Goal: Information Seeking & Learning: Learn about a topic

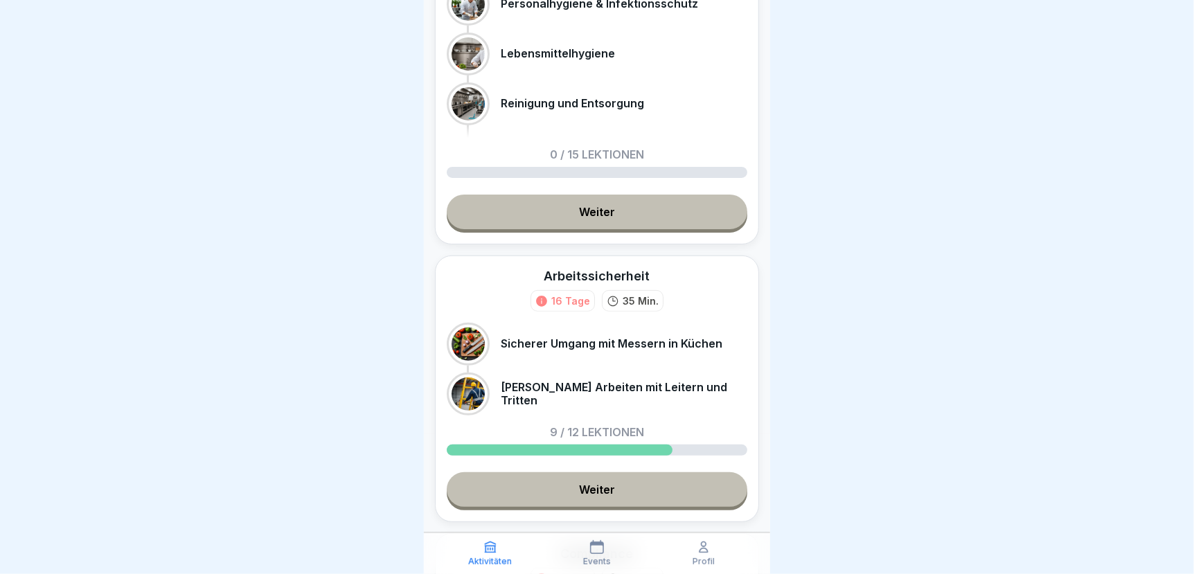
scroll to position [346, 0]
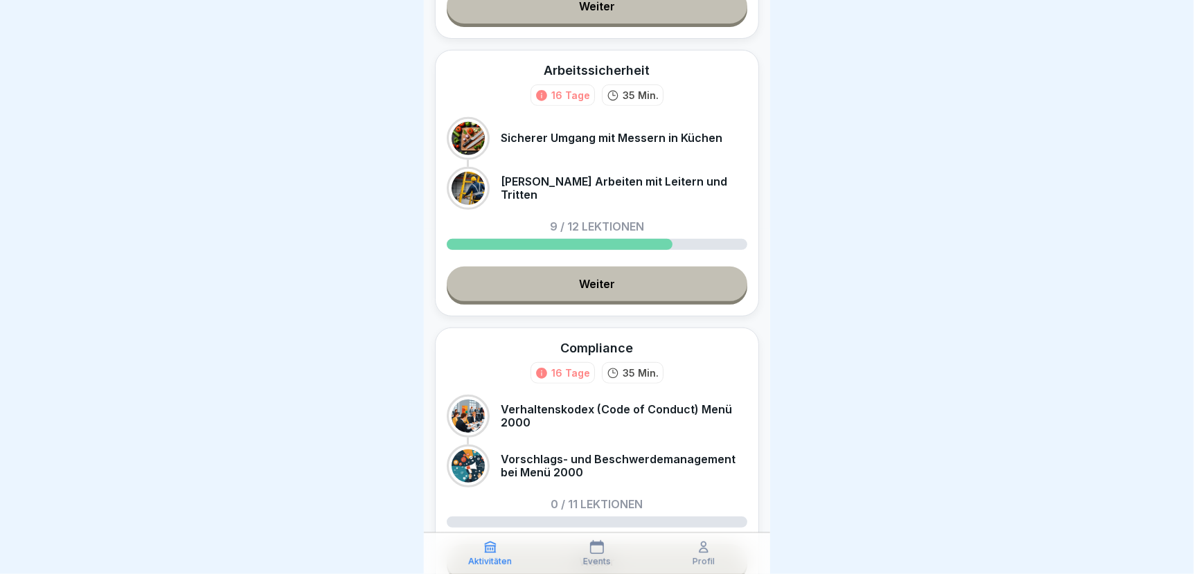
click at [589, 279] on link "Weiter" at bounding box center [597, 284] width 301 height 35
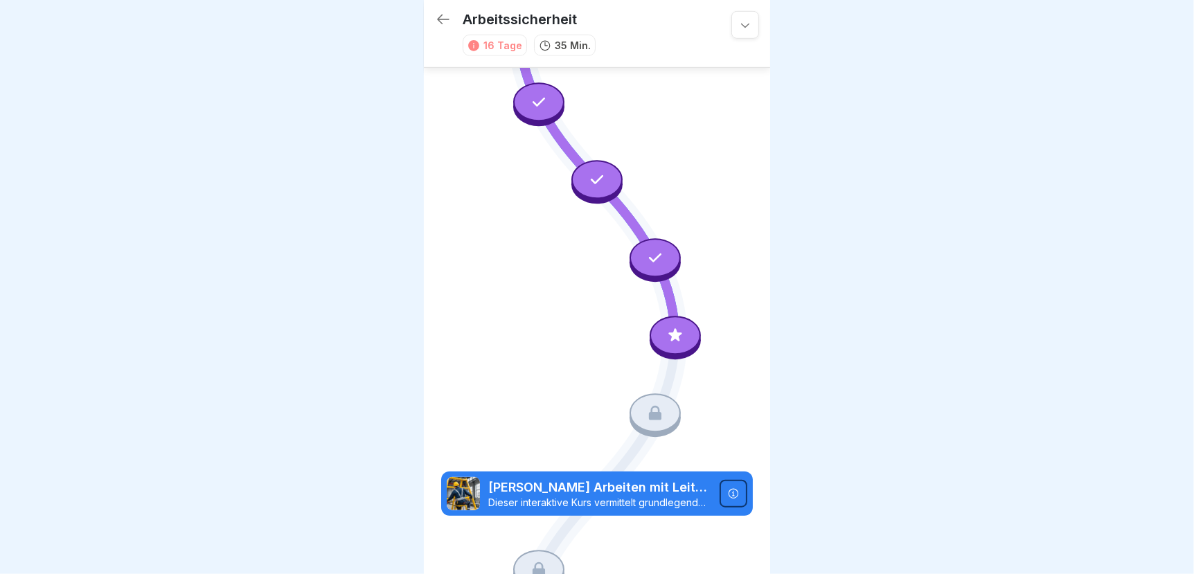
scroll to position [551, 0]
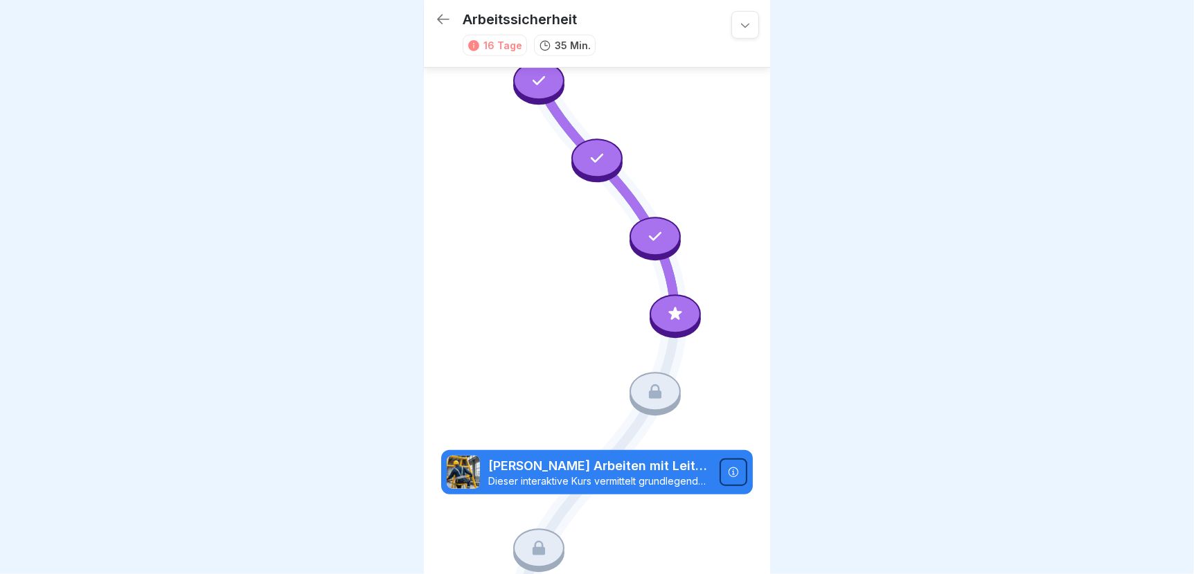
click at [646, 383] on icon at bounding box center [655, 392] width 18 height 18
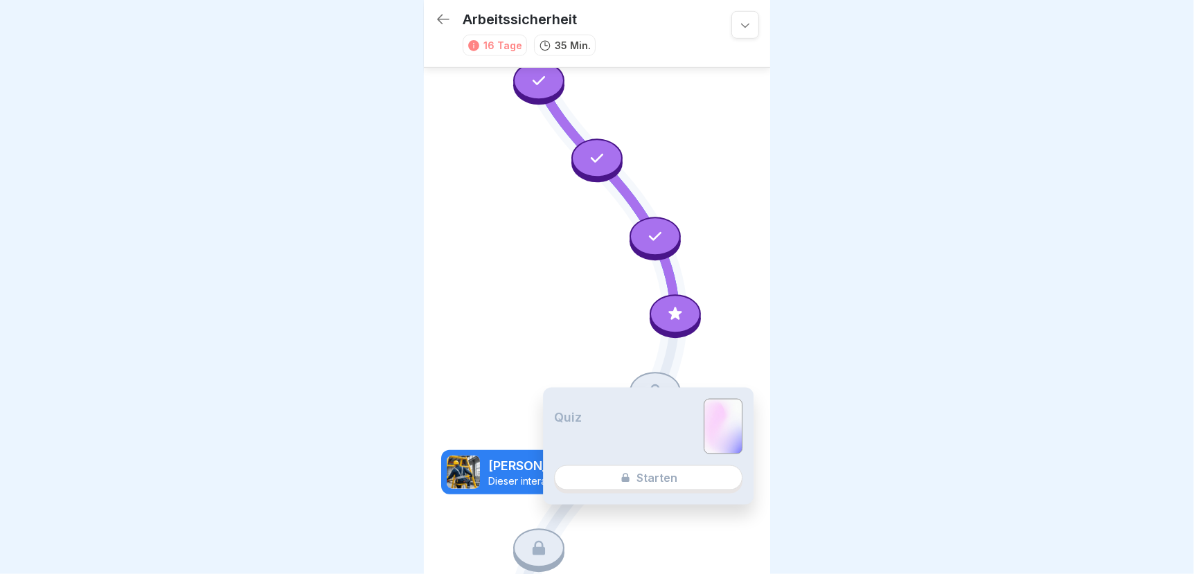
click at [656, 295] on div at bounding box center [675, 314] width 51 height 39
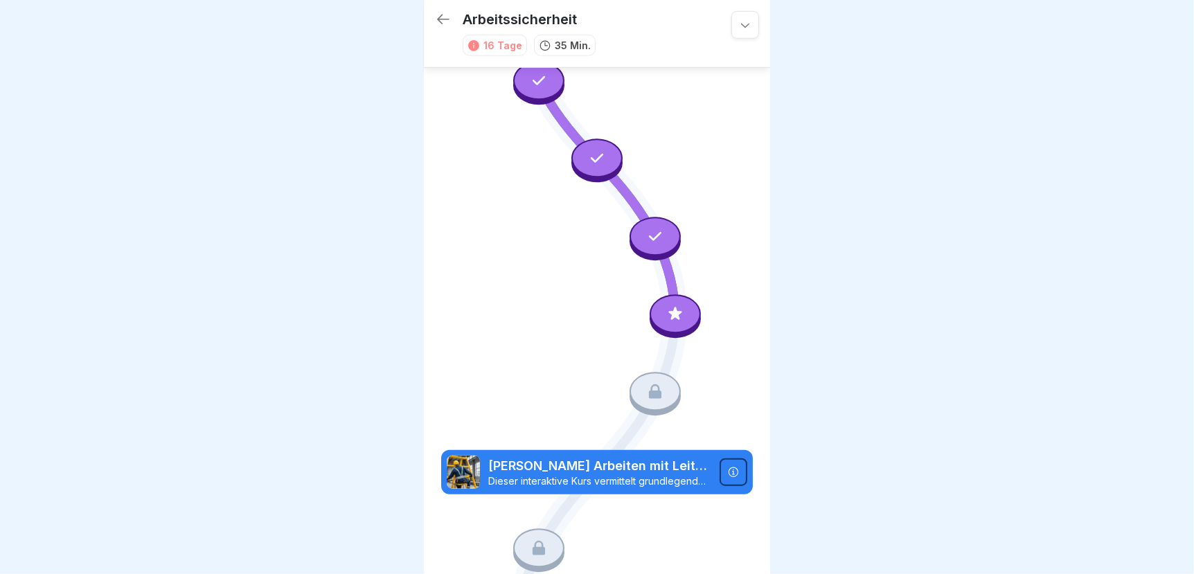
click at [562, 285] on icon at bounding box center [597, 121] width 312 height 1169
click at [646, 383] on icon at bounding box center [655, 392] width 18 height 18
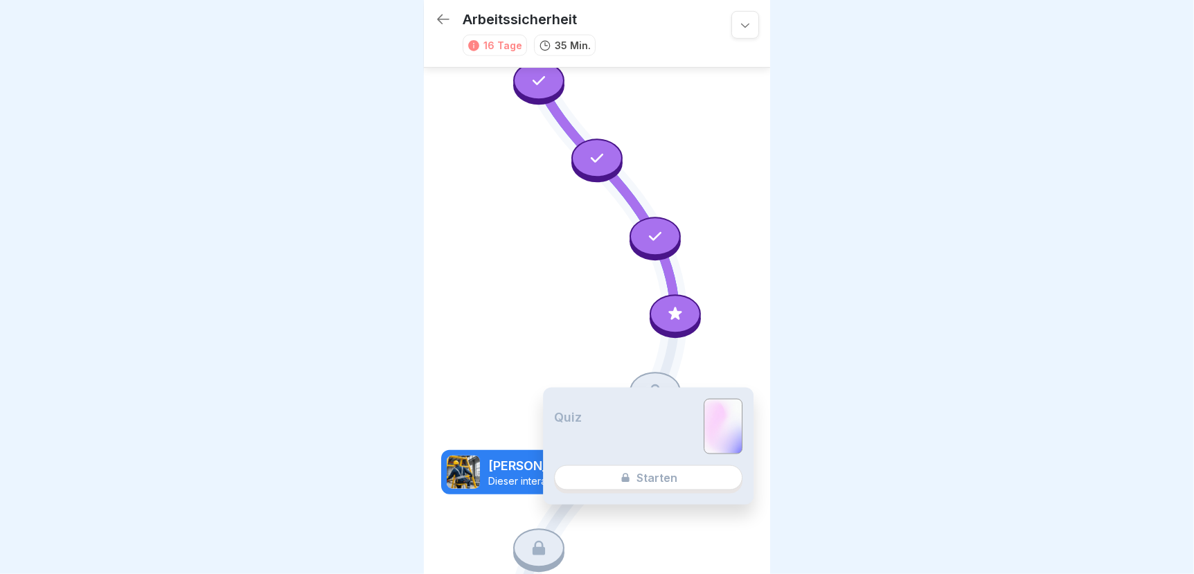
click at [645, 478] on div "Quiz Starten" at bounding box center [648, 446] width 211 height 117
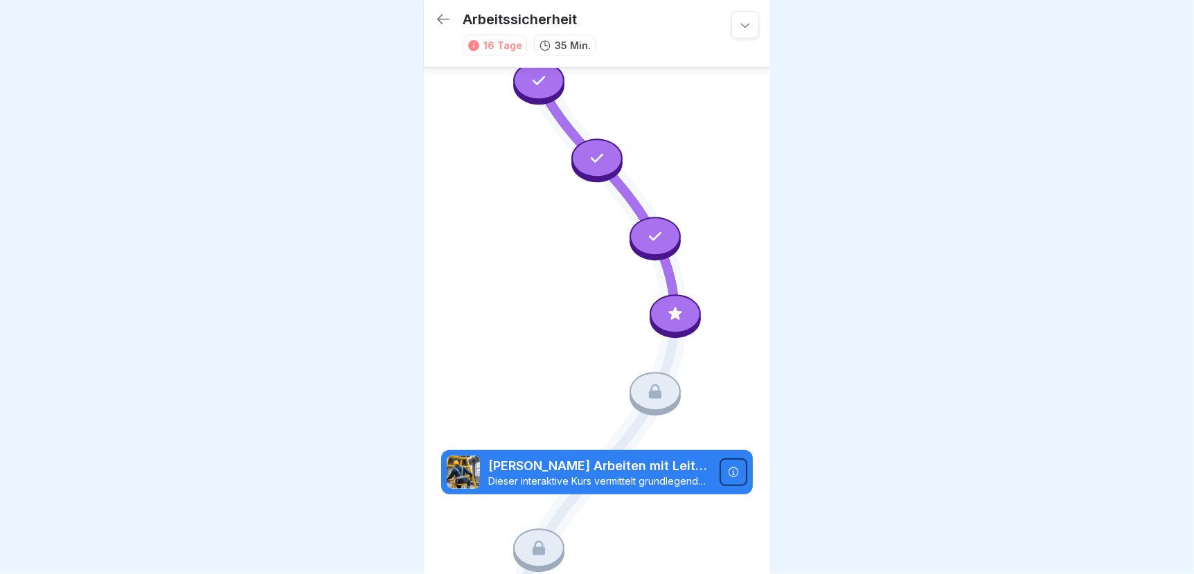
click at [657, 295] on div at bounding box center [675, 314] width 51 height 39
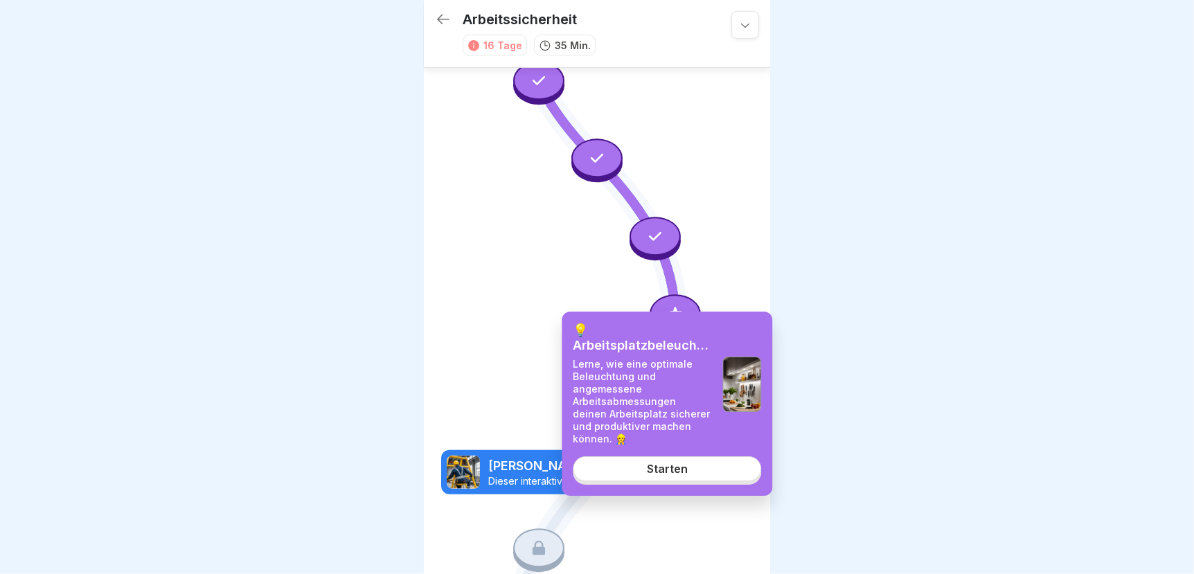
click at [684, 467] on div "Starten" at bounding box center [667, 469] width 41 height 12
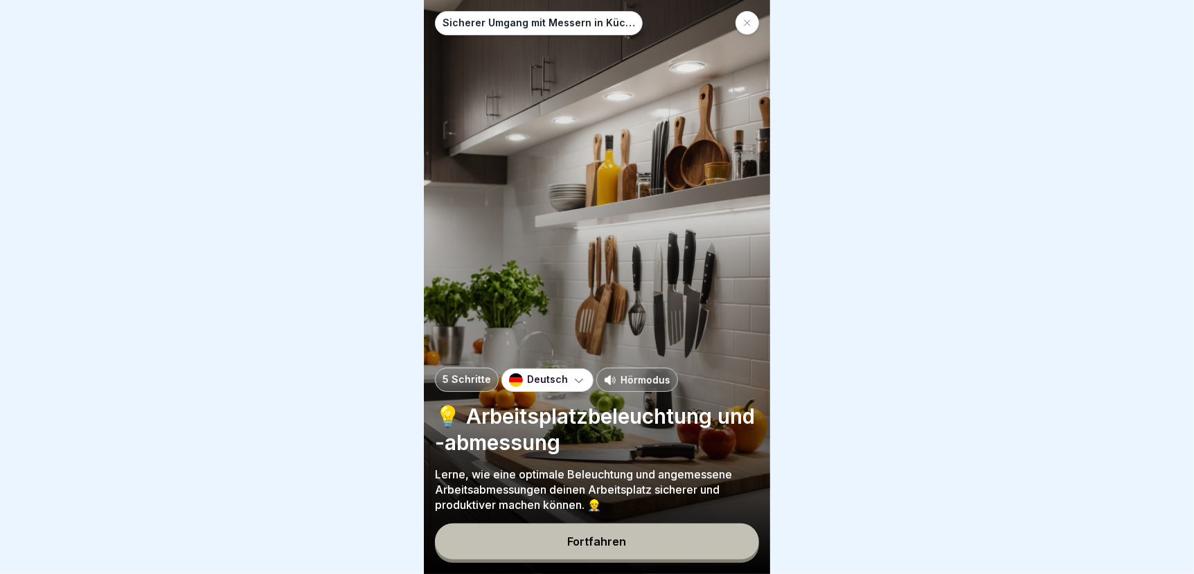
click at [575, 544] on div "Fortfahren" at bounding box center [597, 541] width 59 height 12
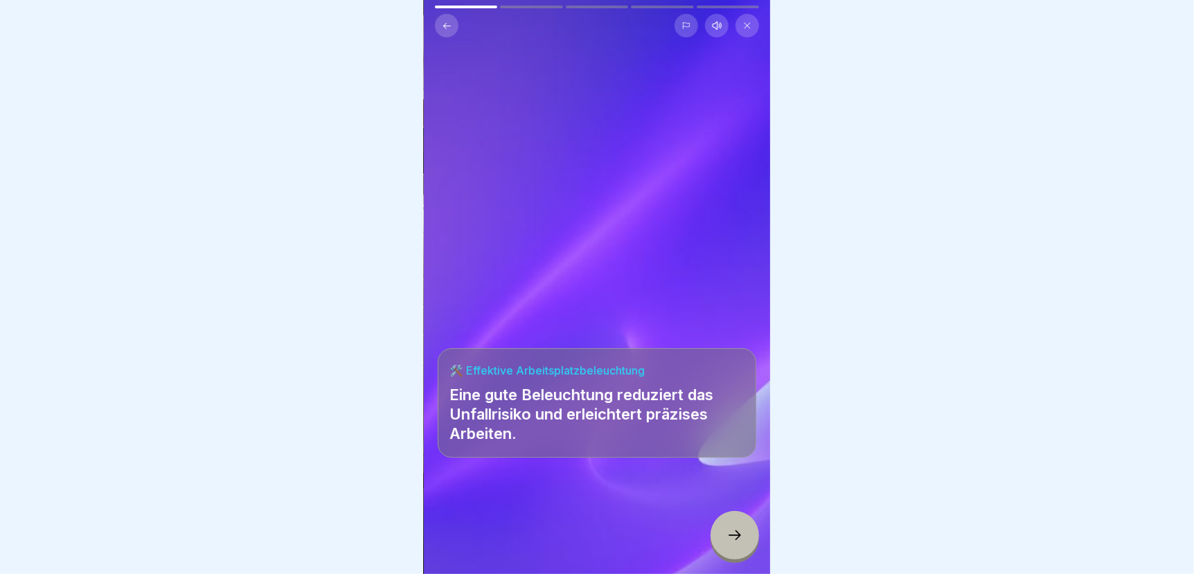
click at [733, 537] on icon at bounding box center [734, 535] width 17 height 17
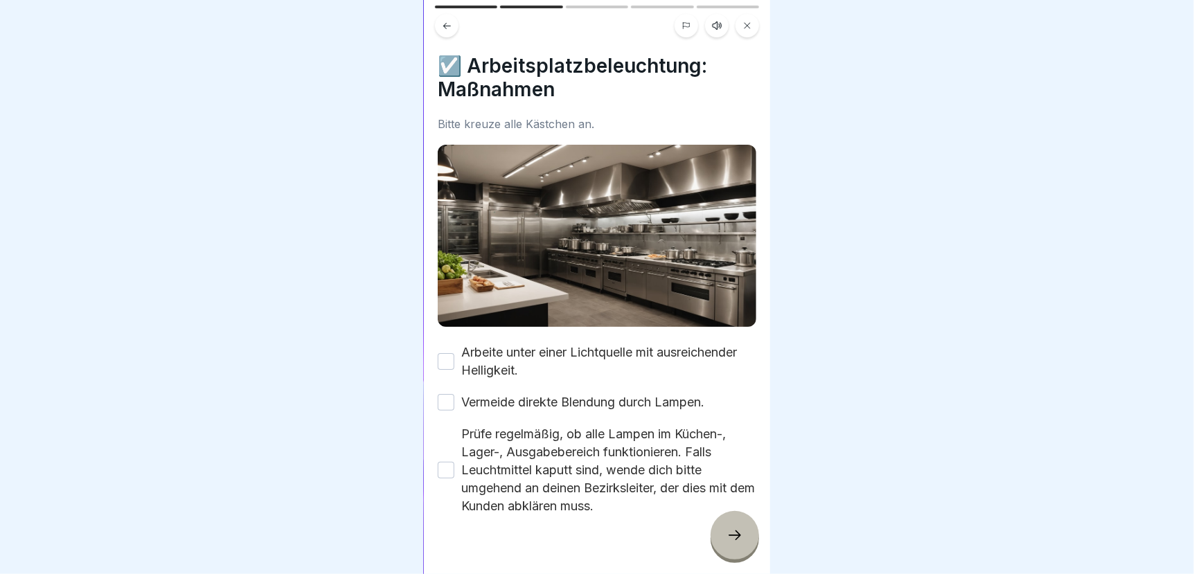
click at [447, 353] on button "Arbeite unter einer Lichtquelle mit ausreichender Helligkeit." at bounding box center [446, 361] width 17 height 17
click at [450, 394] on button "Vermeide direkte Blendung durch Lampen." at bounding box center [446, 402] width 17 height 17
click at [440, 462] on button "Prüfe regelmäßig, ob alle Lampen im Küchen-, Lager-, Ausgabebereich funktionier…" at bounding box center [446, 470] width 17 height 17
click at [726, 537] on icon at bounding box center [734, 535] width 17 height 17
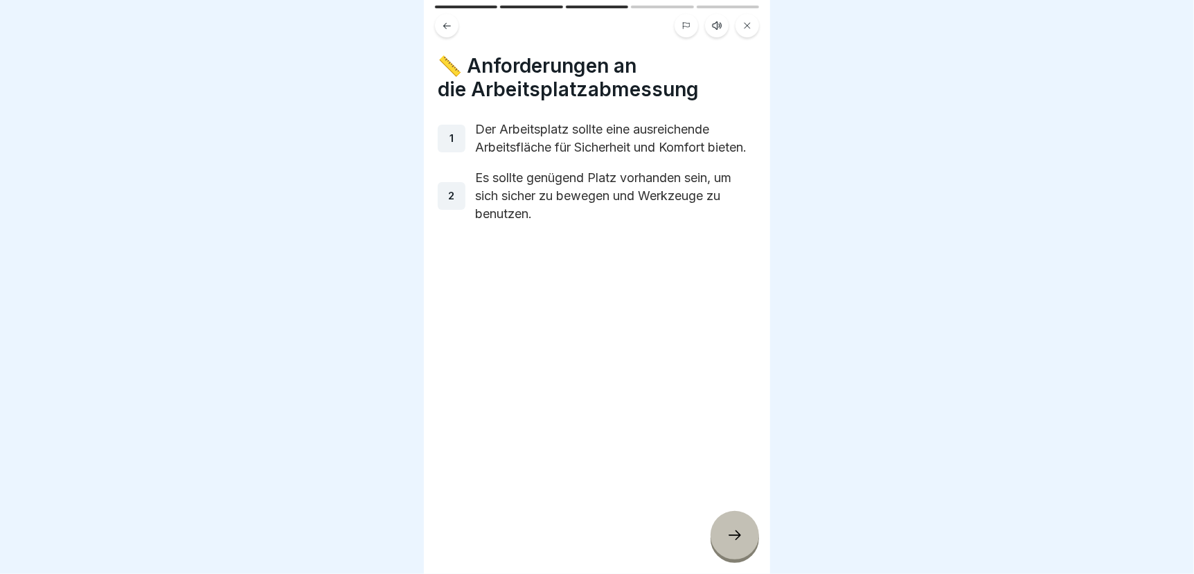
click at [742, 542] on icon at bounding box center [734, 535] width 17 height 17
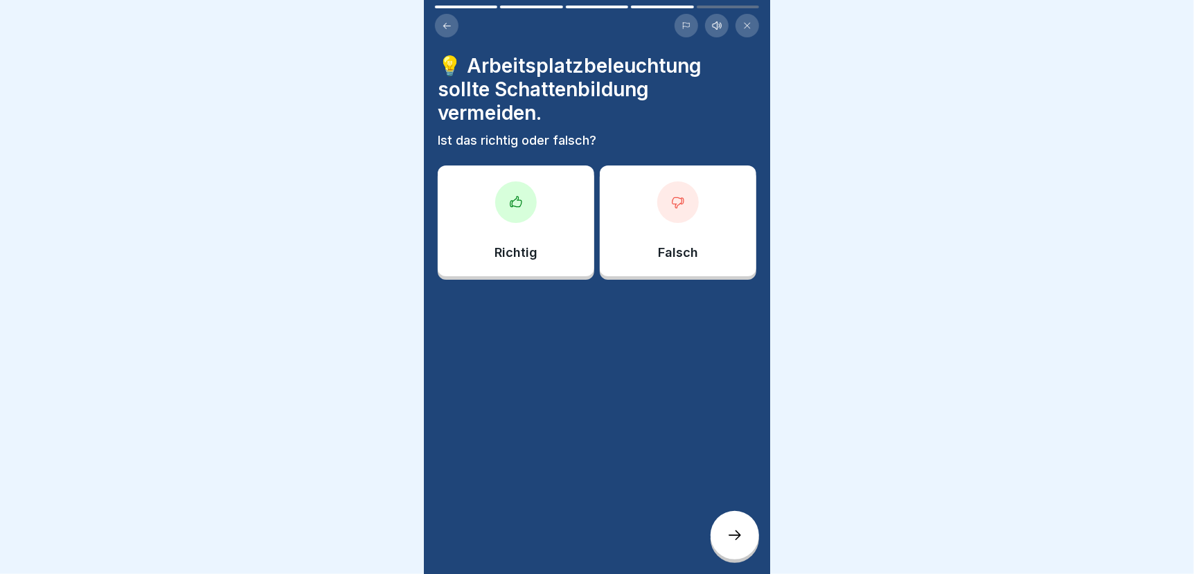
click at [524, 218] on div "Richtig" at bounding box center [516, 221] width 157 height 111
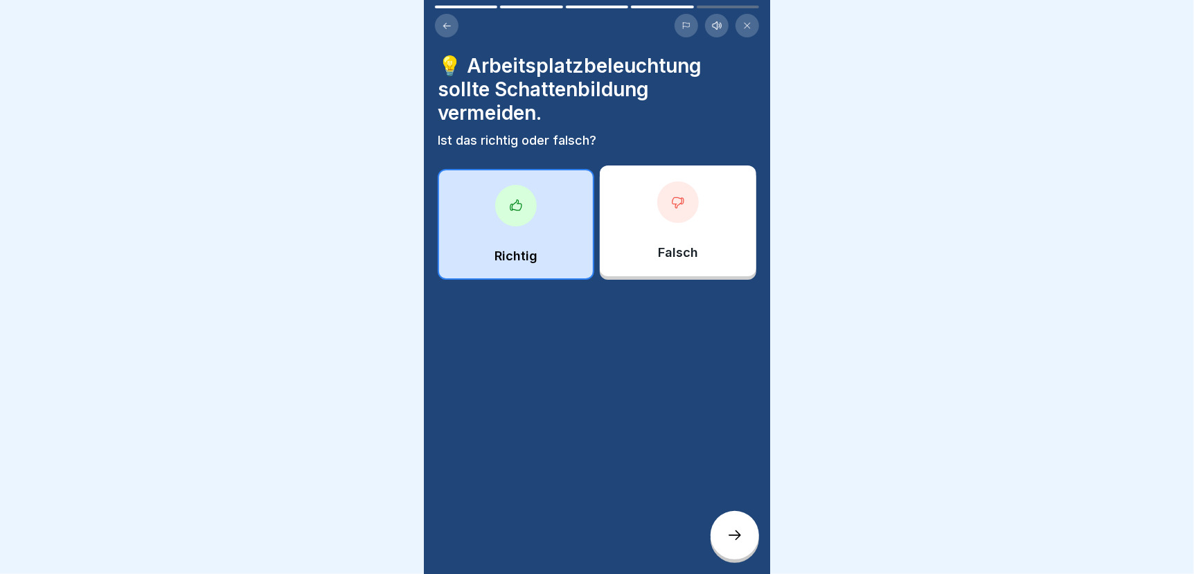
click at [733, 537] on icon at bounding box center [734, 535] width 17 height 17
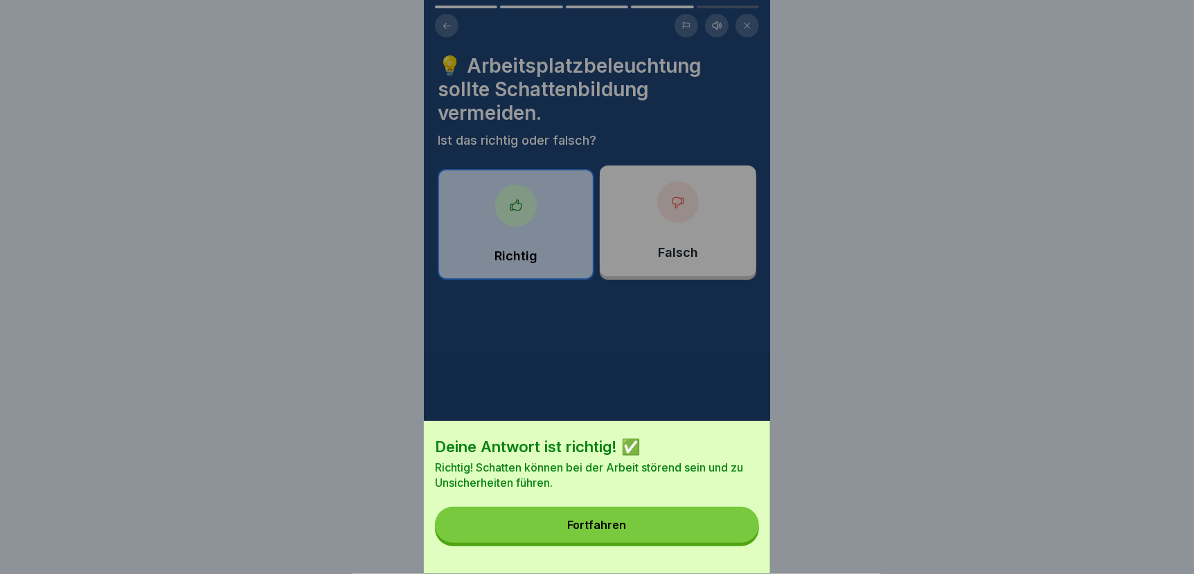
click at [684, 537] on button "Fortfahren" at bounding box center [597, 525] width 324 height 36
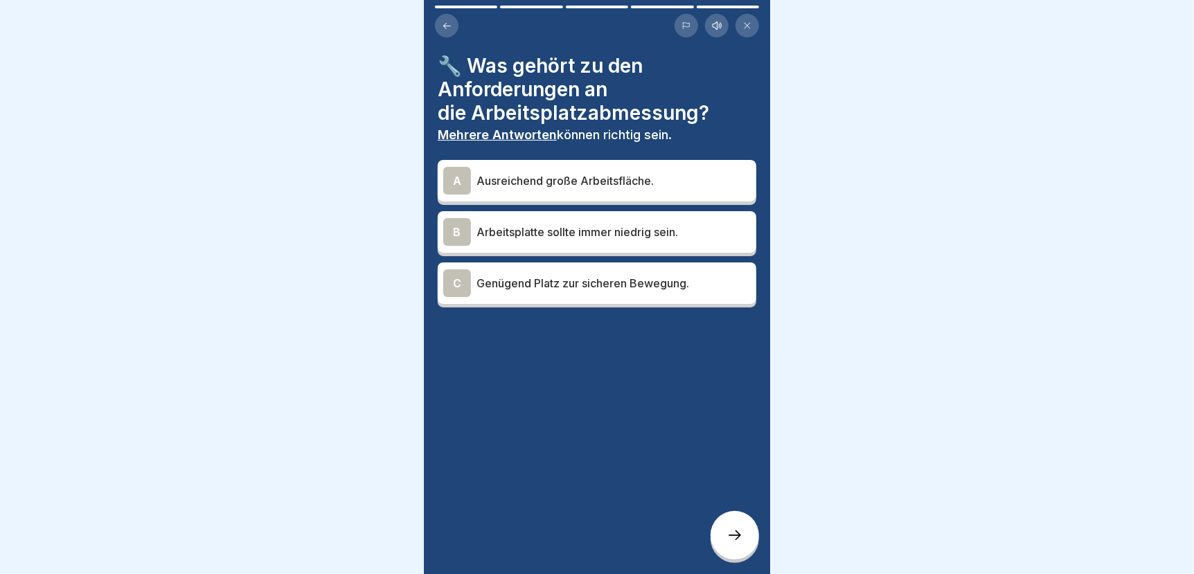
click at [492, 175] on p "Ausreichend große Arbeitsfläche." at bounding box center [613, 180] width 274 height 17
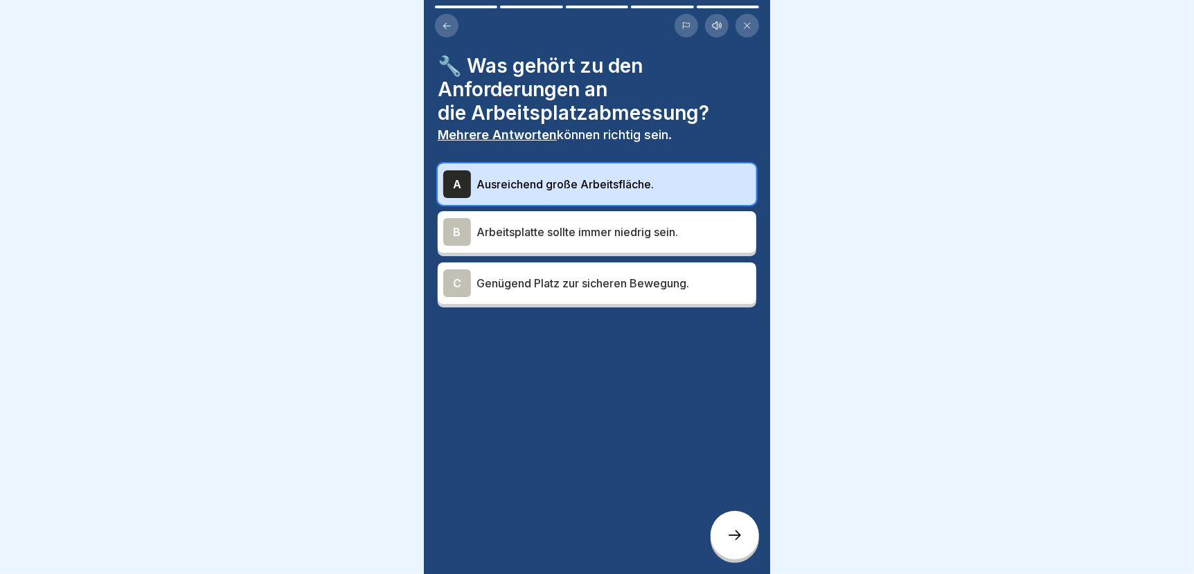
click at [493, 278] on p "Genügend Platz zur sicheren Bewegung." at bounding box center [613, 283] width 274 height 17
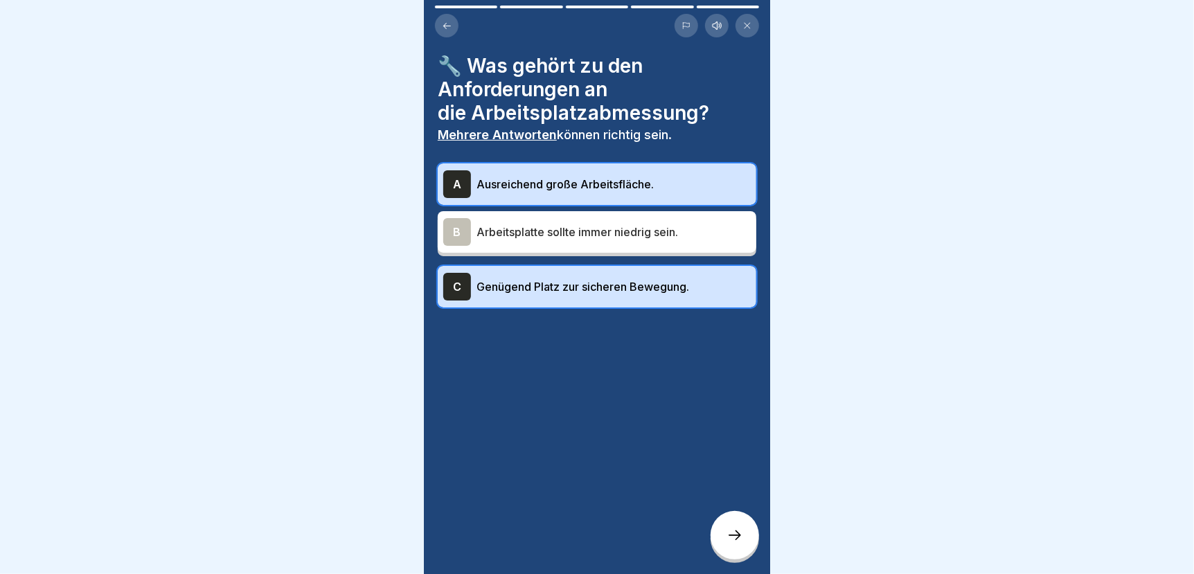
click at [733, 538] on icon at bounding box center [734, 535] width 17 height 17
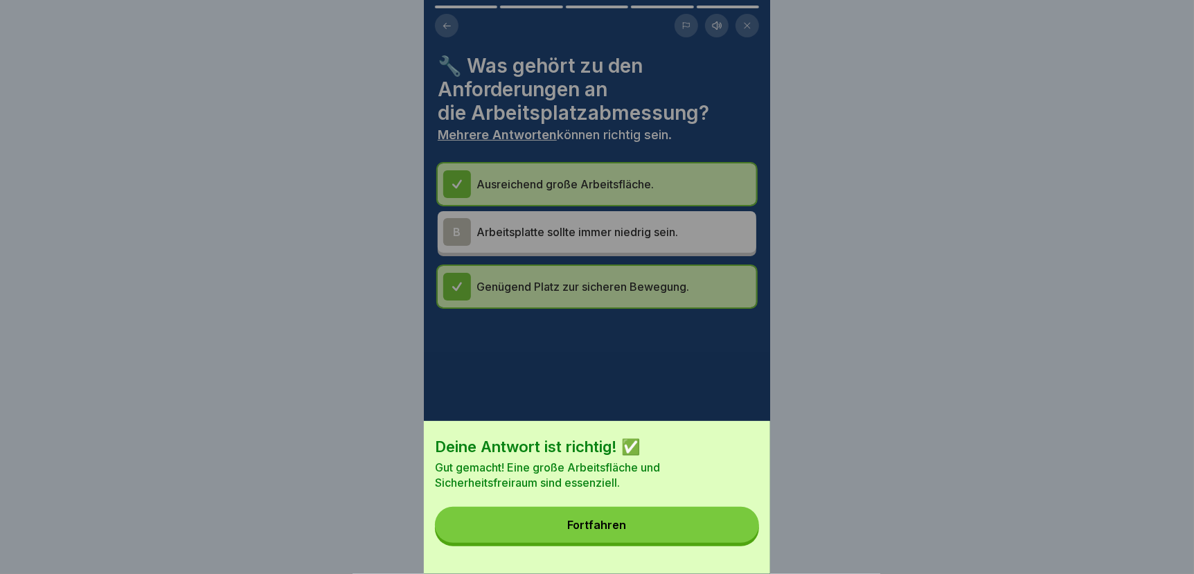
click at [672, 536] on button "Fortfahren" at bounding box center [597, 525] width 324 height 36
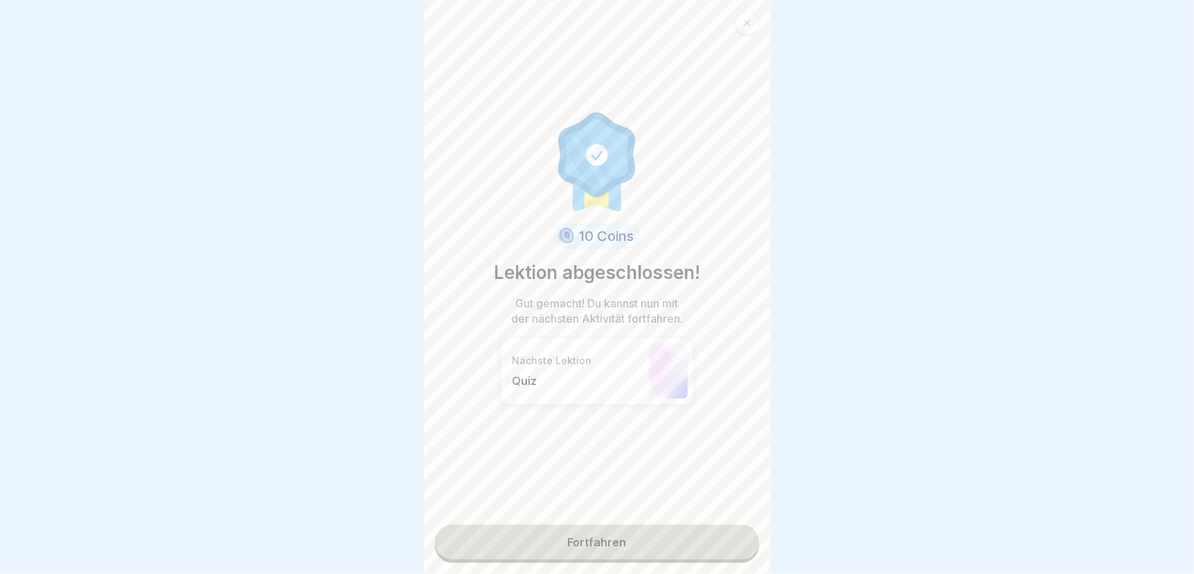
click at [625, 534] on link "Fortfahren" at bounding box center [597, 542] width 324 height 35
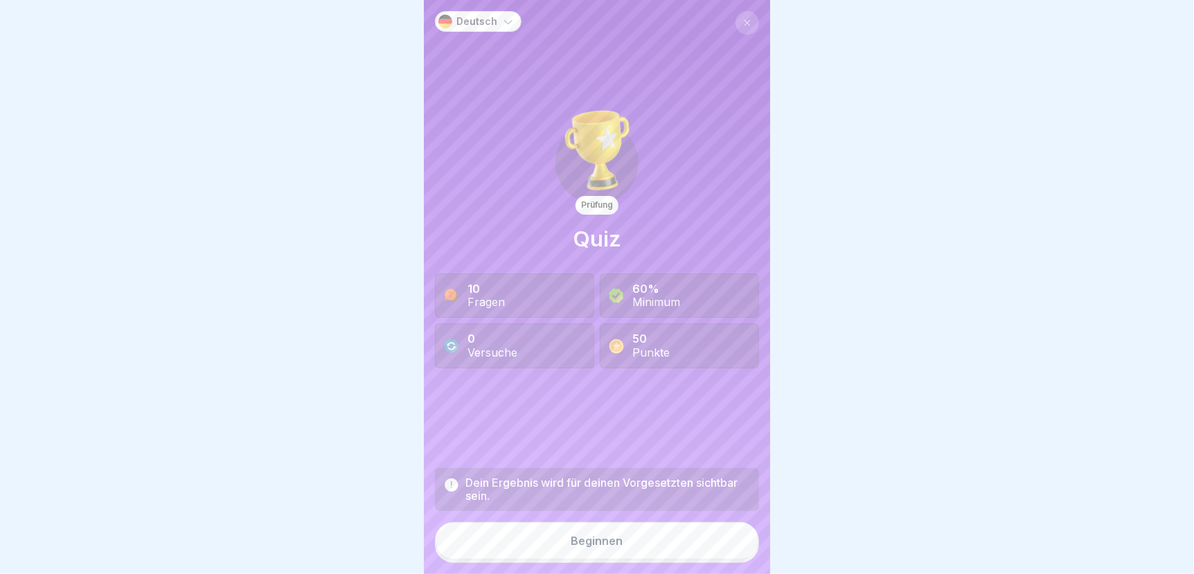
click at [584, 544] on div "Beginnen" at bounding box center [597, 541] width 52 height 12
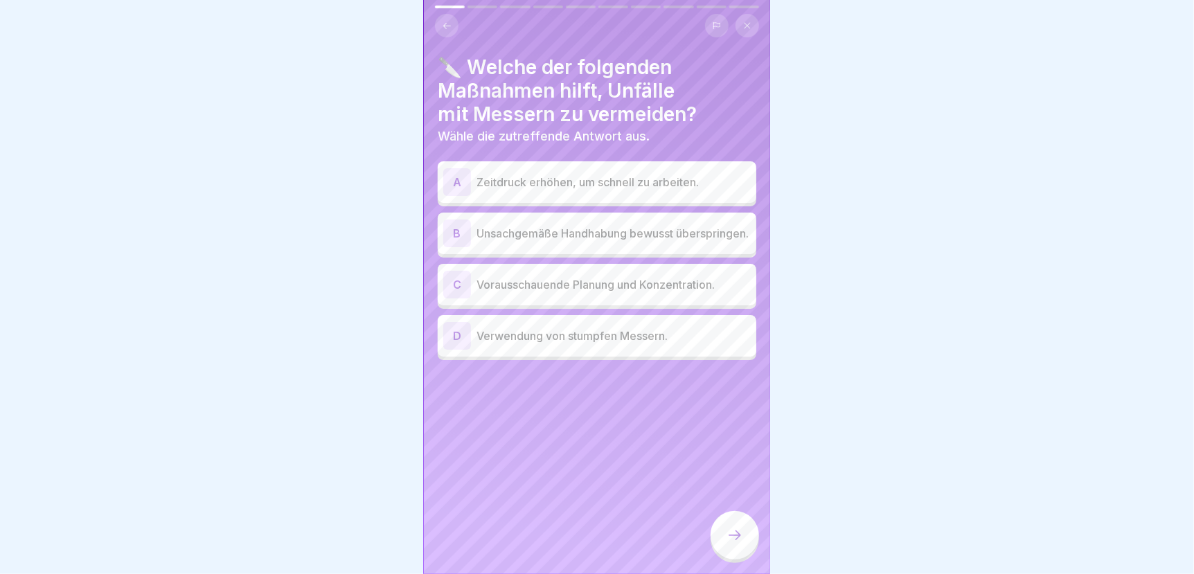
click at [570, 288] on p "Vorausschauende Planung und Konzentration." at bounding box center [613, 284] width 274 height 17
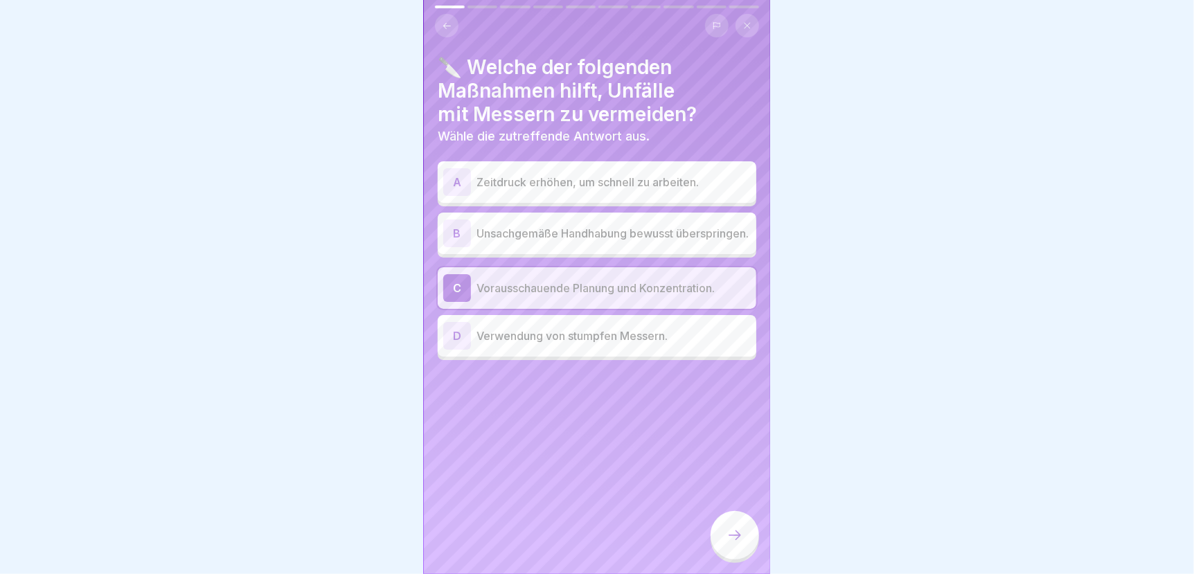
click at [733, 541] on icon at bounding box center [734, 535] width 17 height 17
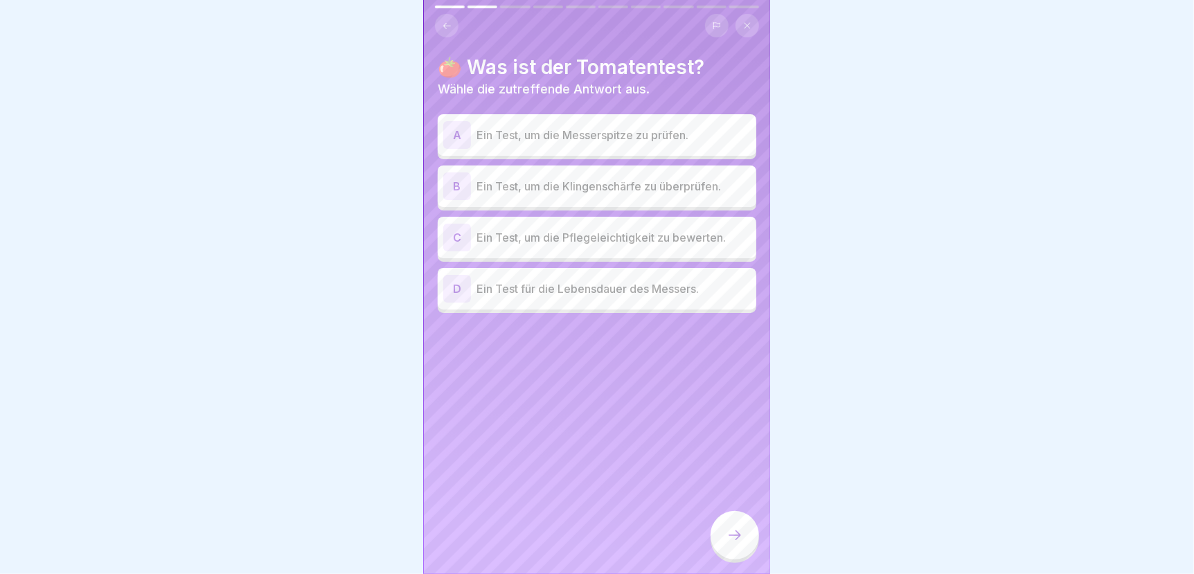
click at [595, 179] on p "Ein Test, um die Klingenschärfe zu überprüfen." at bounding box center [613, 186] width 274 height 17
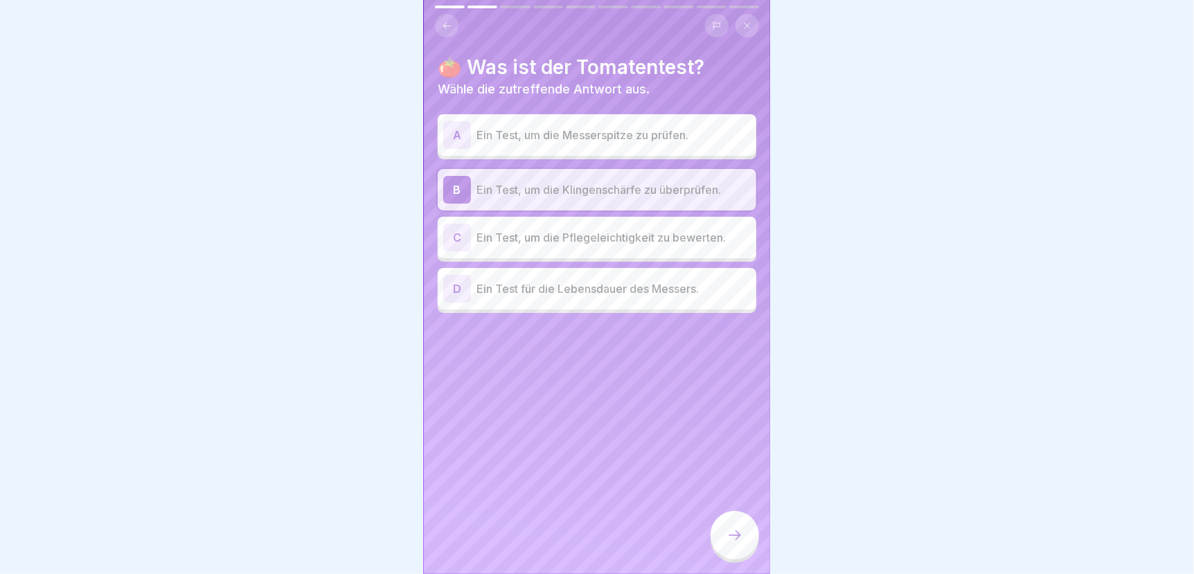
click at [735, 538] on icon at bounding box center [734, 535] width 17 height 17
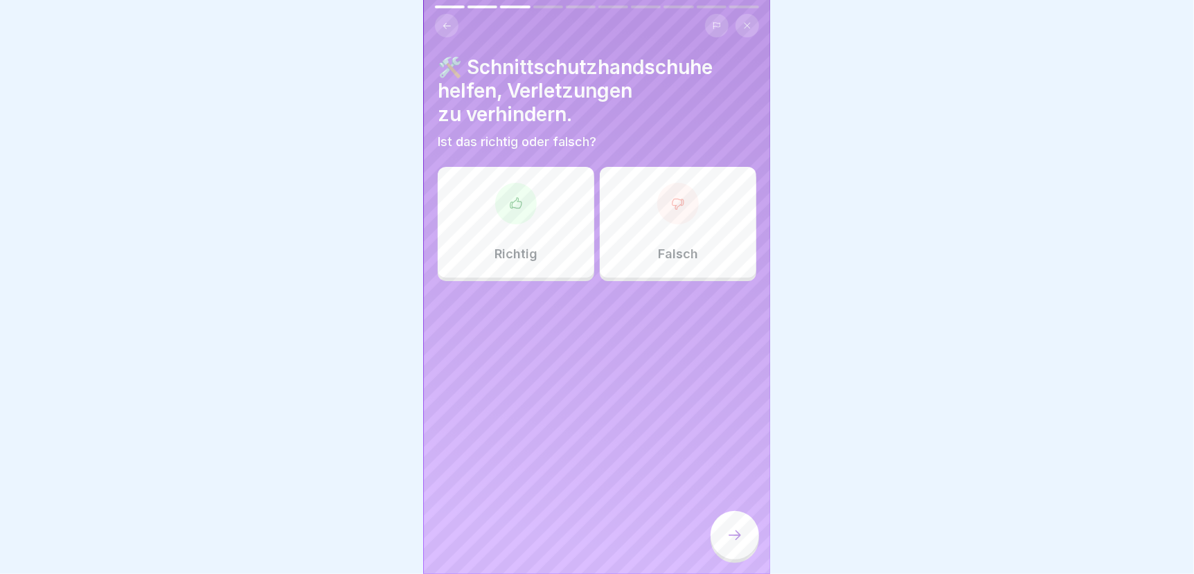
click at [525, 220] on div "Richtig" at bounding box center [516, 222] width 157 height 111
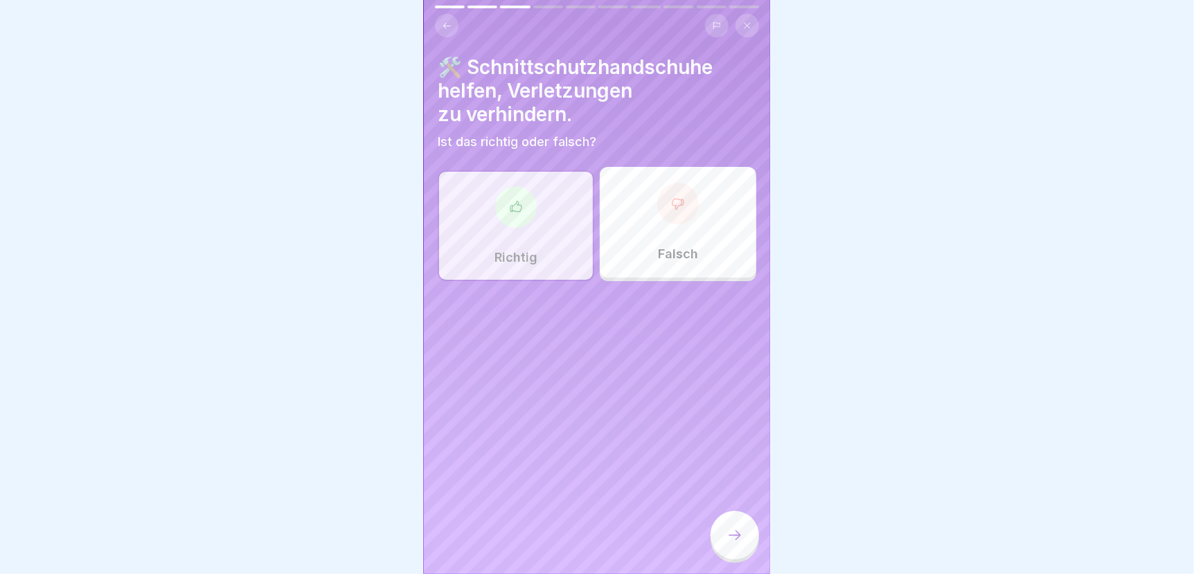
click at [738, 540] on icon at bounding box center [735, 535] width 12 height 10
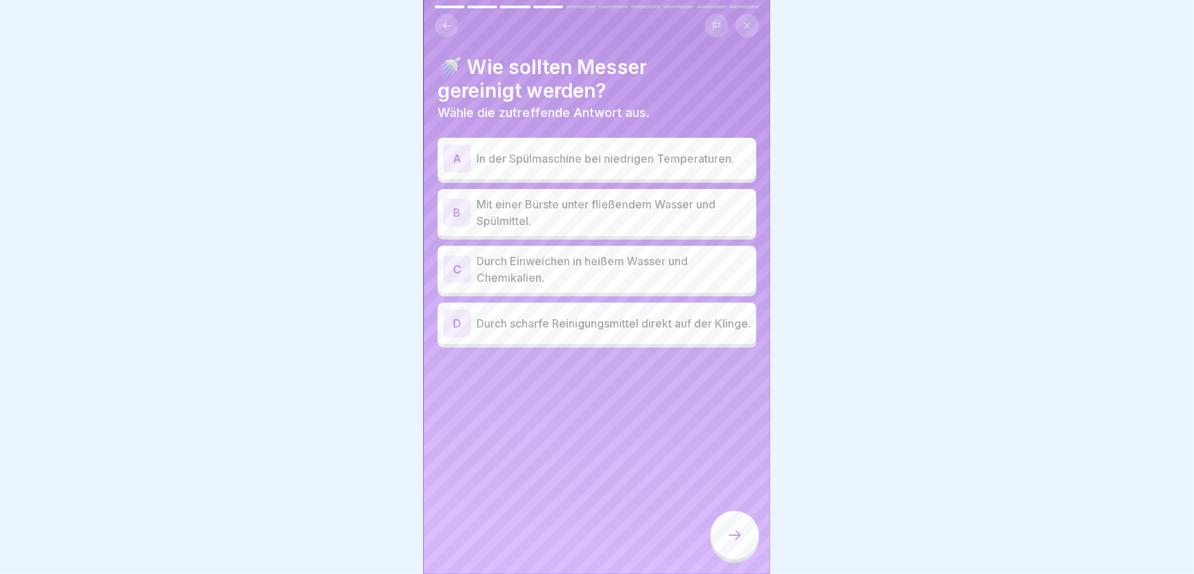
click at [558, 205] on p "Mit einer Bürste unter fließendem Wasser und Spülmittel." at bounding box center [613, 212] width 274 height 33
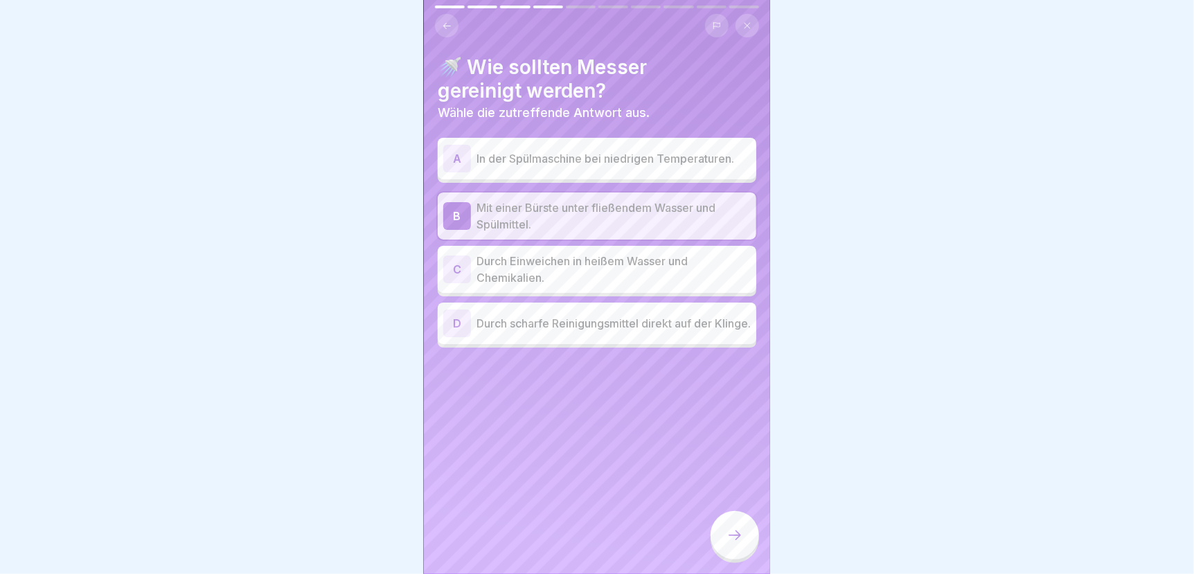
click at [739, 537] on icon at bounding box center [734, 535] width 17 height 17
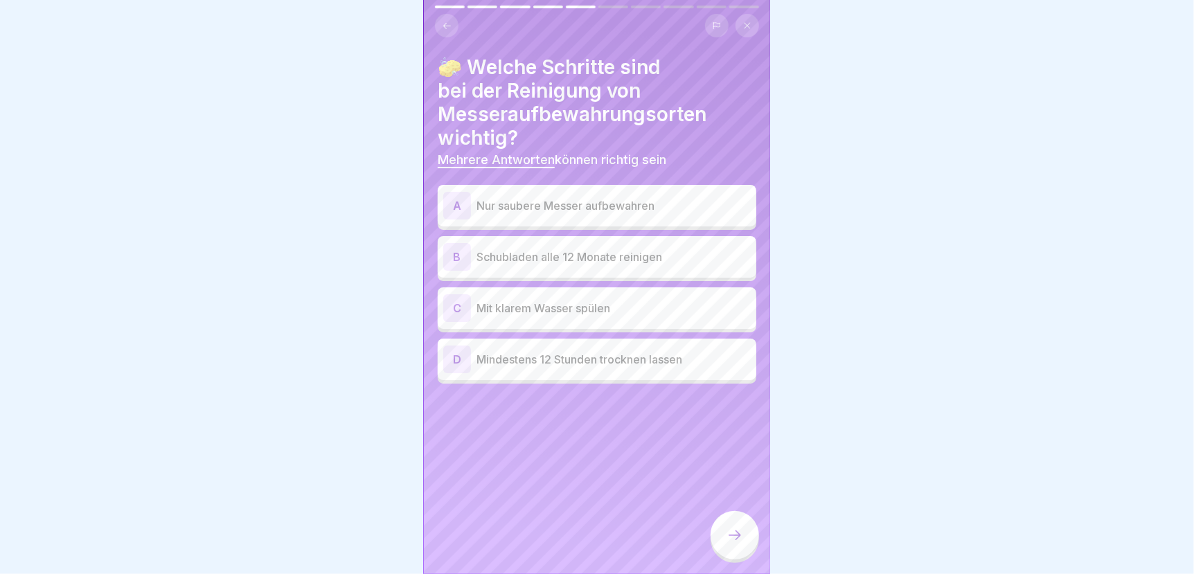
click at [533, 199] on p "Nur saubere Messer aufbewahren" at bounding box center [613, 205] width 274 height 17
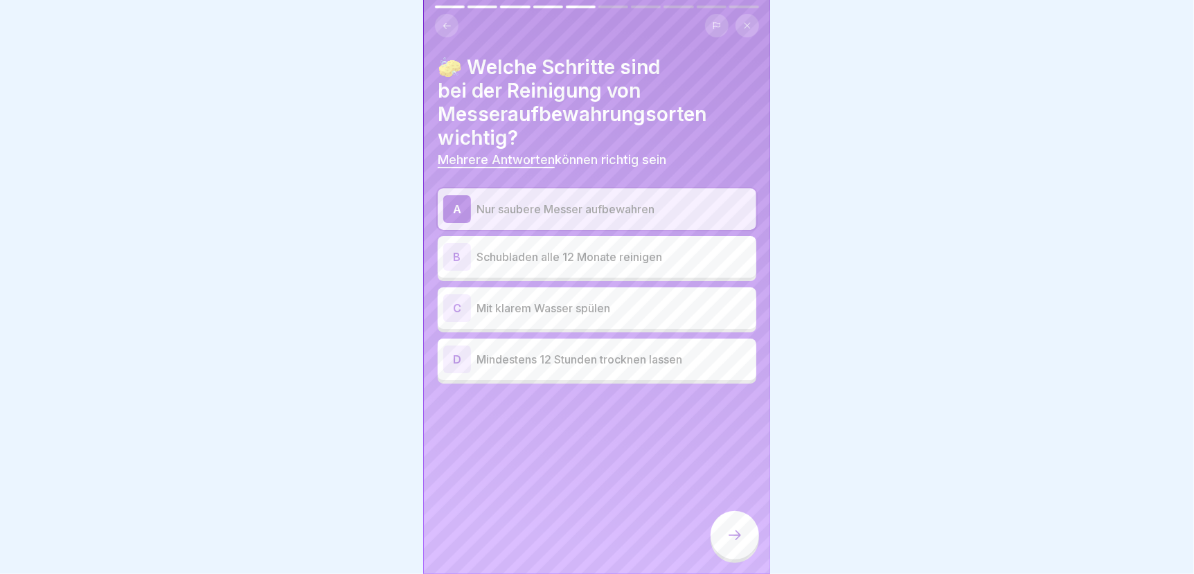
click at [536, 355] on p "Mindestens 12 Stunden trocknen lassen" at bounding box center [613, 359] width 274 height 17
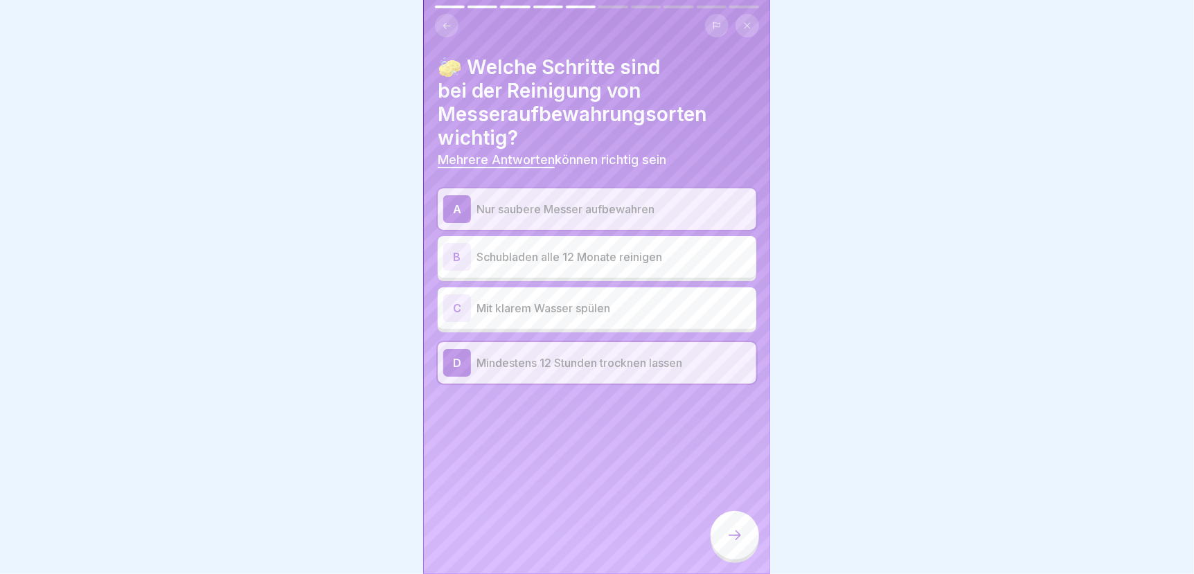
click at [738, 540] on icon at bounding box center [734, 535] width 17 height 17
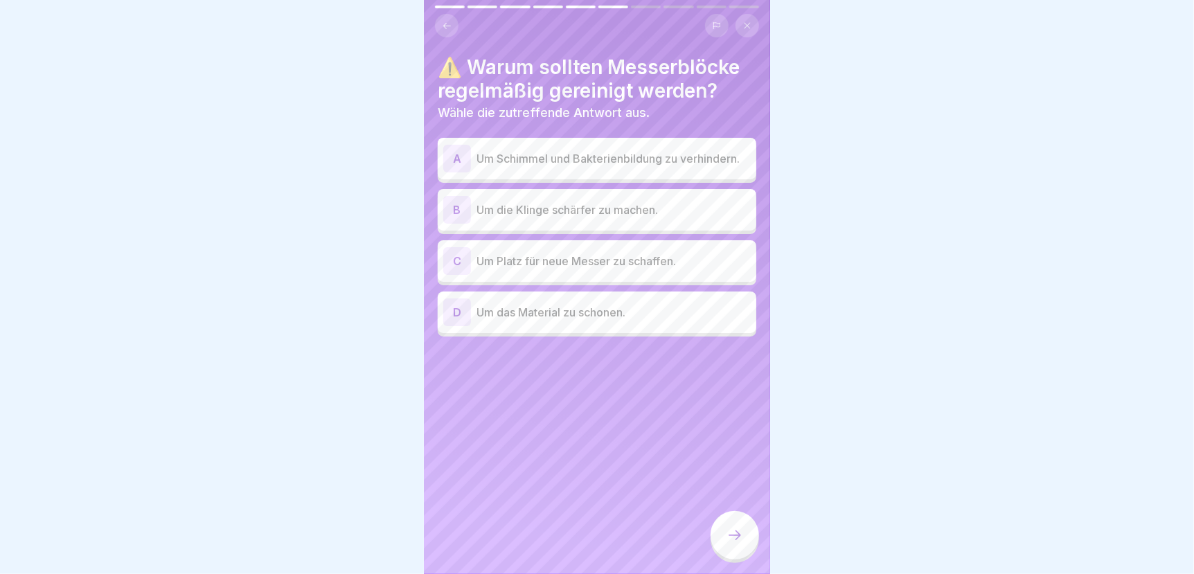
click at [548, 150] on p "Um Schimmel und Bakterienbildung zu verhindern." at bounding box center [613, 158] width 274 height 17
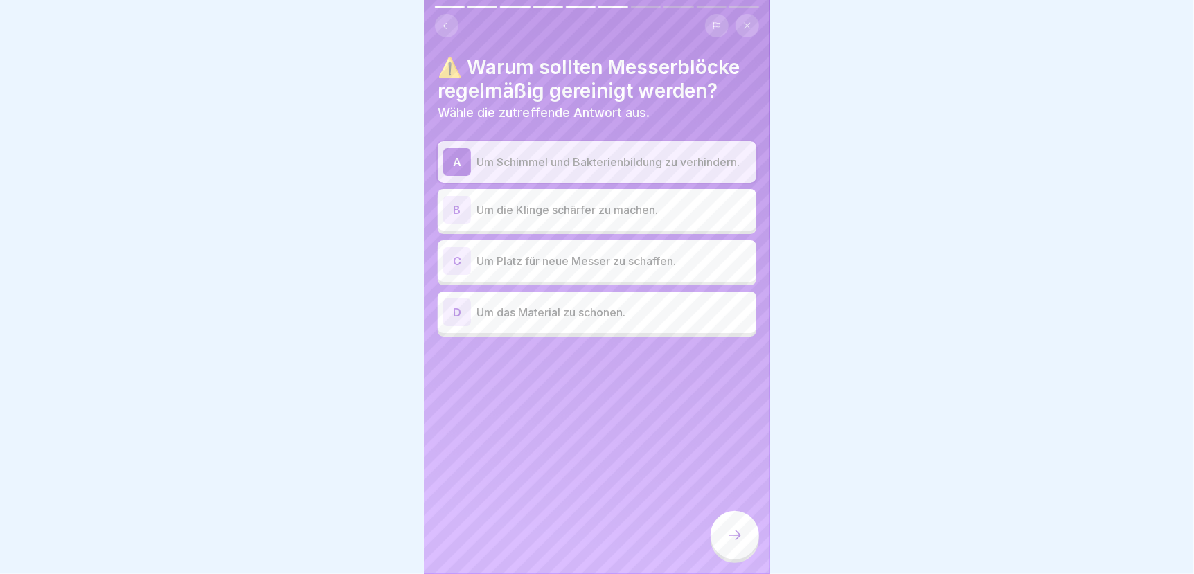
click at [733, 544] on icon at bounding box center [734, 535] width 17 height 17
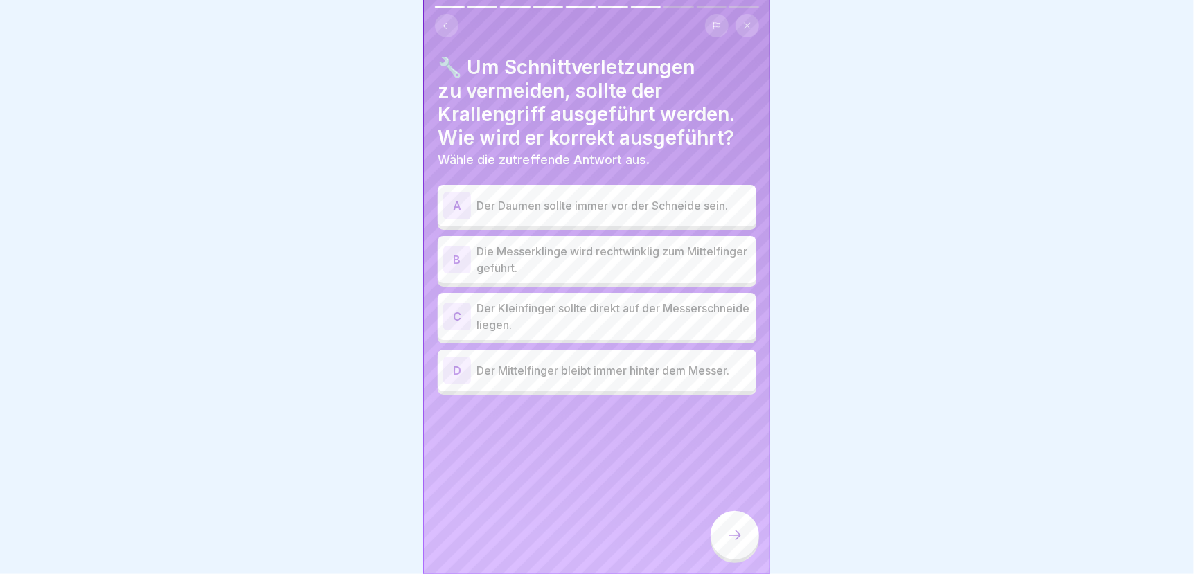
click at [626, 364] on p "Der Mittelfinger bleibt immer hinter dem Messer." at bounding box center [613, 370] width 274 height 17
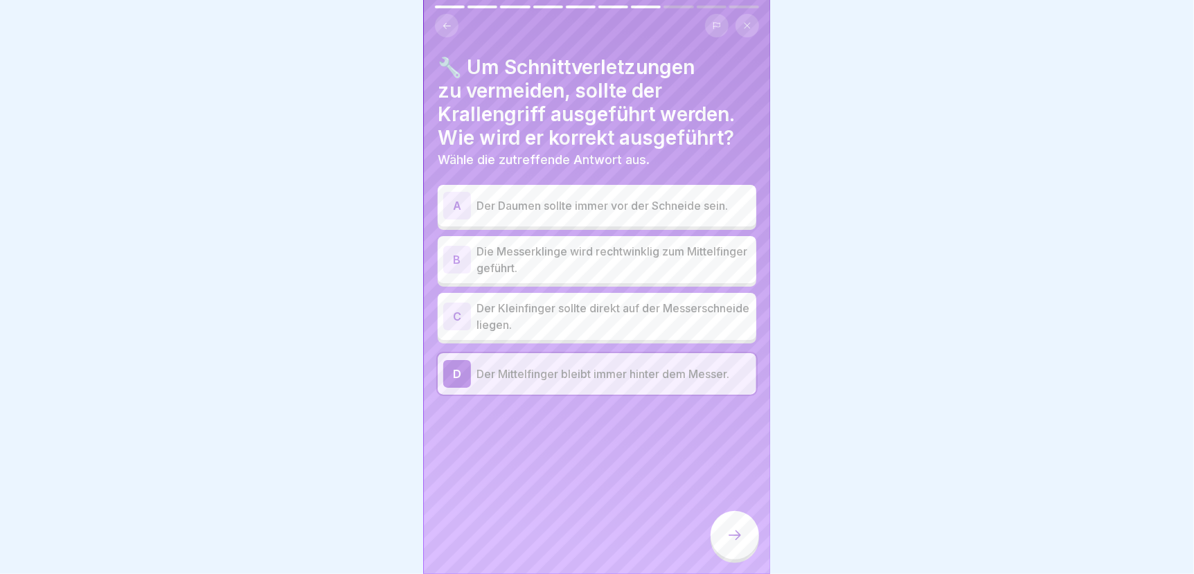
click at [731, 535] on icon at bounding box center [734, 535] width 17 height 17
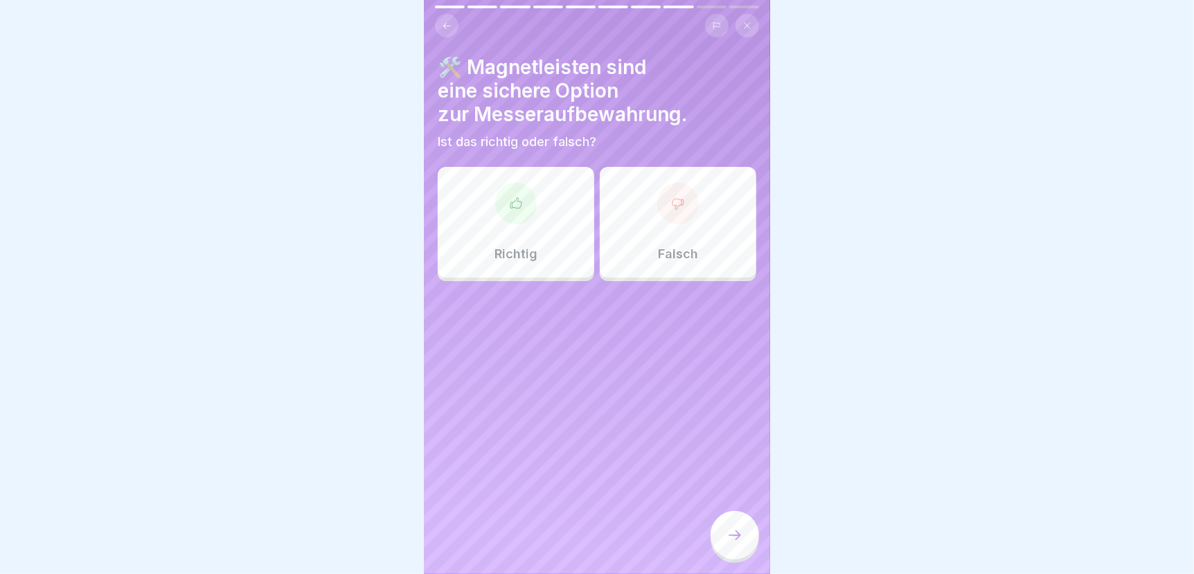
click at [518, 226] on div "Richtig" at bounding box center [516, 222] width 157 height 111
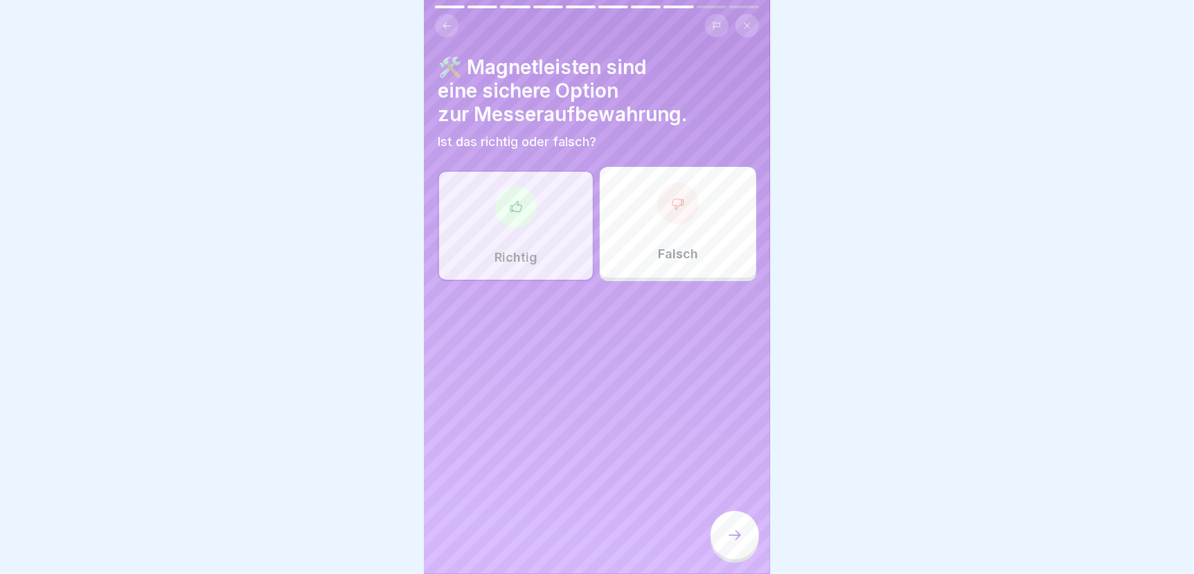
click at [738, 537] on icon at bounding box center [734, 535] width 17 height 17
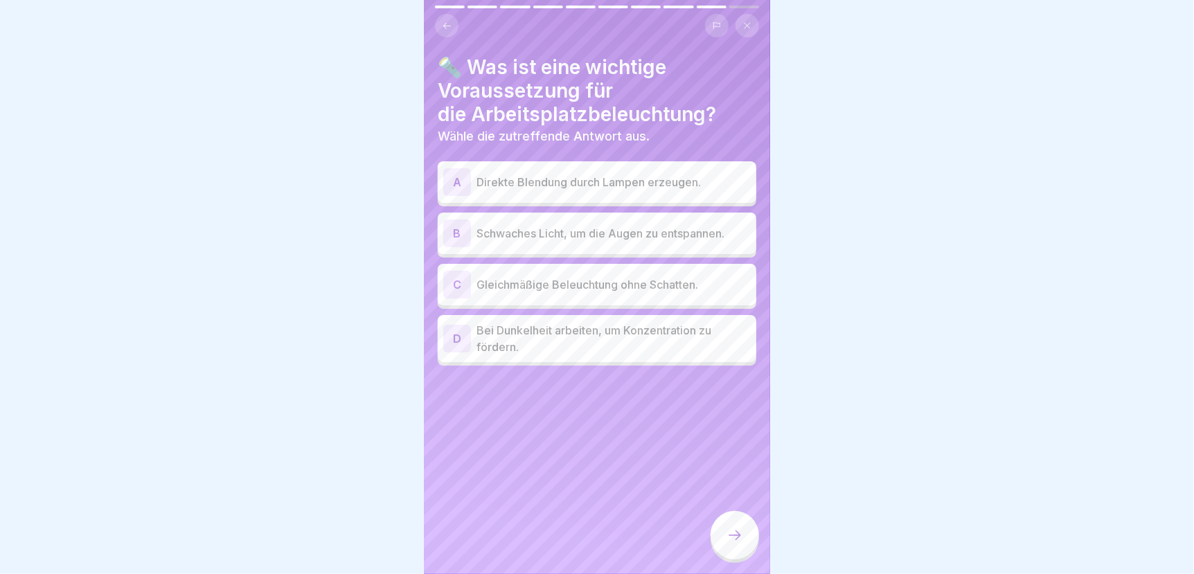
click at [508, 276] on p "Gleichmäßige Beleuchtung ohne Schatten." at bounding box center [613, 284] width 274 height 17
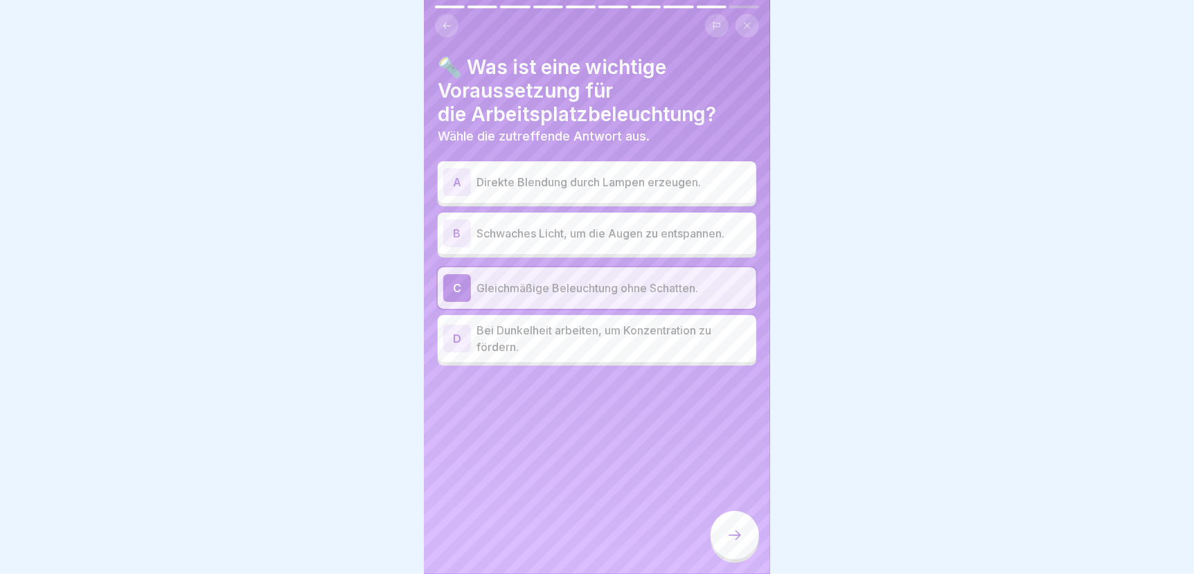
click at [731, 535] on icon at bounding box center [734, 535] width 17 height 17
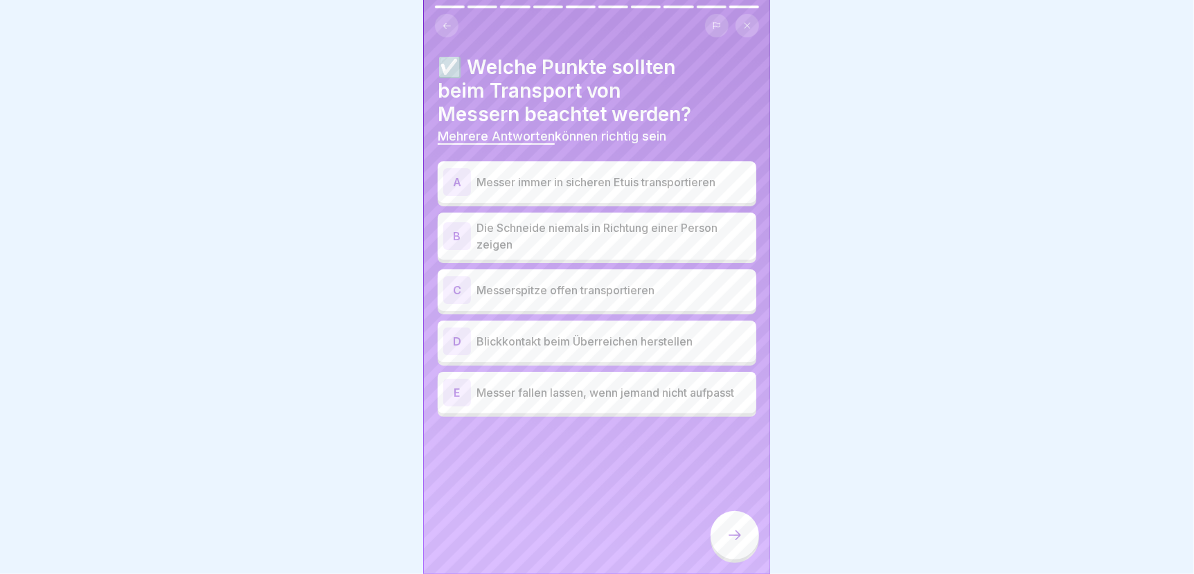
click at [614, 174] on p "Messer immer in sicheren Etuis transportieren" at bounding box center [613, 182] width 274 height 17
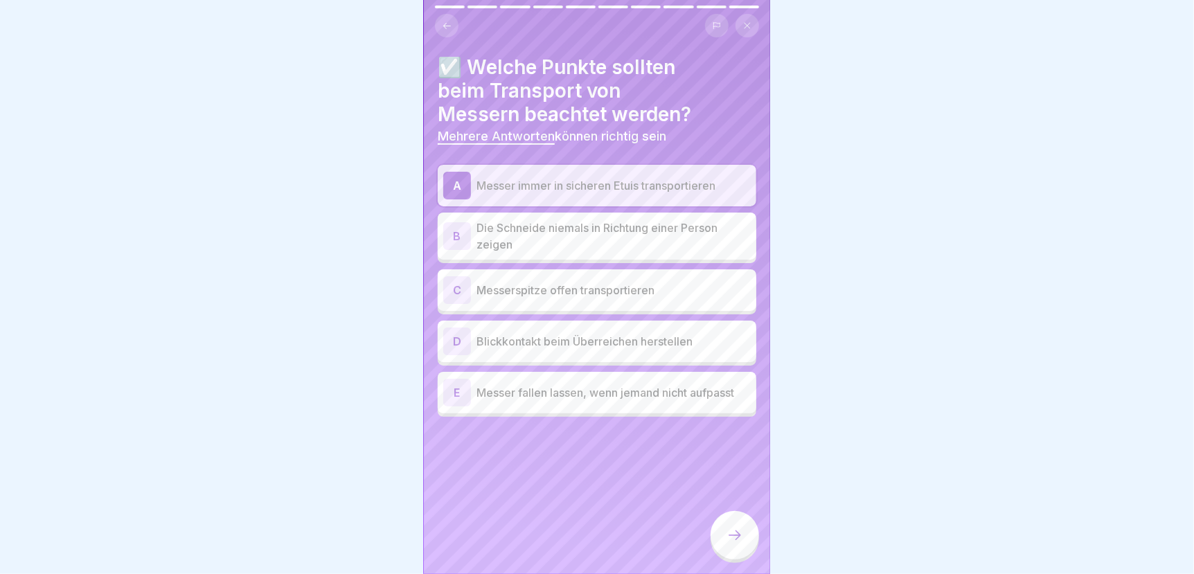
click at [572, 231] on p "Die Schneide niemals in Richtung einer Person zeigen" at bounding box center [613, 236] width 274 height 33
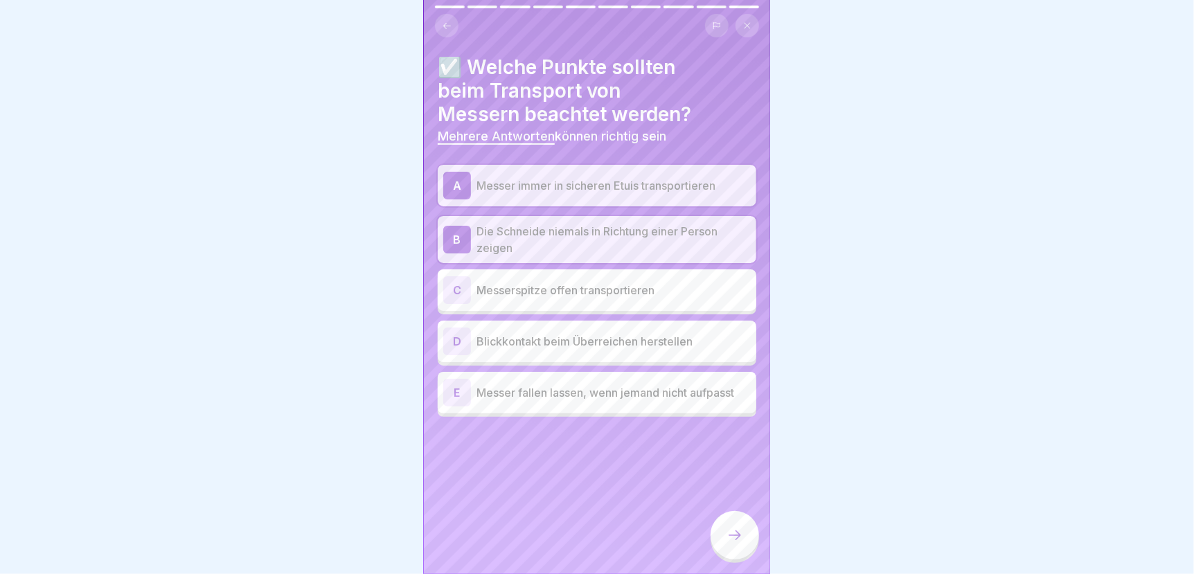
click at [539, 336] on p "Blickkontakt beim Überreichen herstellen" at bounding box center [613, 341] width 274 height 17
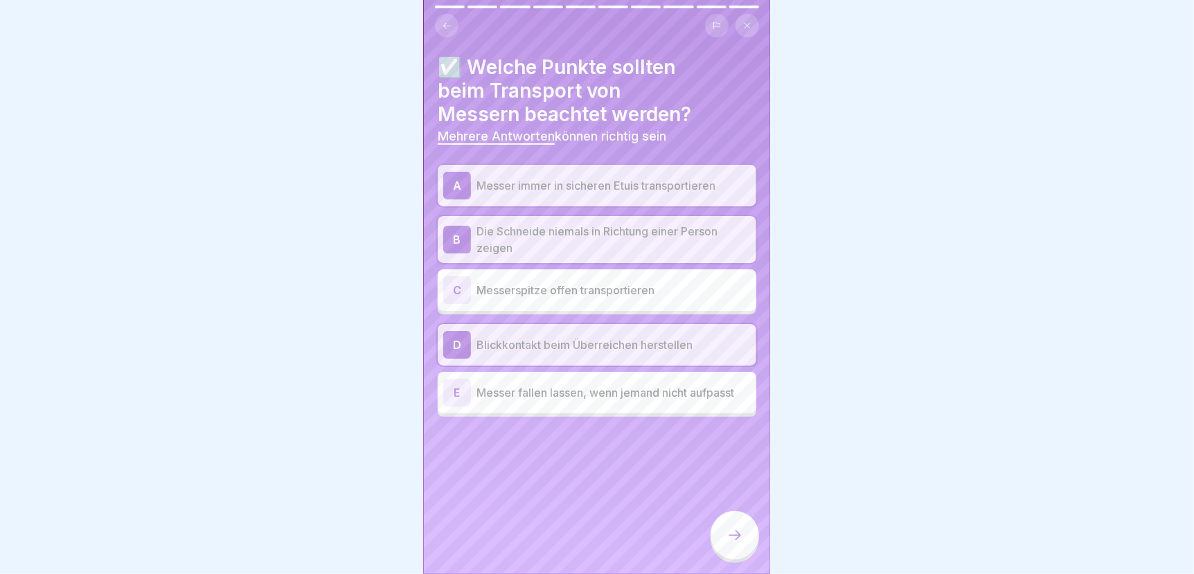
click at [747, 547] on div at bounding box center [735, 535] width 48 height 48
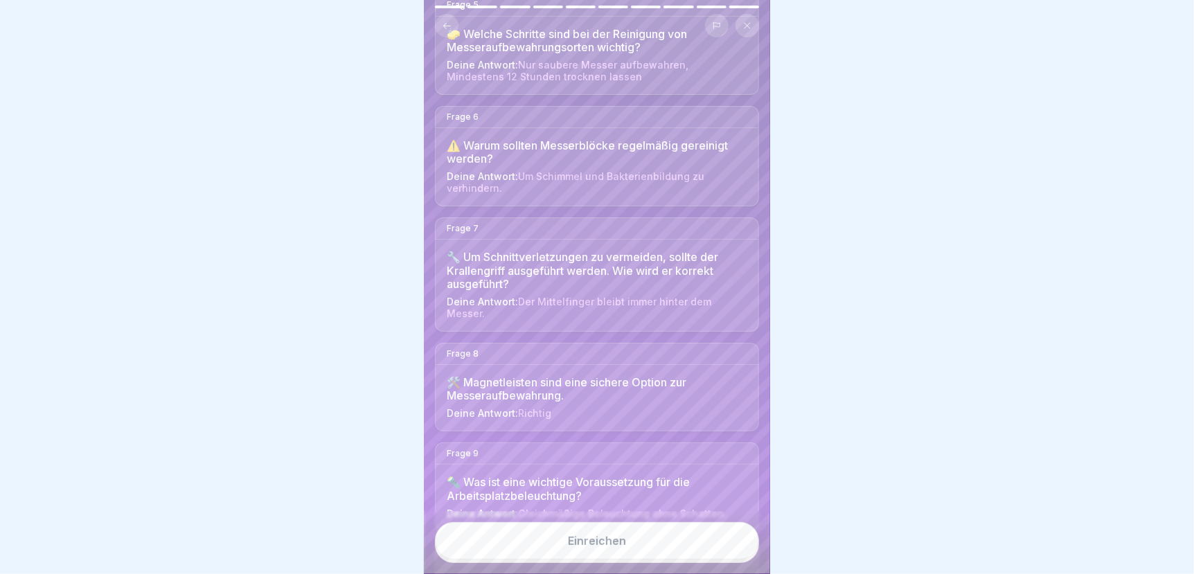
scroll to position [553, 0]
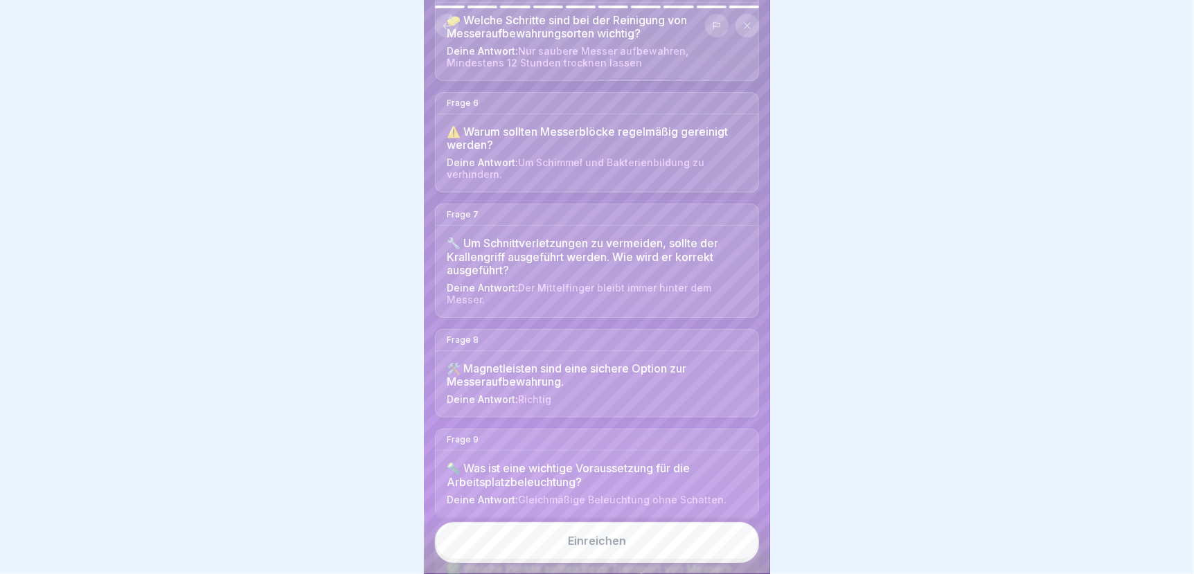
click at [619, 557] on button "Einreichen" at bounding box center [597, 540] width 324 height 37
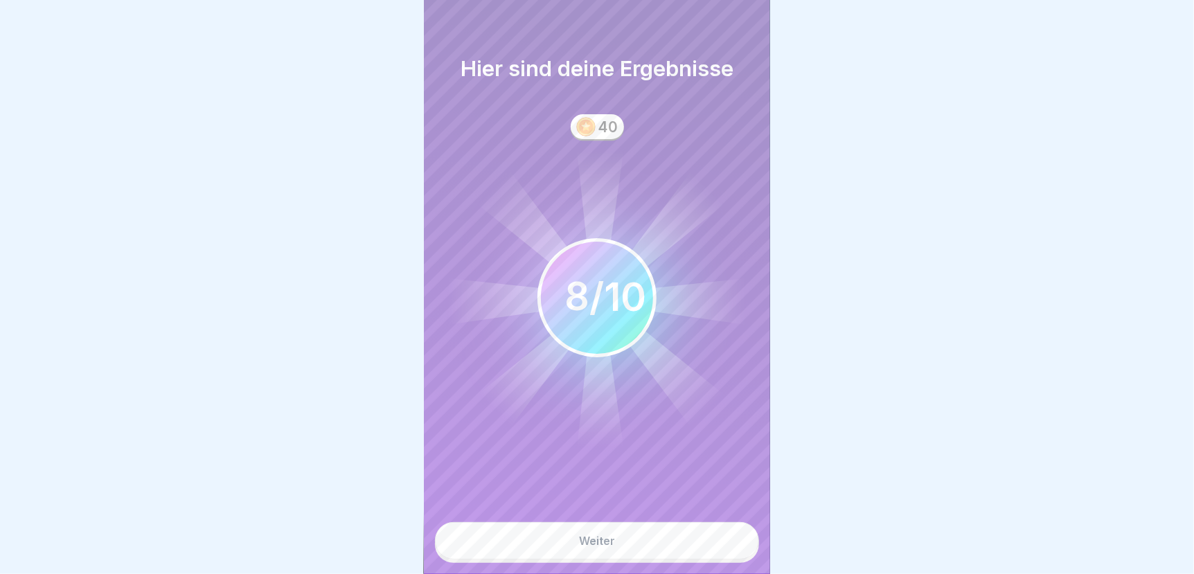
click at [623, 550] on button "Weiter" at bounding box center [597, 540] width 324 height 37
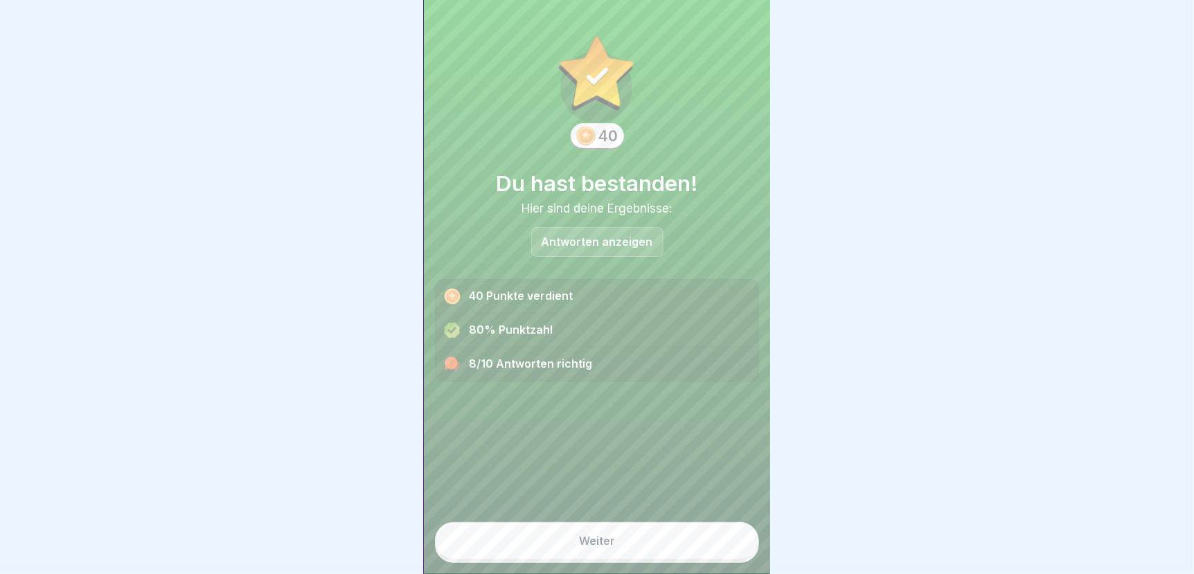
click at [591, 238] on p "Antworten anzeigen" at bounding box center [597, 242] width 111 height 12
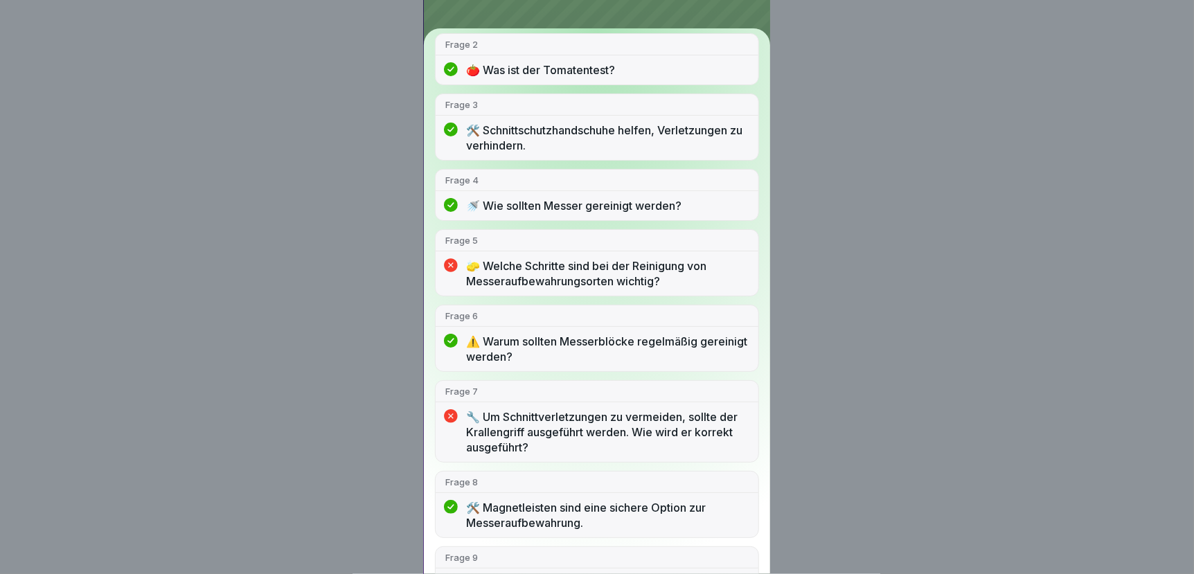
scroll to position [277, 0]
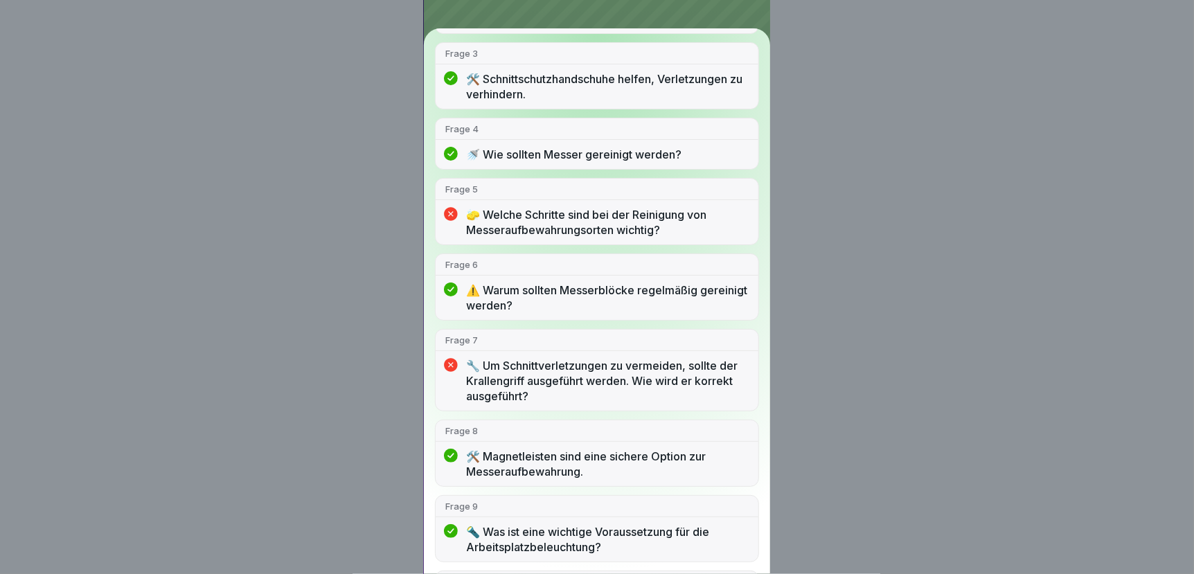
click at [458, 361] on icon at bounding box center [451, 366] width 14 height 14
click at [524, 368] on p "🔧 Um Schnittverletzungen zu vermeiden, sollte der Krallengriff ausgeführt werde…" at bounding box center [607, 381] width 283 height 46
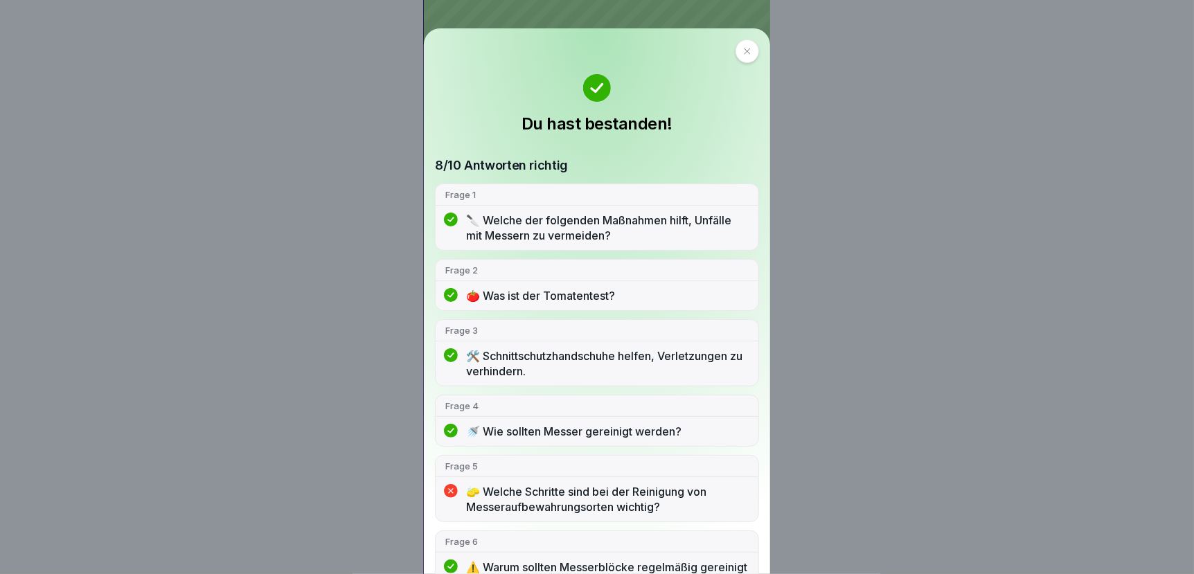
scroll to position [0, 0]
click at [743, 47] on icon at bounding box center [747, 51] width 8 height 8
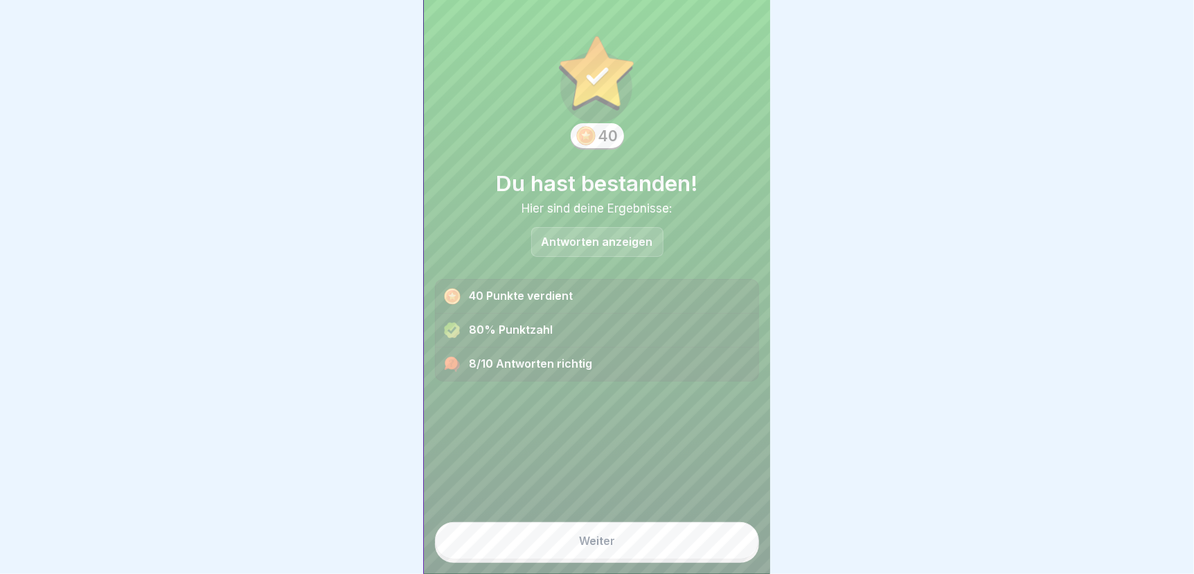
click at [635, 549] on button "Weiter" at bounding box center [597, 540] width 324 height 37
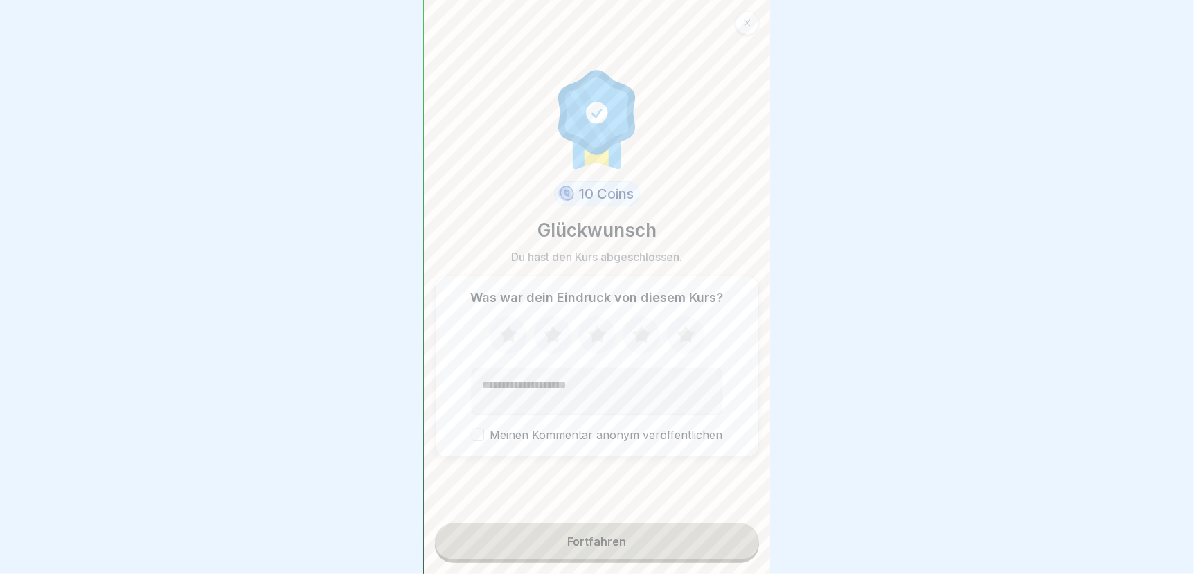
click at [637, 343] on icon at bounding box center [641, 333] width 18 height 17
click at [587, 548] on div "Fortfahren" at bounding box center [597, 541] width 59 height 12
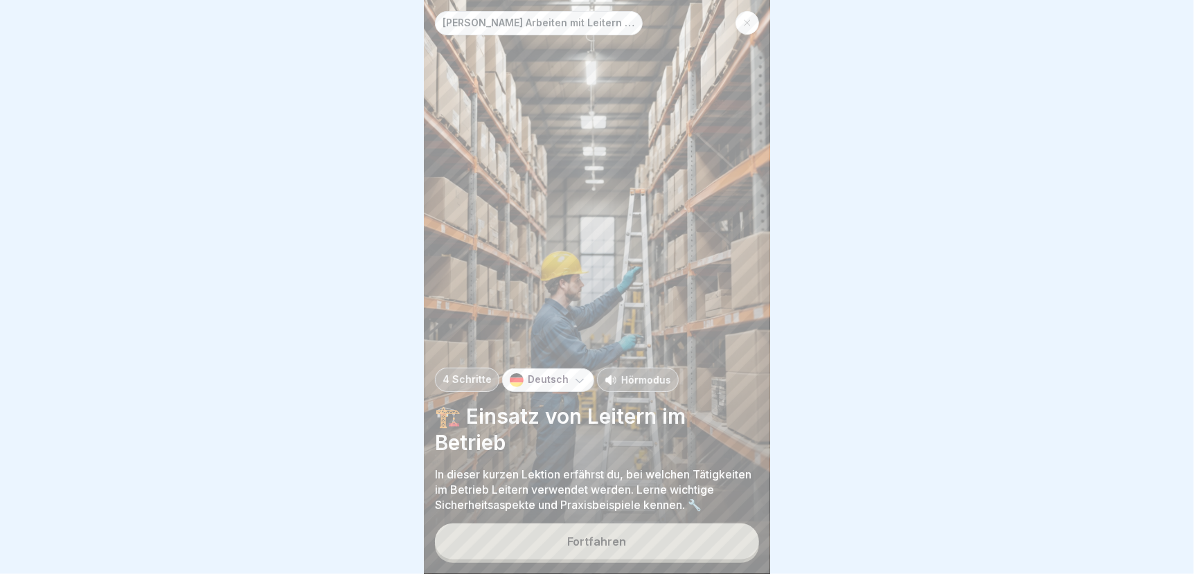
click at [596, 548] on div "Fortfahren" at bounding box center [597, 541] width 59 height 12
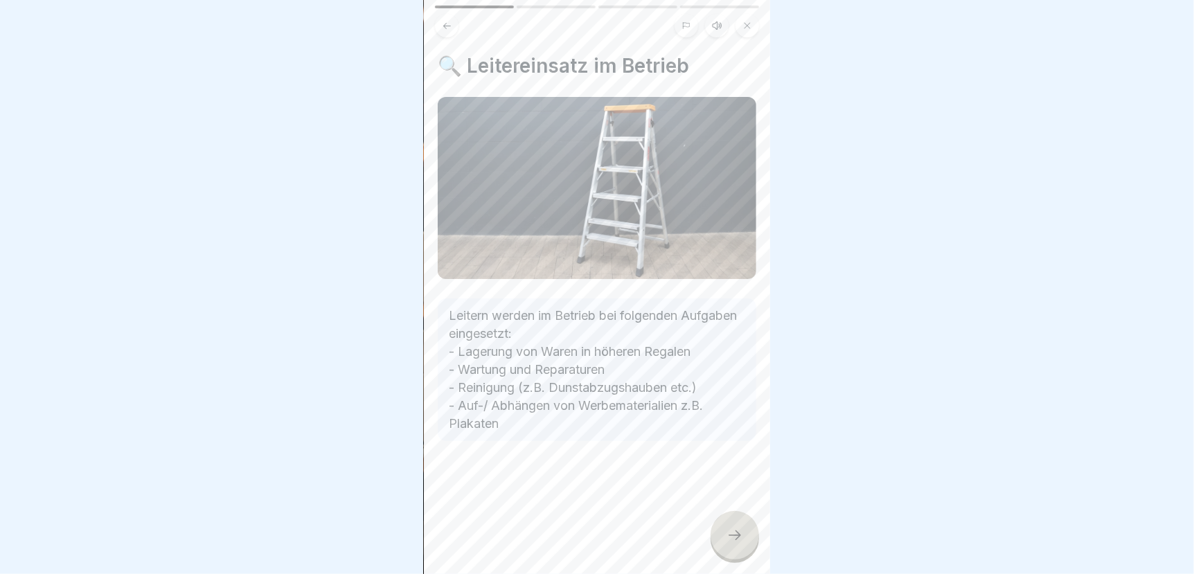
click at [739, 541] on icon at bounding box center [734, 535] width 17 height 17
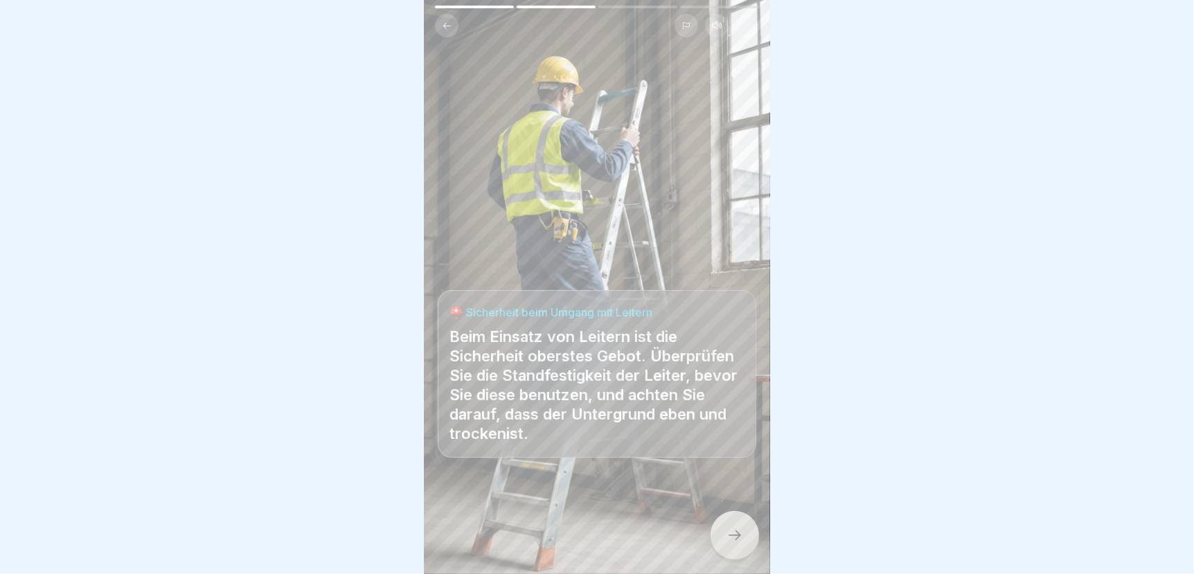
click at [733, 544] on icon at bounding box center [734, 535] width 17 height 17
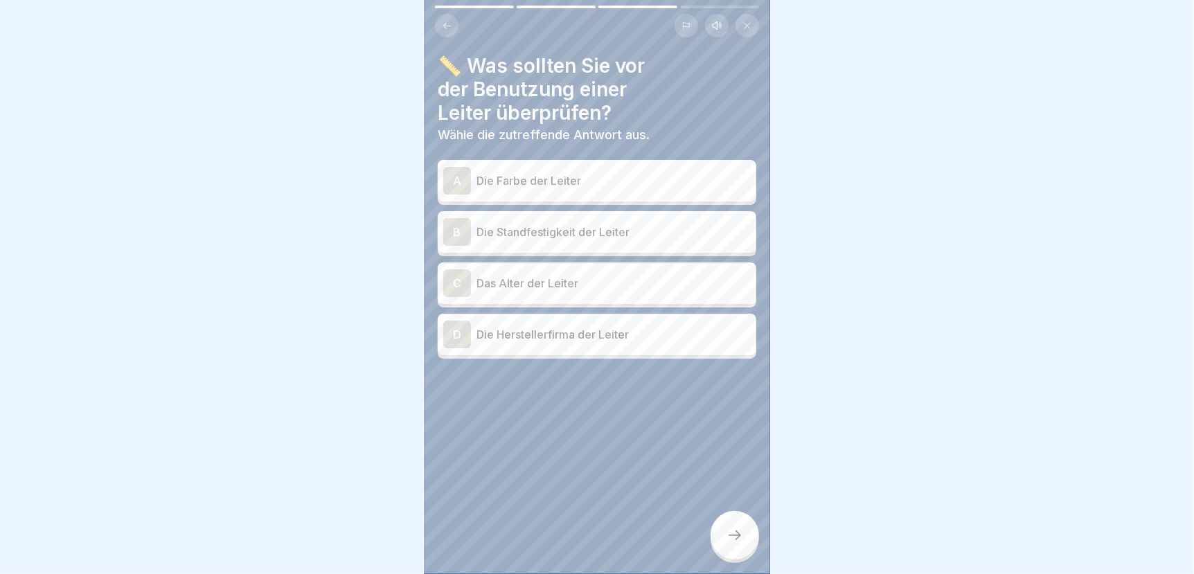
click at [587, 227] on p "Die Standfestigkeit der Leiter" at bounding box center [613, 232] width 274 height 17
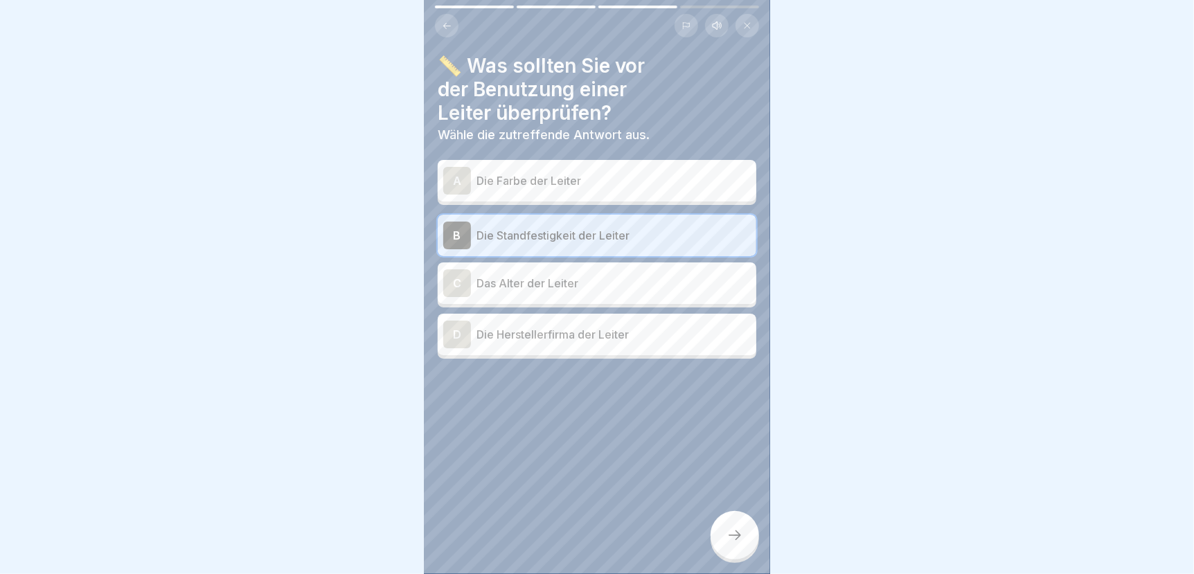
click at [728, 542] on icon at bounding box center [734, 535] width 17 height 17
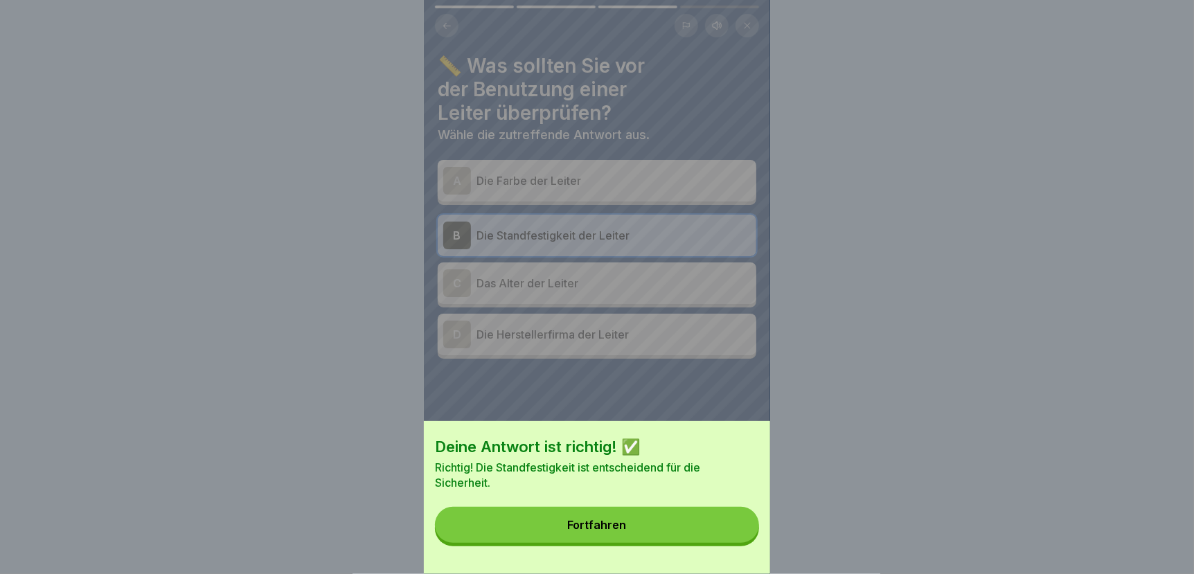
click at [671, 535] on button "Fortfahren" at bounding box center [597, 525] width 324 height 36
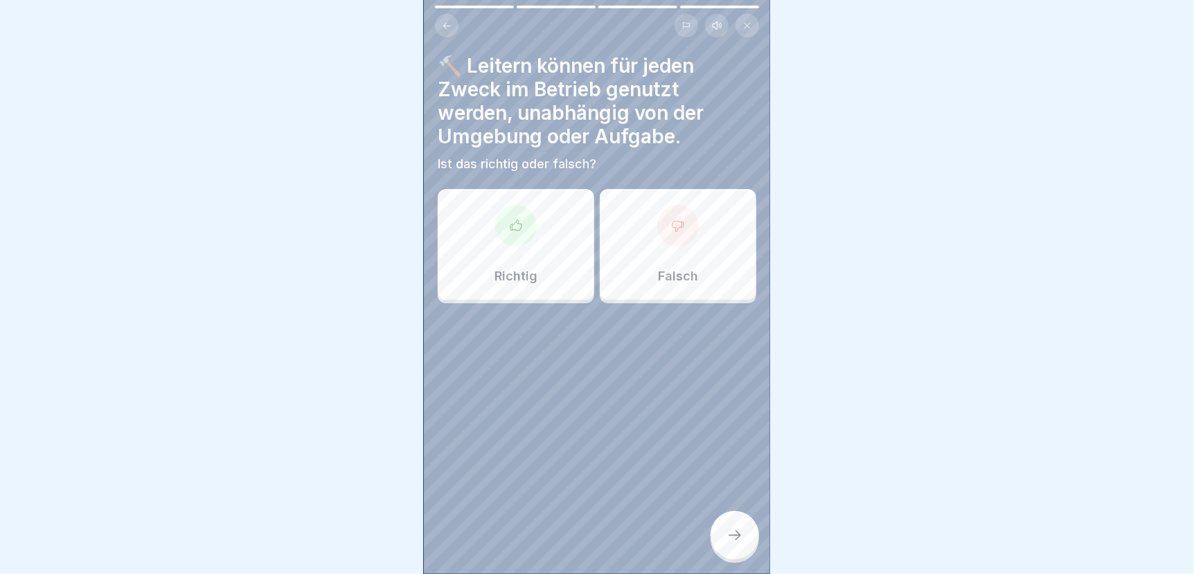
click at [657, 245] on div "Falsch" at bounding box center [678, 244] width 157 height 111
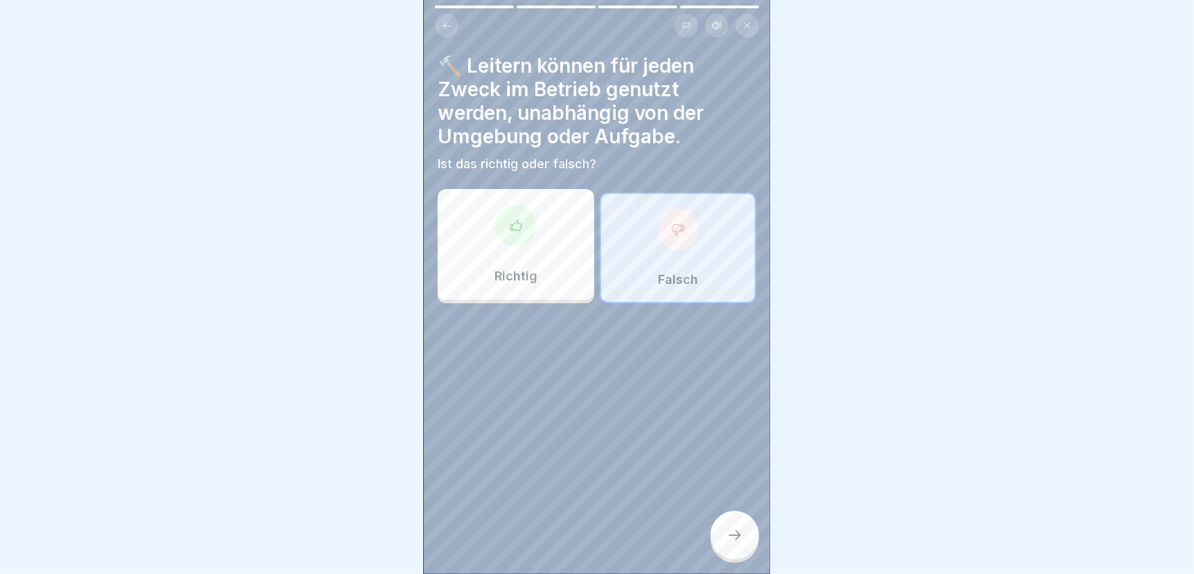
click at [731, 544] on icon at bounding box center [734, 535] width 17 height 17
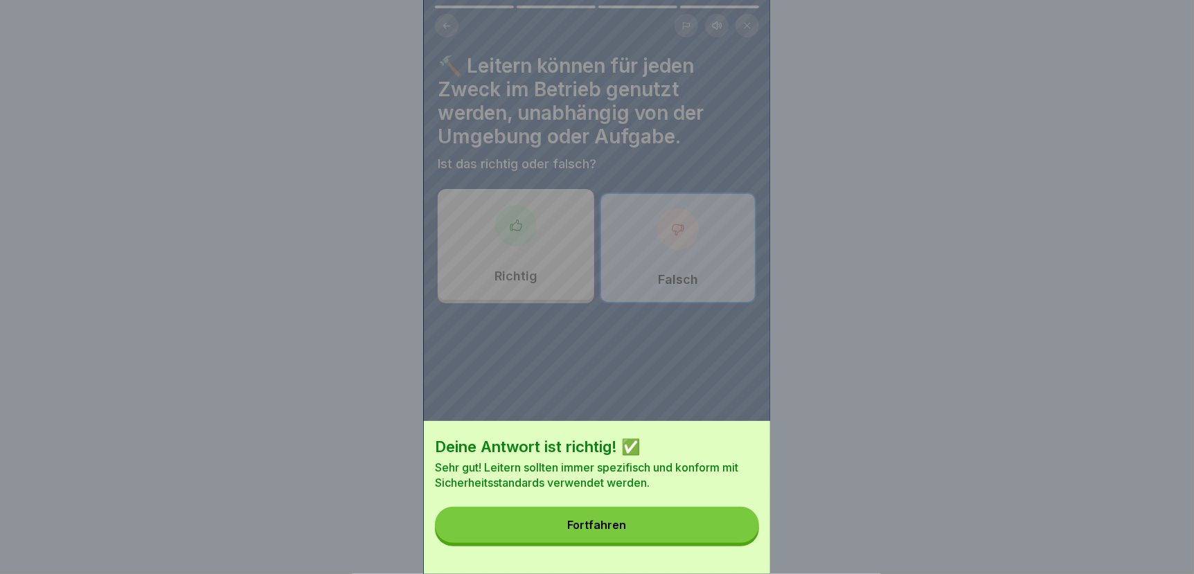
click at [658, 533] on button "Fortfahren" at bounding box center [597, 525] width 324 height 36
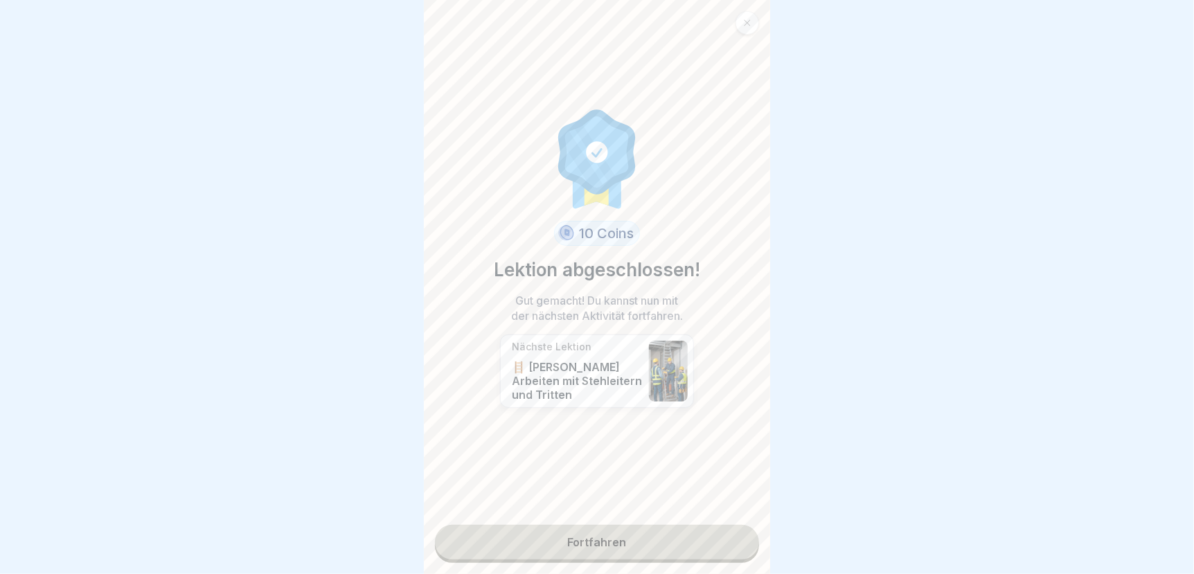
click at [631, 544] on link "Fortfahren" at bounding box center [597, 542] width 324 height 35
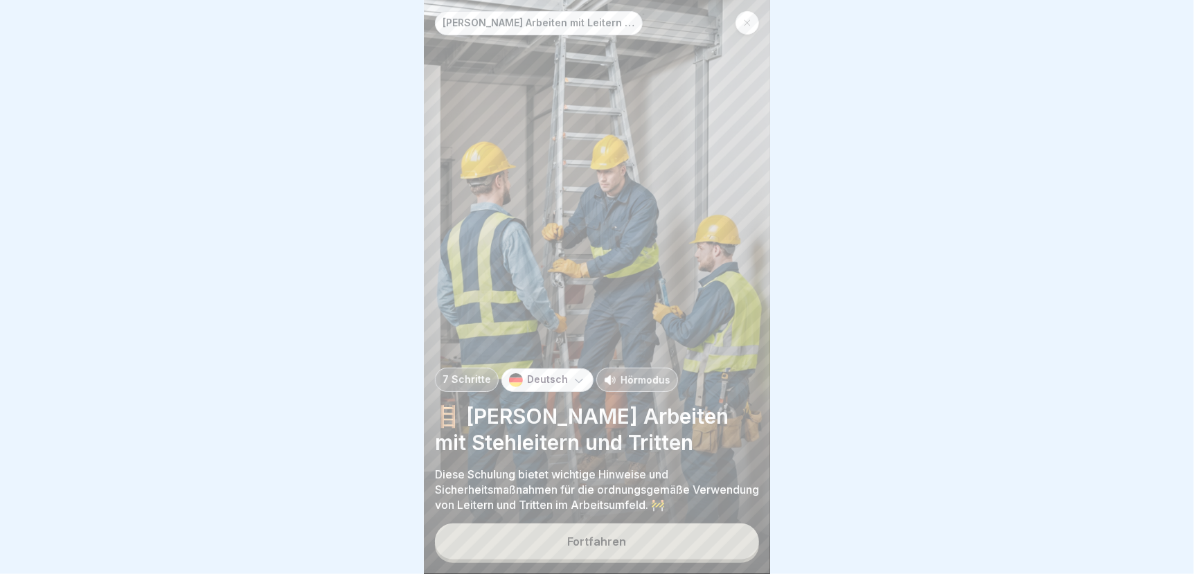
click at [558, 550] on button "Fortfahren" at bounding box center [597, 542] width 324 height 36
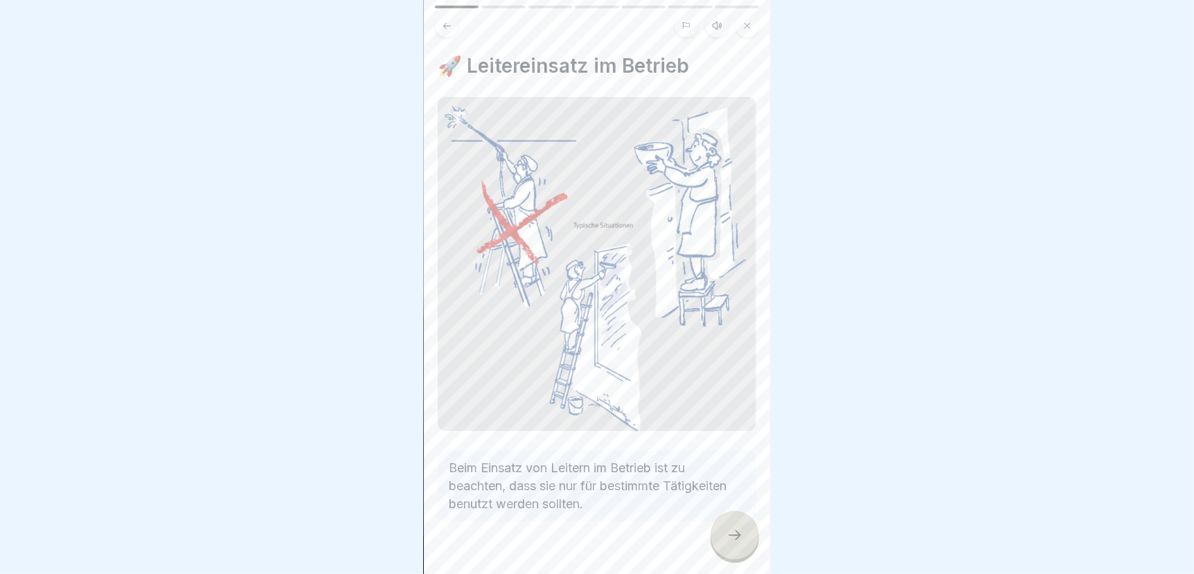
click at [744, 550] on div at bounding box center [735, 535] width 48 height 48
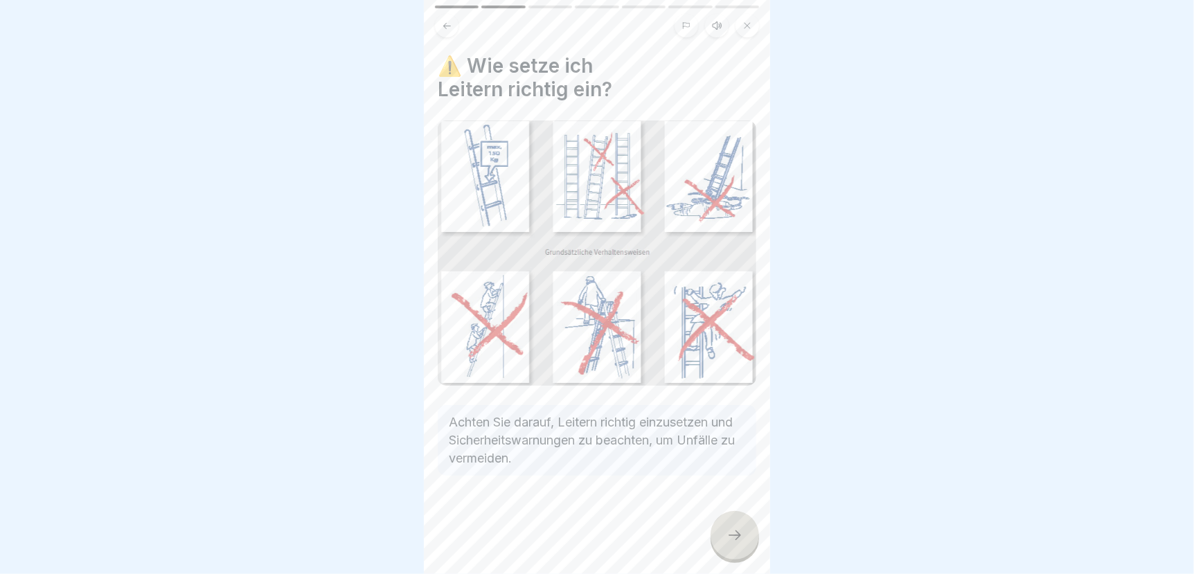
click at [733, 557] on div at bounding box center [735, 535] width 48 height 48
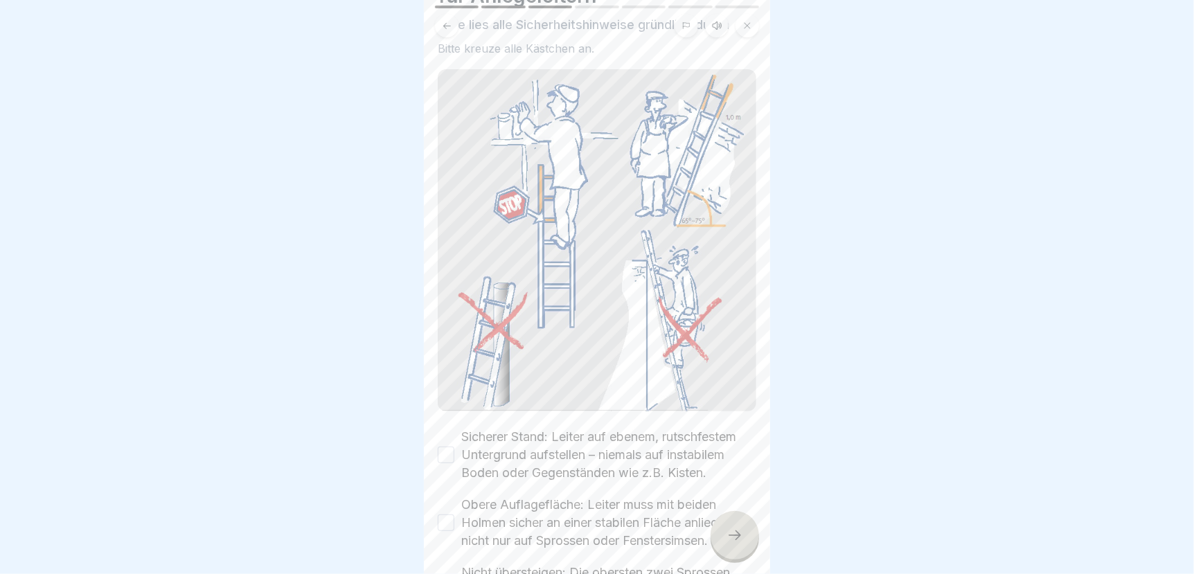
scroll to position [207, 0]
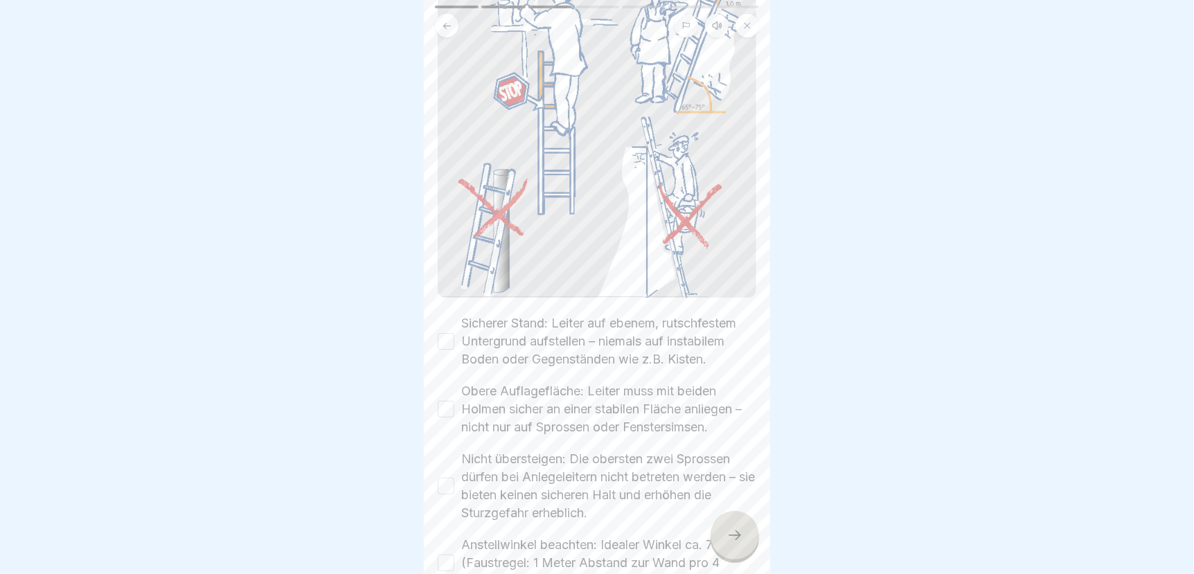
click at [441, 333] on button "Sicherer Stand: Leiter auf ebenem, rutschfestem Untergrund aufstellen – niemals…" at bounding box center [446, 341] width 17 height 17
click at [444, 404] on button "Obere Auflagefläche: Leiter muss mit beiden Holmen sicher an einer stabilen Flä…" at bounding box center [446, 409] width 17 height 17
click at [448, 482] on button "Nicht übersteigen: Die obersten zwei Sprossen dürfen bei Anlegeleitern nicht be…" at bounding box center [446, 486] width 17 height 17
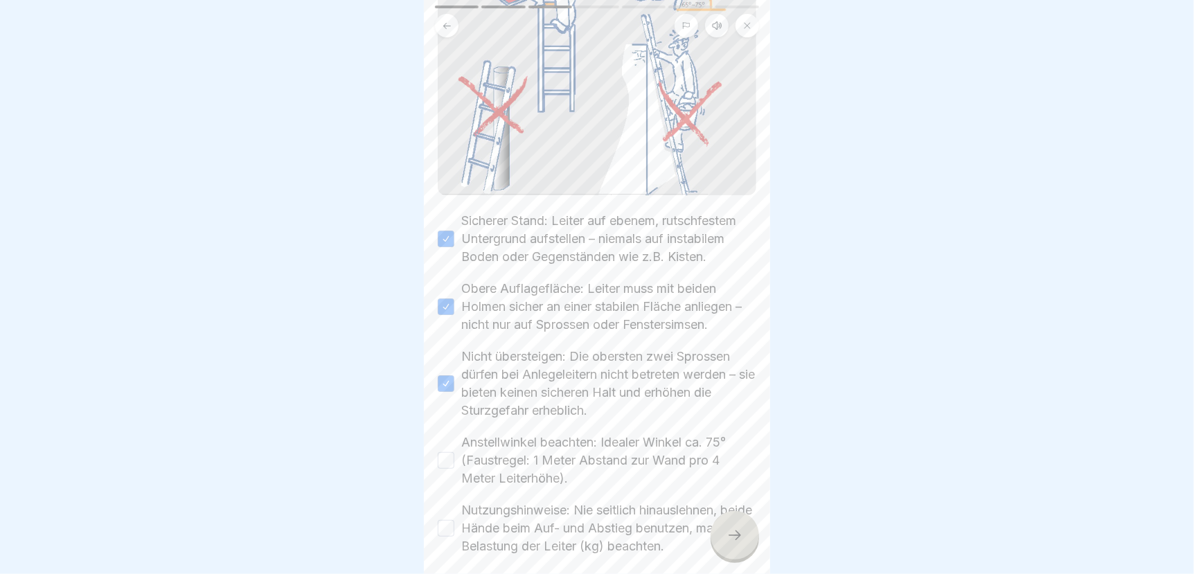
scroll to position [346, 0]
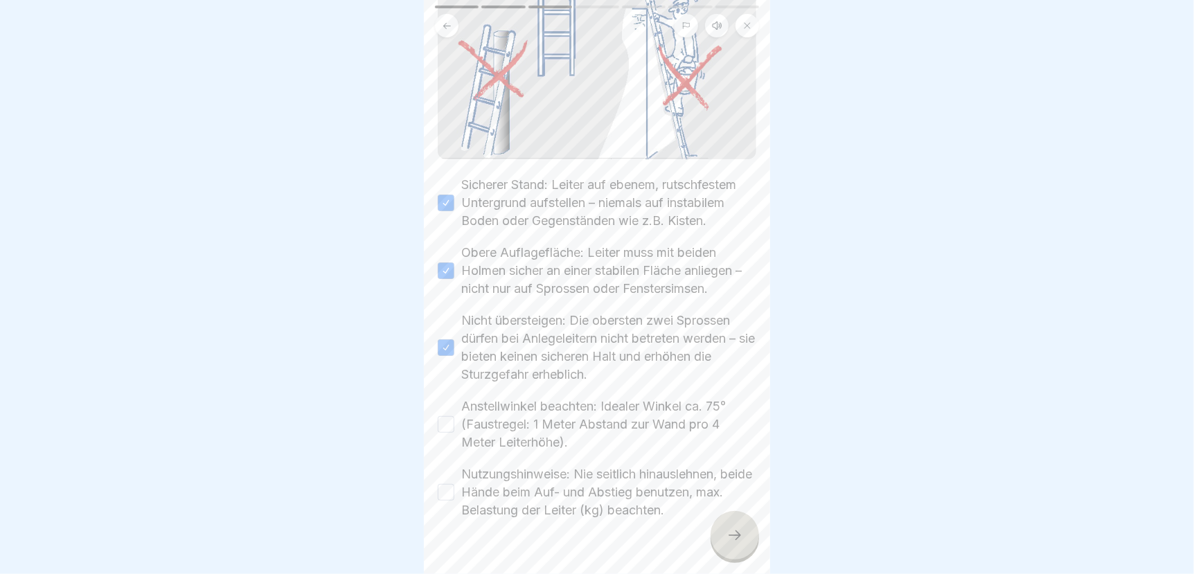
click at [440, 418] on button "Anstellwinkel beachten: Idealer Winkel ca. 75° (Faustregel: 1 Meter Abstand zur…" at bounding box center [446, 424] width 17 height 17
click at [441, 487] on button "Nutzungshinweise: Nie seitlich hinauslehnen, beide Hände beim Auf- und Abstieg …" at bounding box center [446, 492] width 17 height 17
click at [735, 535] on icon at bounding box center [734, 535] width 17 height 17
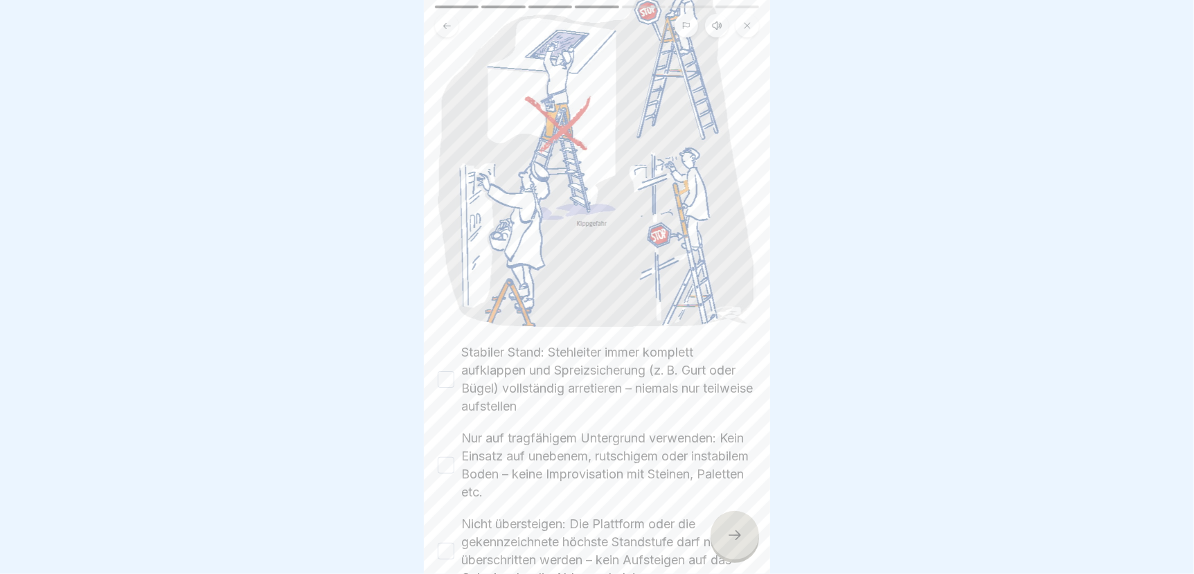
scroll to position [207, 0]
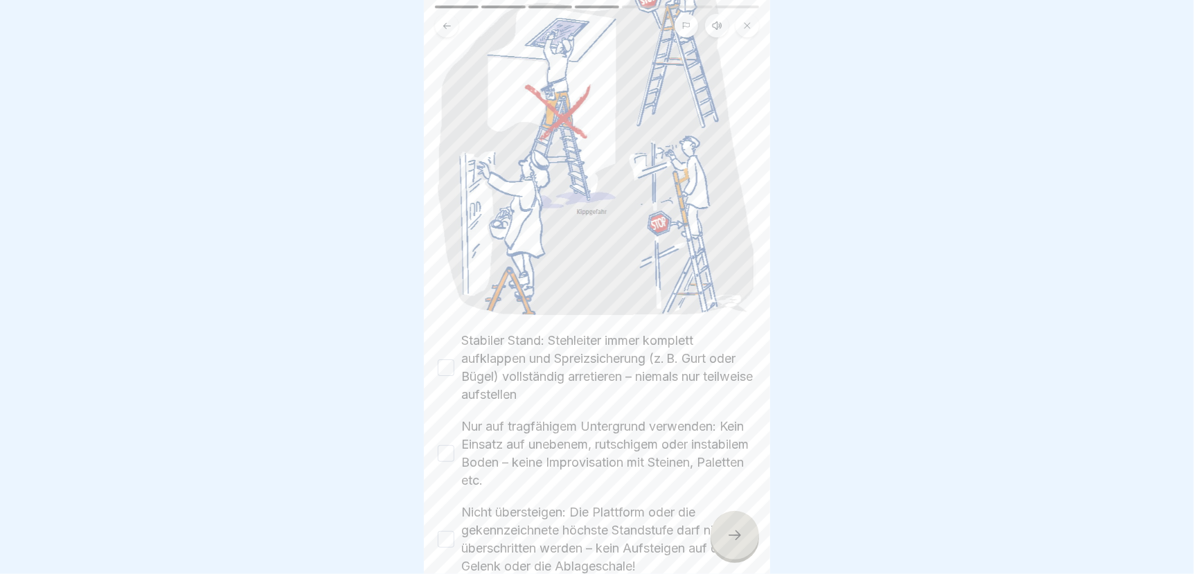
click at [445, 359] on button "Stabiler Stand: Stehleiter immer komplett aufklappen und Spreizsicherung (z. B.…" at bounding box center [446, 367] width 17 height 17
click at [443, 445] on button "Nur auf tragfähigem Untergrund verwenden: Kein Einsatz auf unebenem, rutschigem…" at bounding box center [446, 453] width 17 height 17
click at [447, 531] on button "Nicht übersteigen: Die Plattform oder die gekennzeichnete höchste Standstufe da…" at bounding box center [446, 539] width 17 height 17
click at [732, 535] on icon at bounding box center [734, 535] width 17 height 17
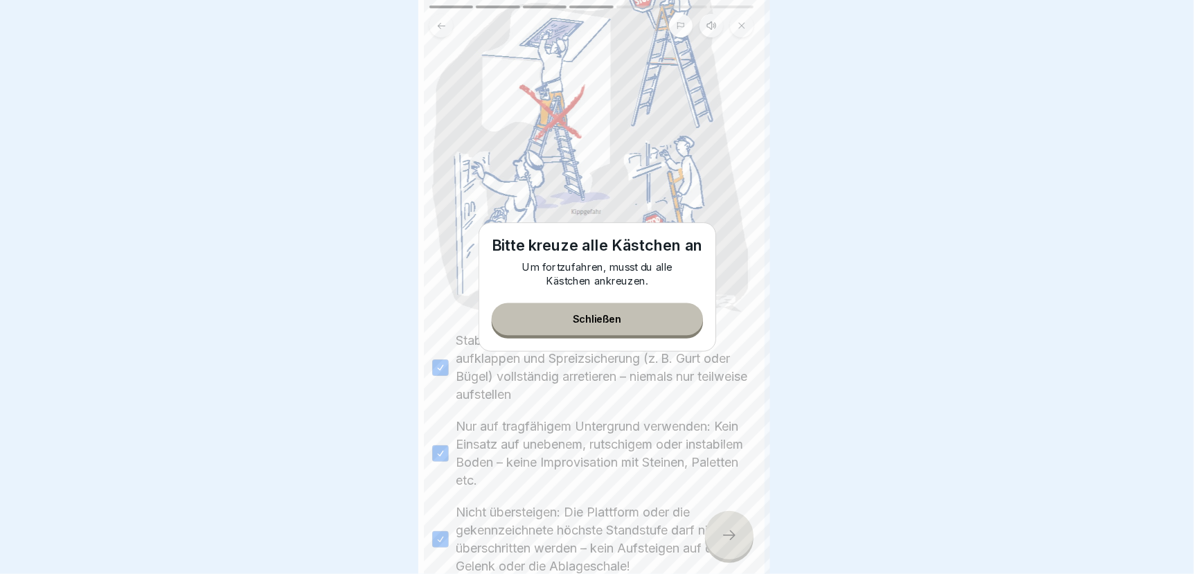
scroll to position [0, 0]
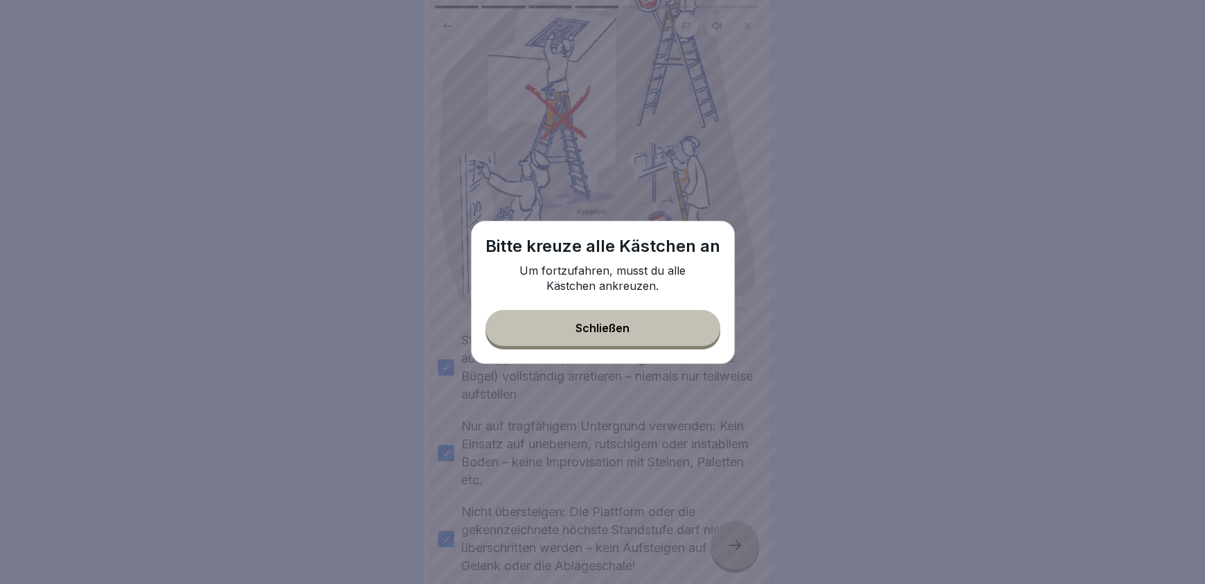
click at [632, 334] on button "Schließen" at bounding box center [602, 328] width 235 height 36
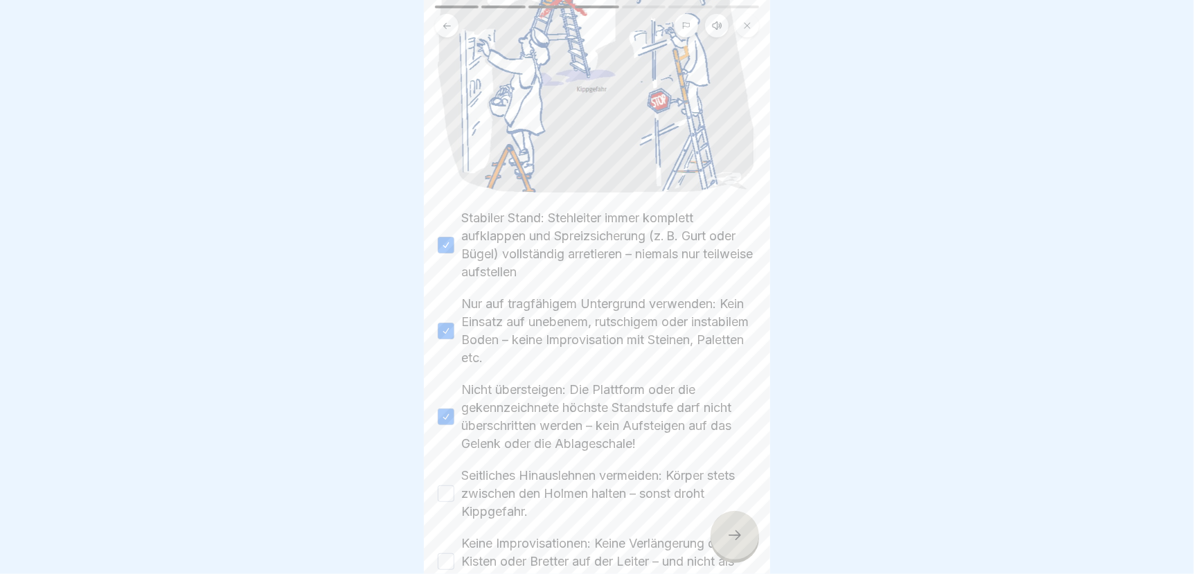
scroll to position [416, 0]
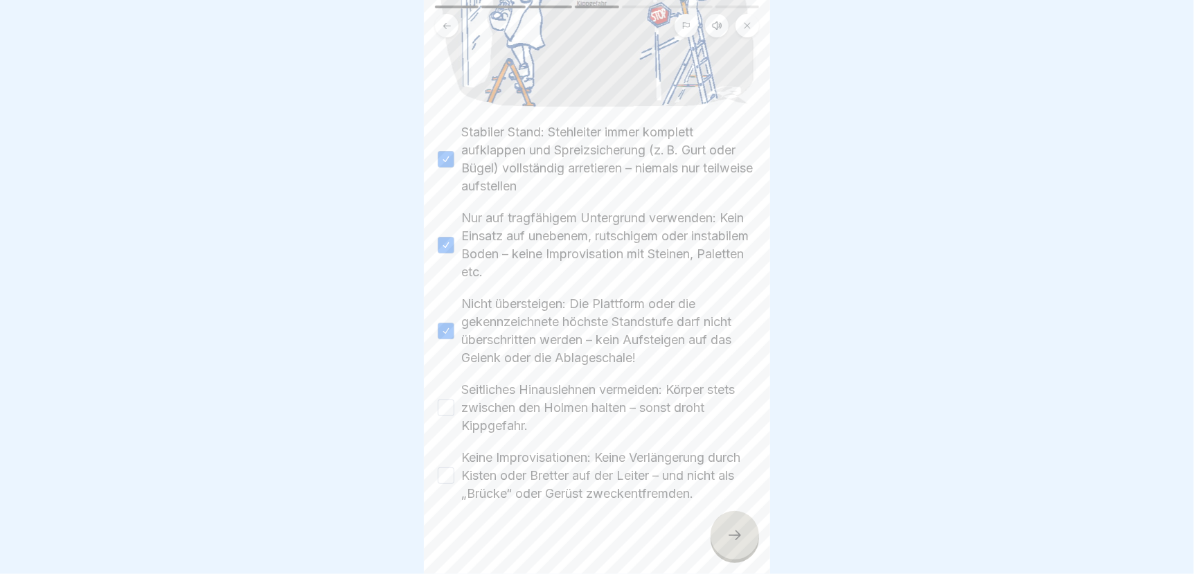
click at [442, 400] on button "Seitliches Hinauslehnen vermeiden: Körper stets zwischen den Holmen halten – so…" at bounding box center [446, 408] width 17 height 17
click at [441, 474] on button "Keine Improvisationen: Keine Verlängerung durch Kisten oder Bretter auf der Lei…" at bounding box center [446, 475] width 17 height 17
click at [732, 544] on icon at bounding box center [734, 535] width 17 height 17
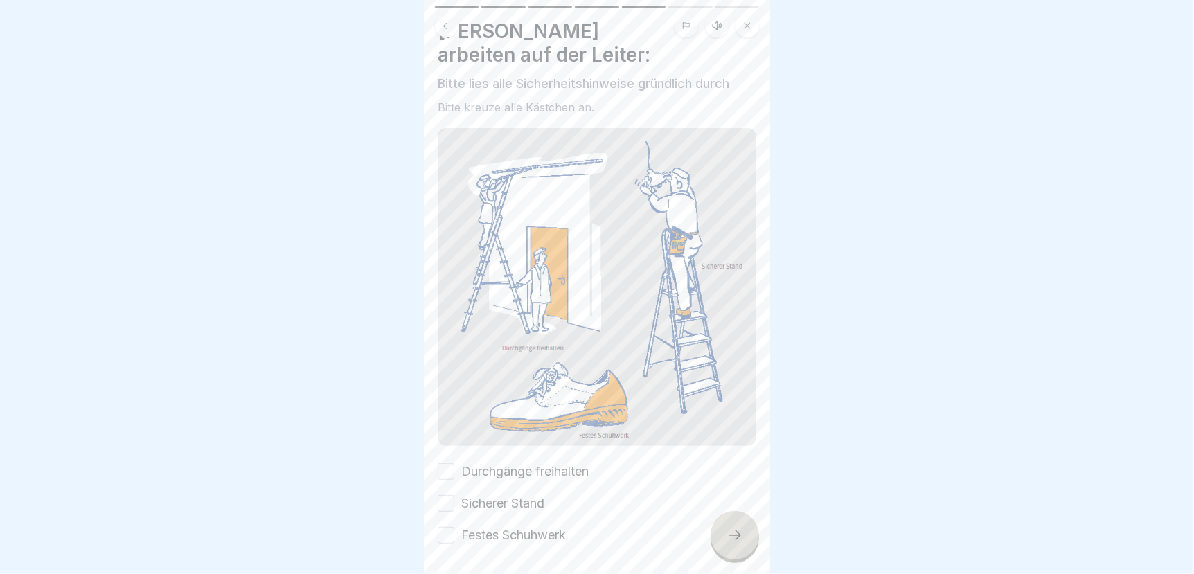
scroll to position [53, 0]
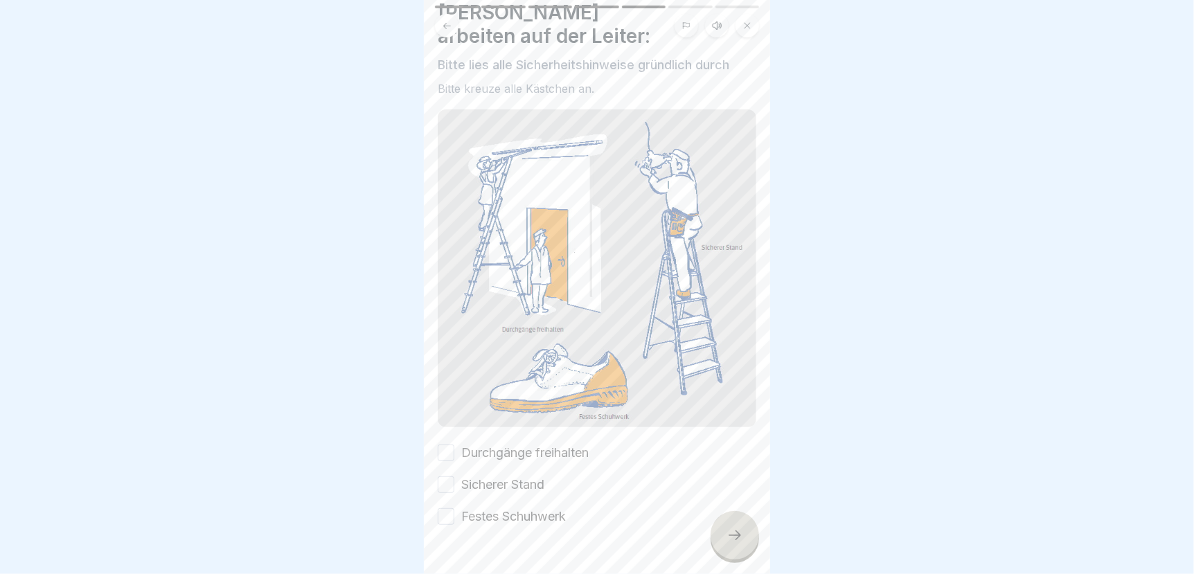
click at [446, 445] on button "Durchgänge freihalten" at bounding box center [446, 453] width 17 height 17
click at [449, 476] on button "Sicherer Stand" at bounding box center [446, 484] width 17 height 17
click at [442, 508] on button "Festes Schuhwerk" at bounding box center [446, 516] width 17 height 17
click at [720, 552] on div at bounding box center [735, 535] width 48 height 48
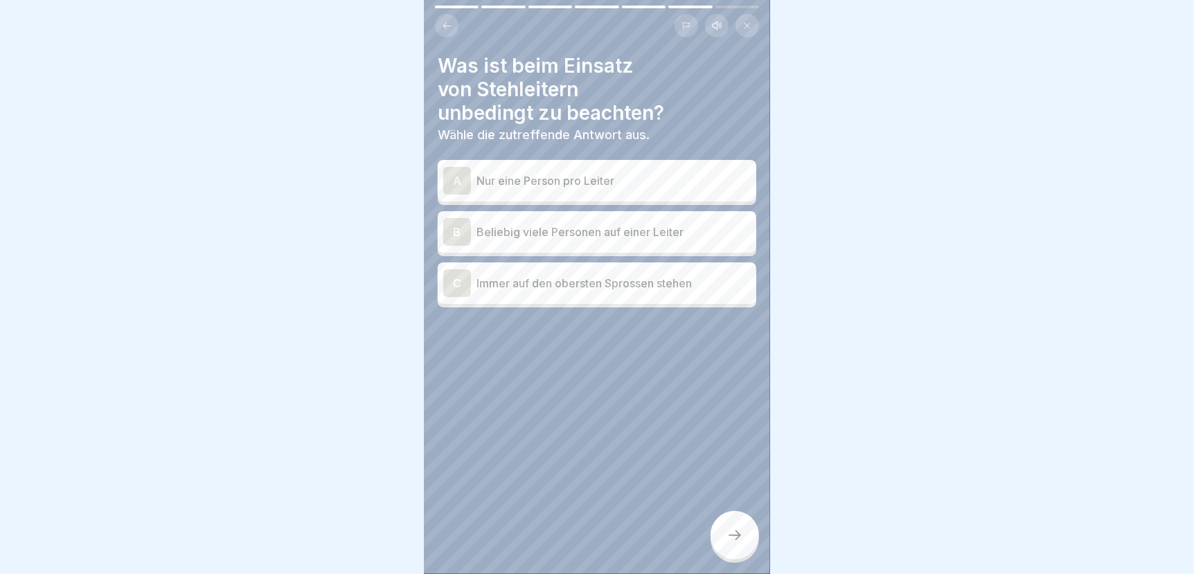
click at [545, 181] on p "Nur eine Person pro Leiter" at bounding box center [613, 180] width 274 height 17
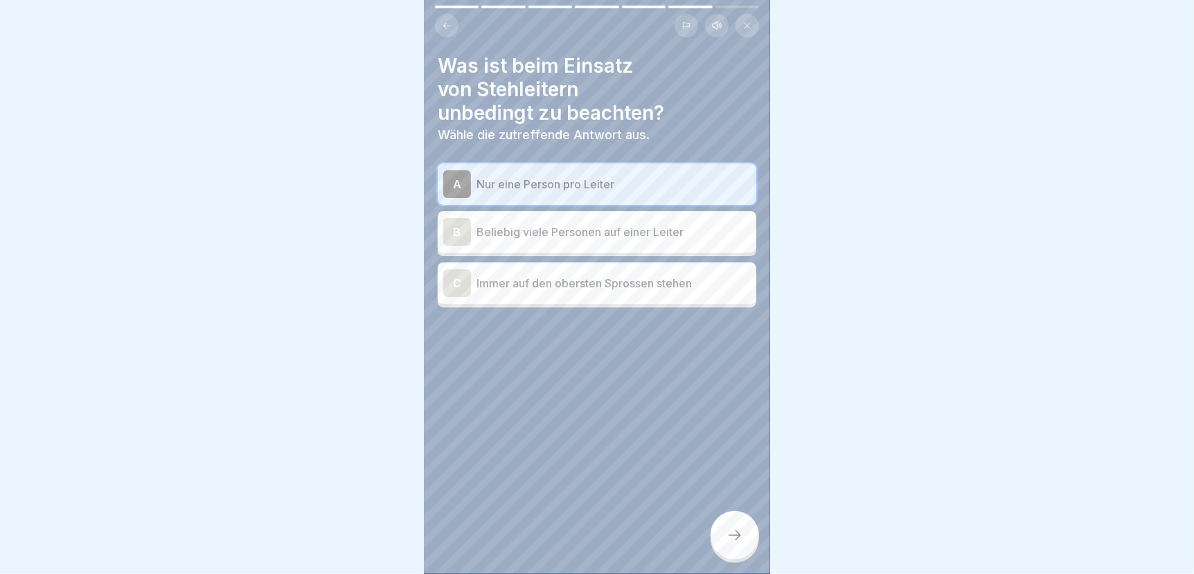
click at [734, 544] on icon at bounding box center [734, 535] width 17 height 17
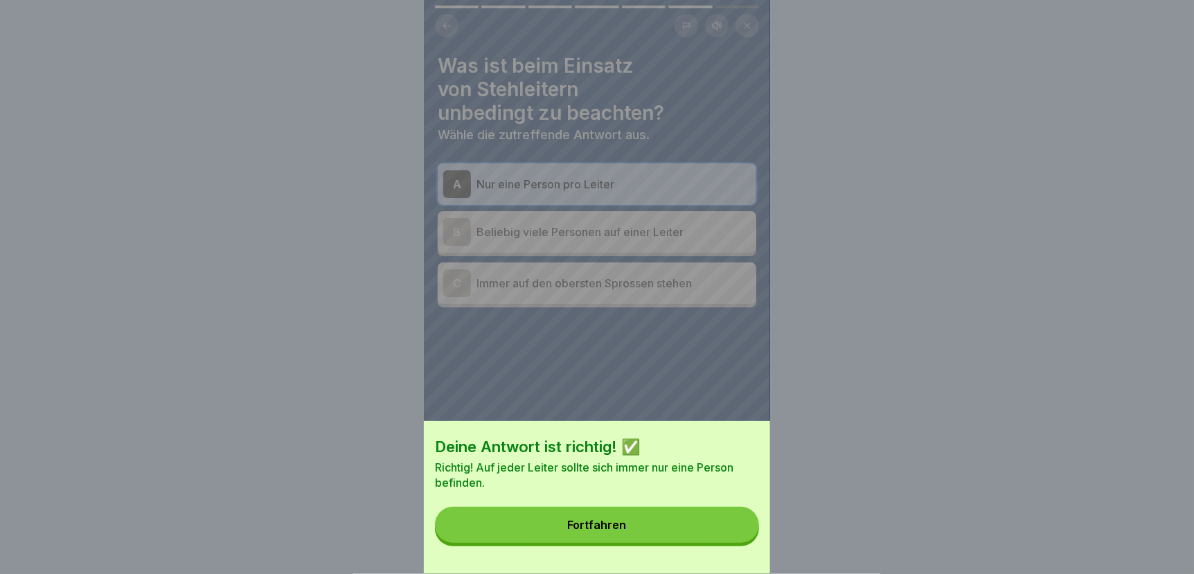
click at [720, 541] on button "Fortfahren" at bounding box center [597, 525] width 324 height 36
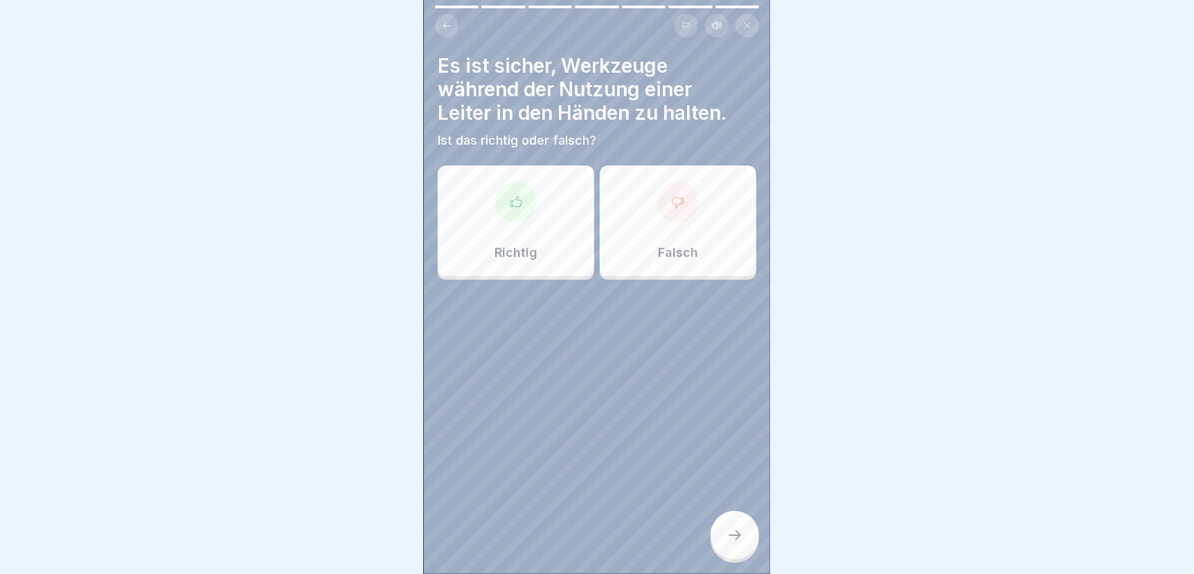
click at [648, 222] on div "Falsch" at bounding box center [678, 221] width 157 height 111
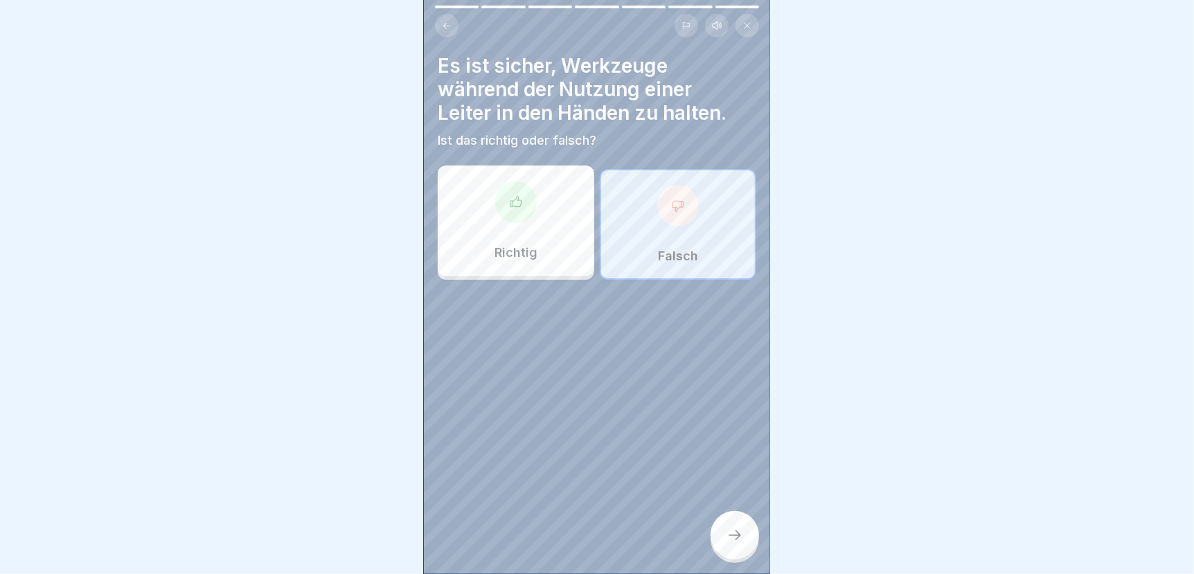
click at [727, 536] on div at bounding box center [735, 535] width 48 height 48
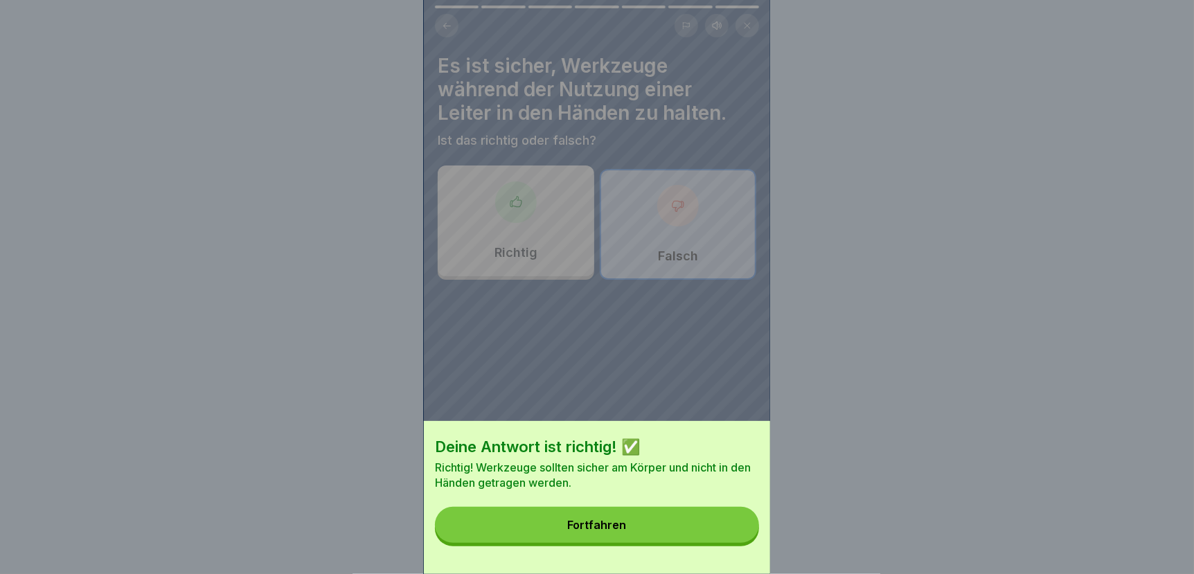
click at [724, 536] on button "Fortfahren" at bounding box center [597, 525] width 324 height 36
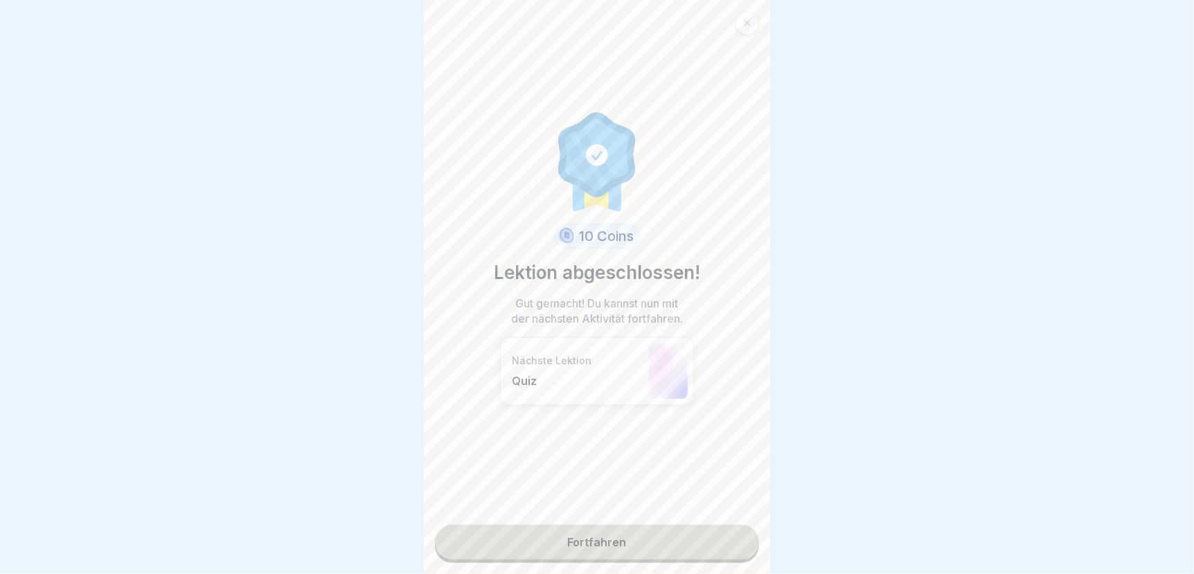
click at [706, 549] on link "Fortfahren" at bounding box center [597, 542] width 324 height 35
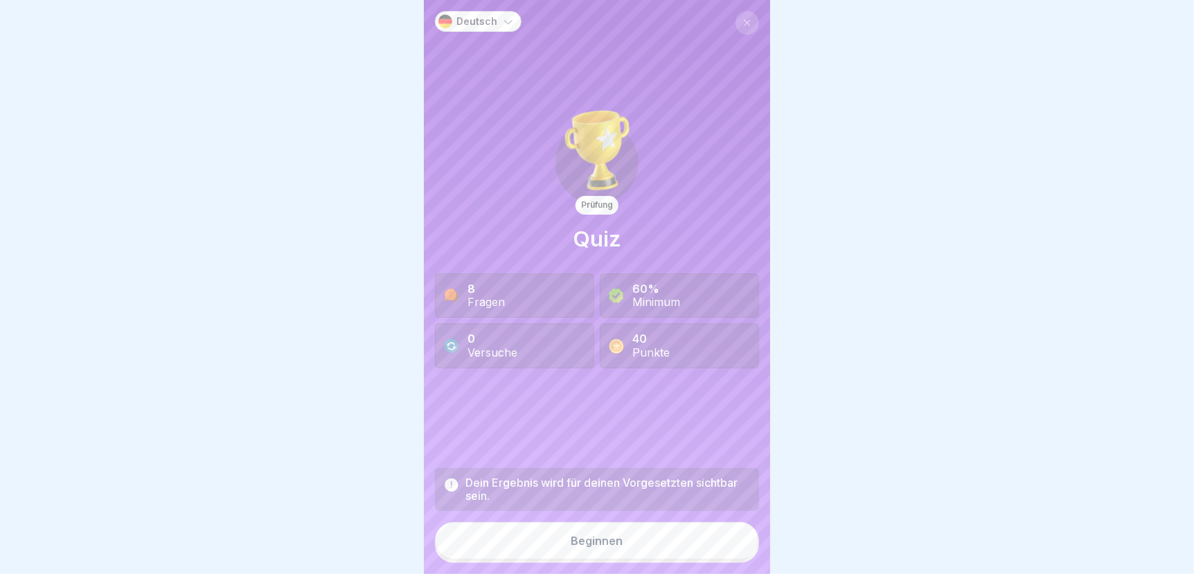
click at [613, 557] on button "Beginnen" at bounding box center [597, 540] width 324 height 37
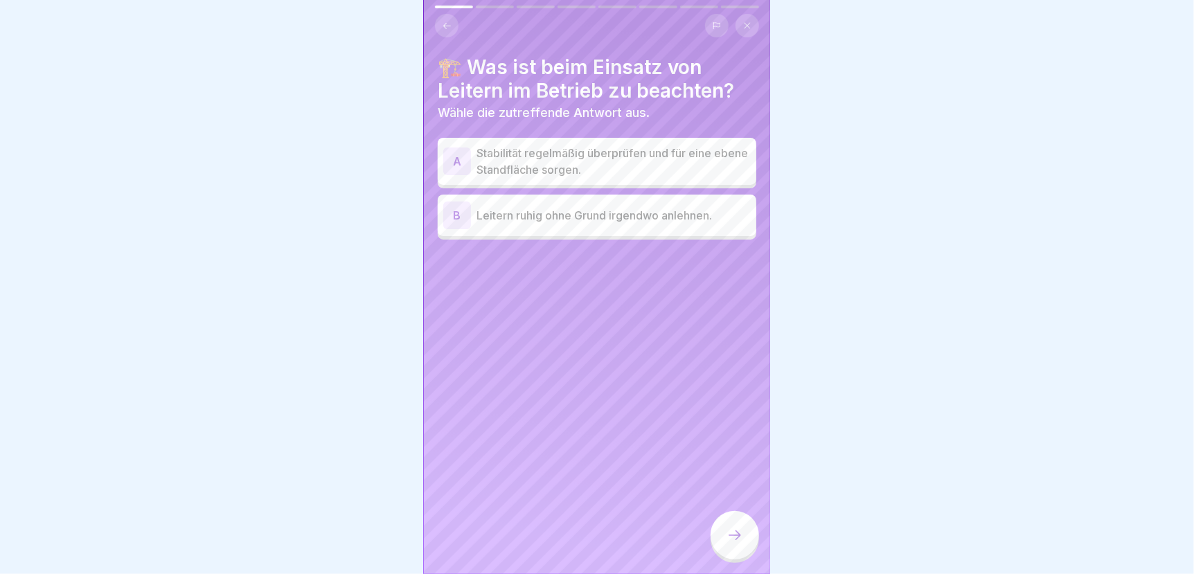
click at [499, 163] on p "Stabilität regelmäßig überprüfen und für eine ebene Standfläche sorgen." at bounding box center [613, 161] width 274 height 33
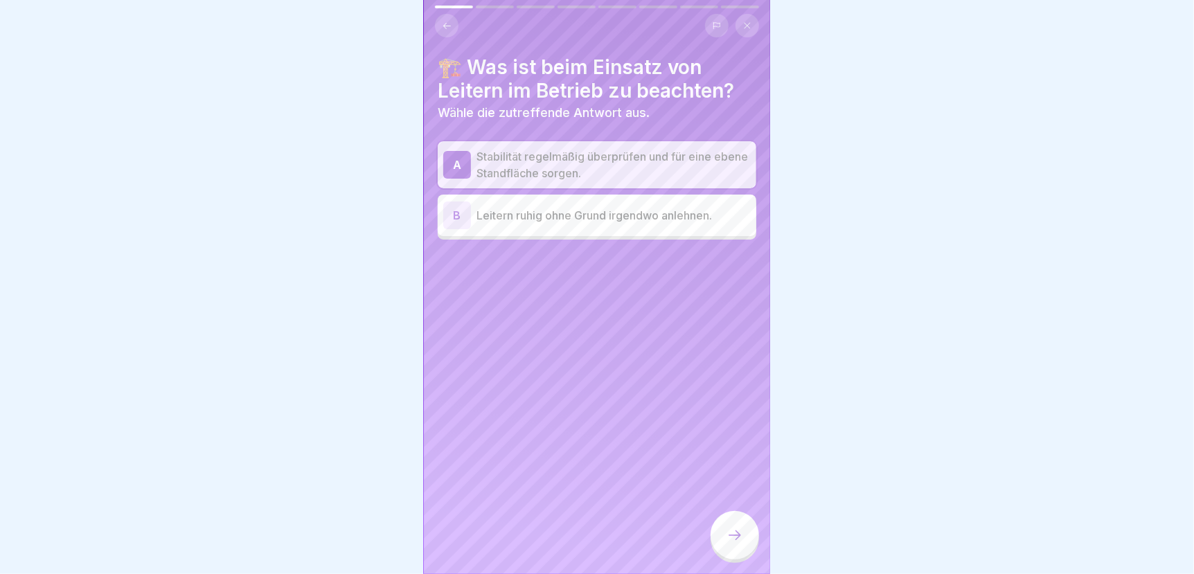
click at [726, 542] on icon at bounding box center [734, 535] width 17 height 17
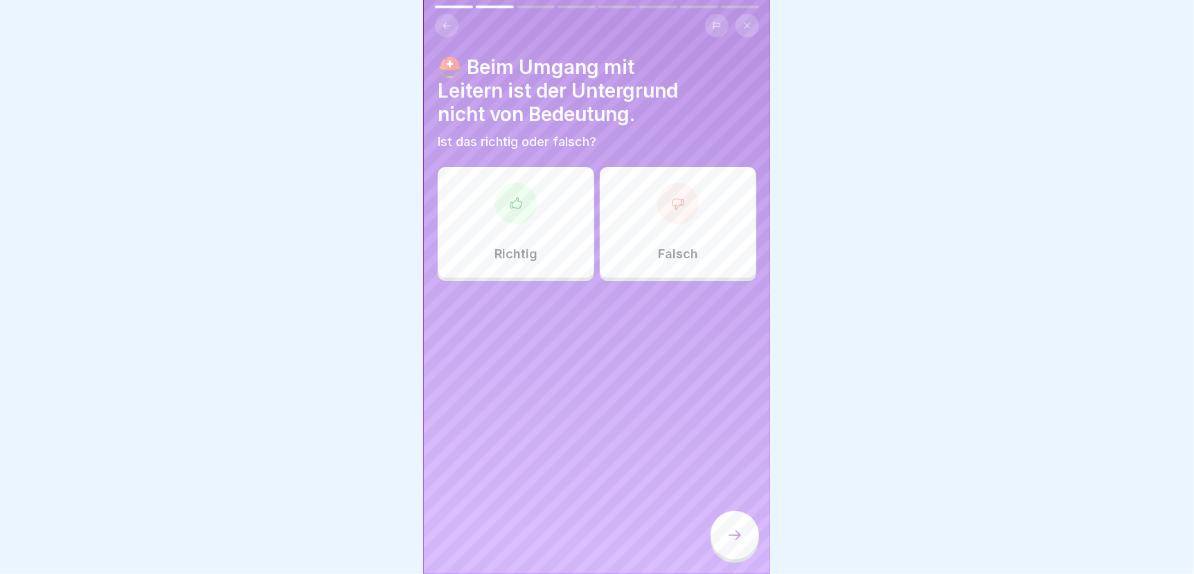
click at [688, 235] on div "Falsch" at bounding box center [678, 222] width 157 height 111
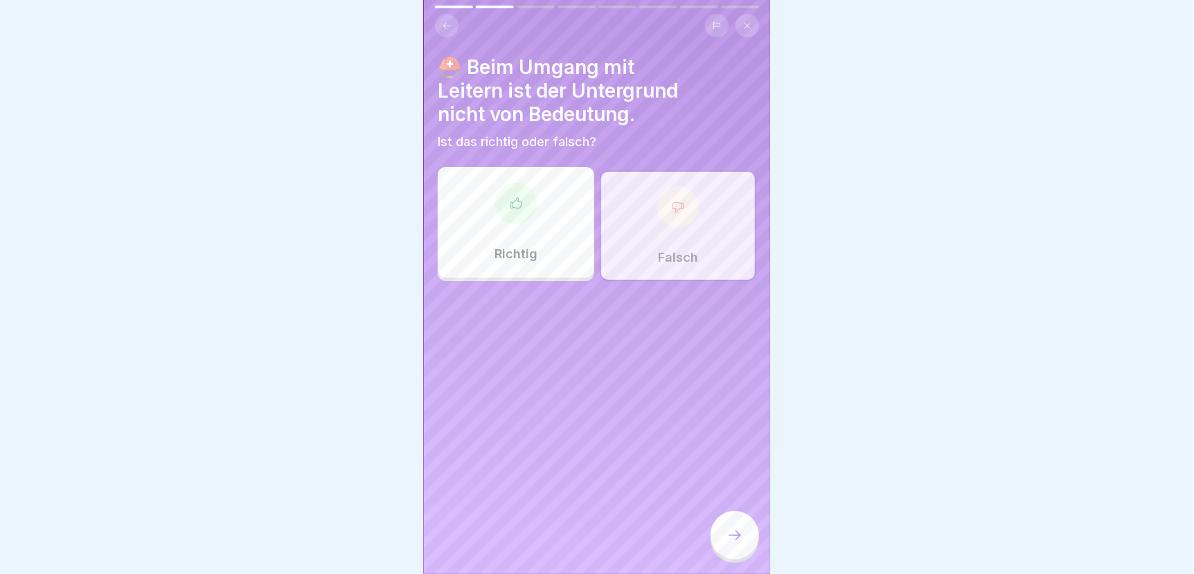
click at [726, 544] on icon at bounding box center [734, 535] width 17 height 17
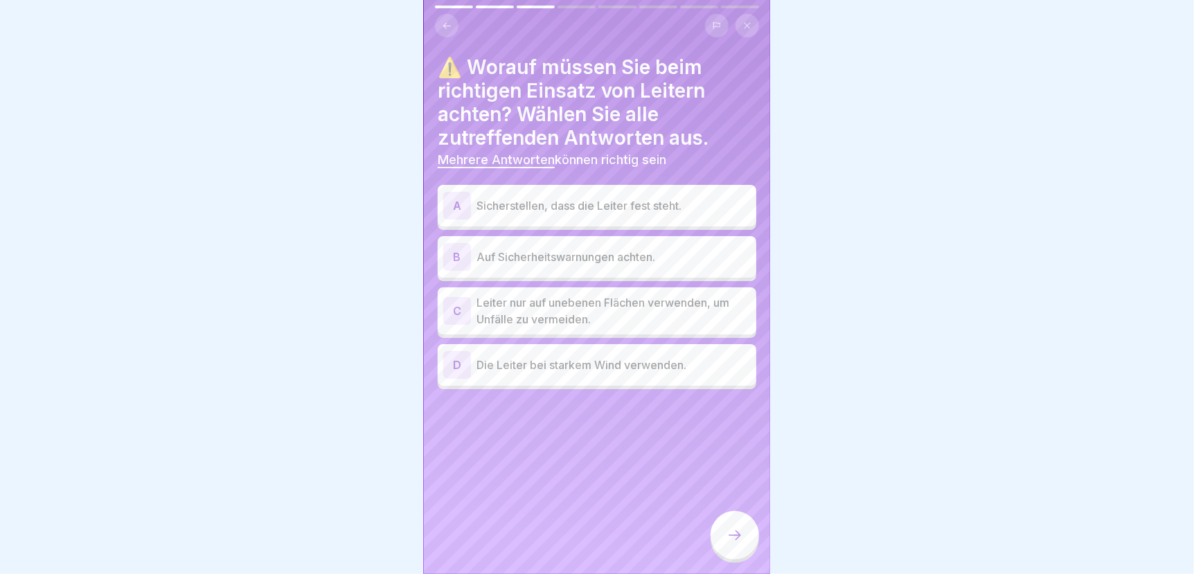
click at [536, 202] on p "Sicherstellen, dass die Leiter fest steht." at bounding box center [613, 205] width 274 height 17
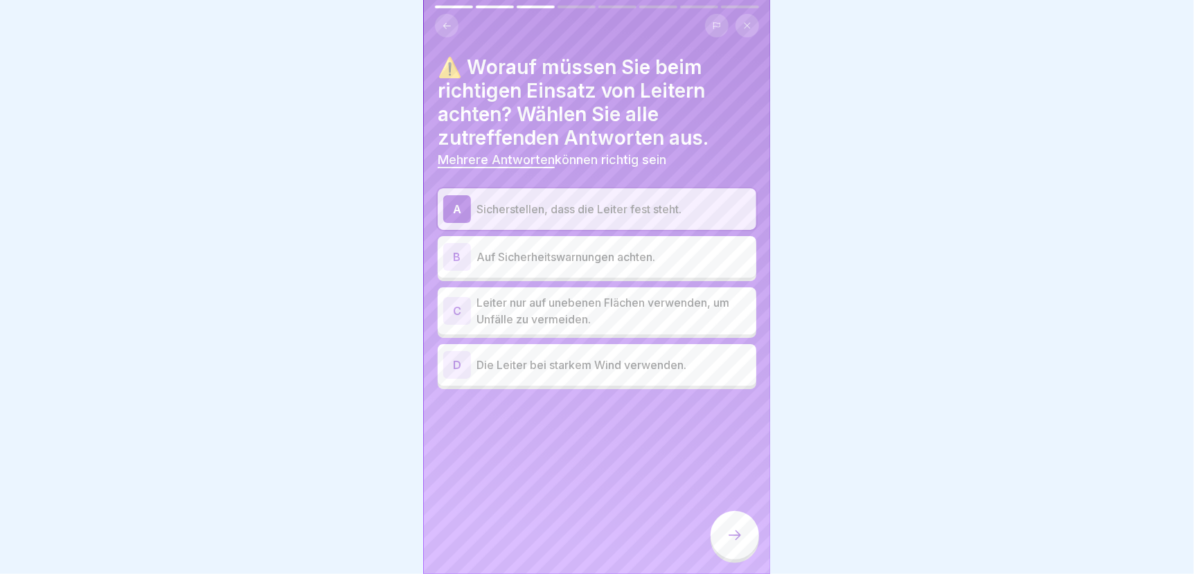
click at [557, 258] on p "Auf Sicherheitswarnungen achten." at bounding box center [613, 257] width 274 height 17
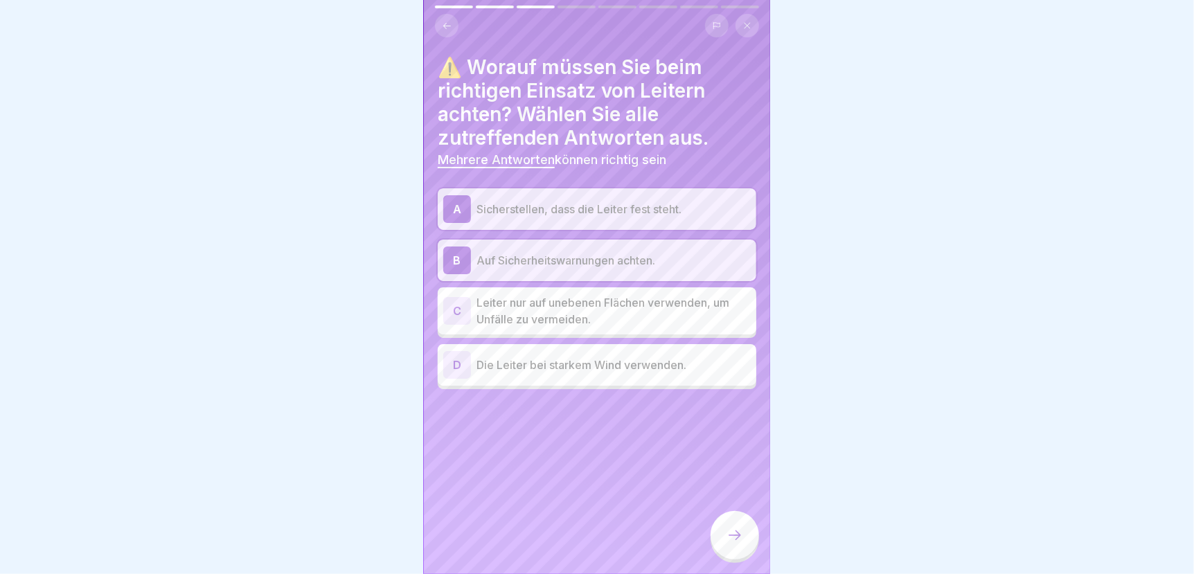
click at [728, 544] on icon at bounding box center [734, 535] width 17 height 17
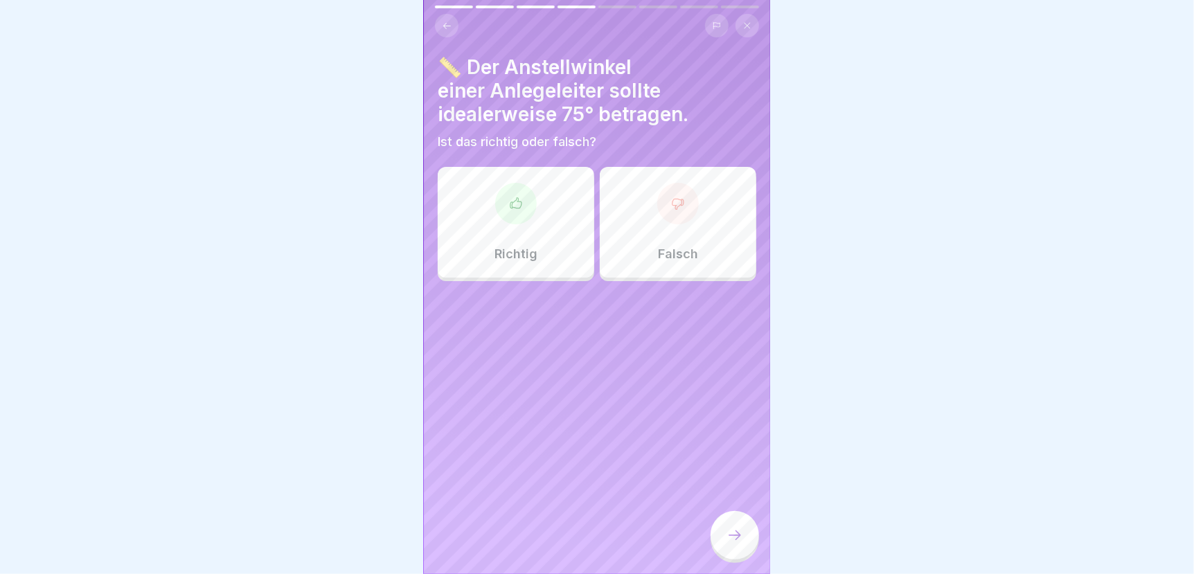
click at [510, 224] on div at bounding box center [516, 204] width 42 height 42
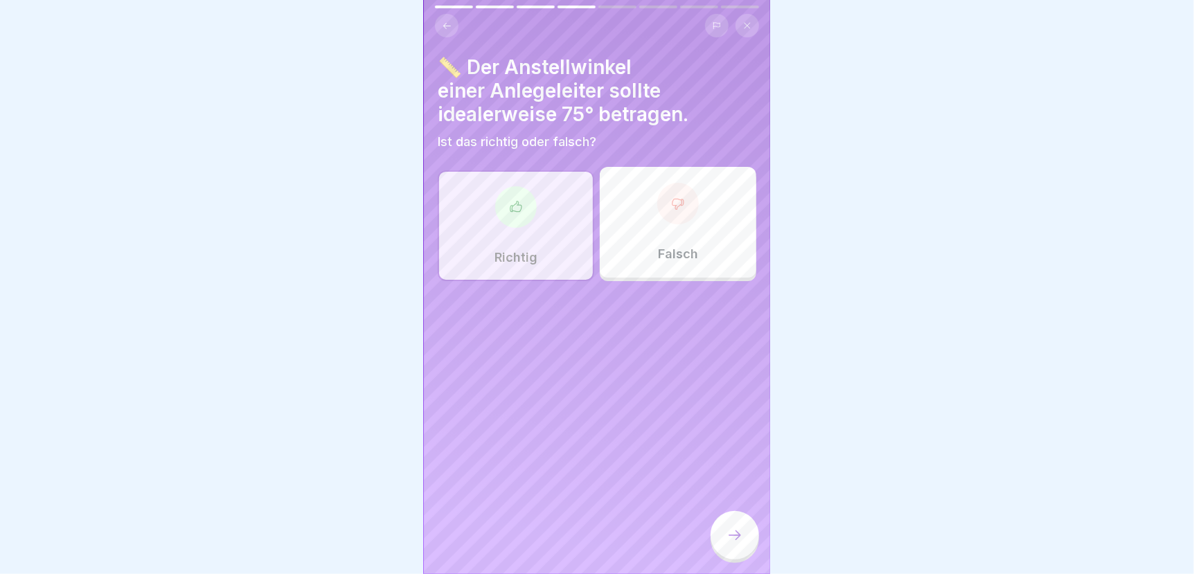
click at [734, 544] on icon at bounding box center [734, 535] width 17 height 17
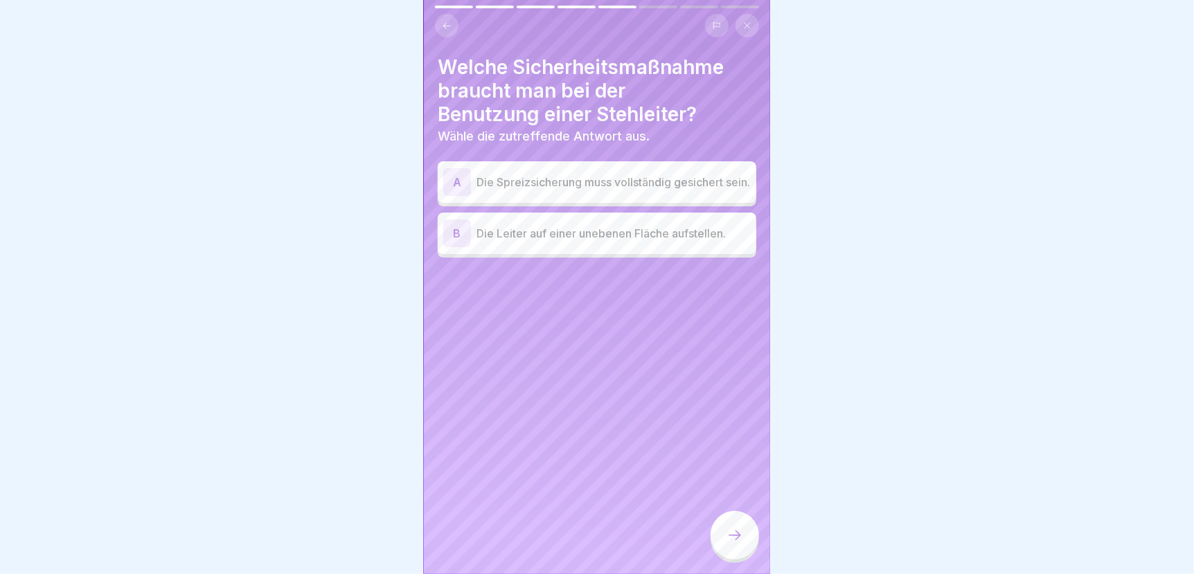
click at [598, 188] on p "Die Spreizsicherung muss vollständig gesichert sein." at bounding box center [613, 182] width 274 height 17
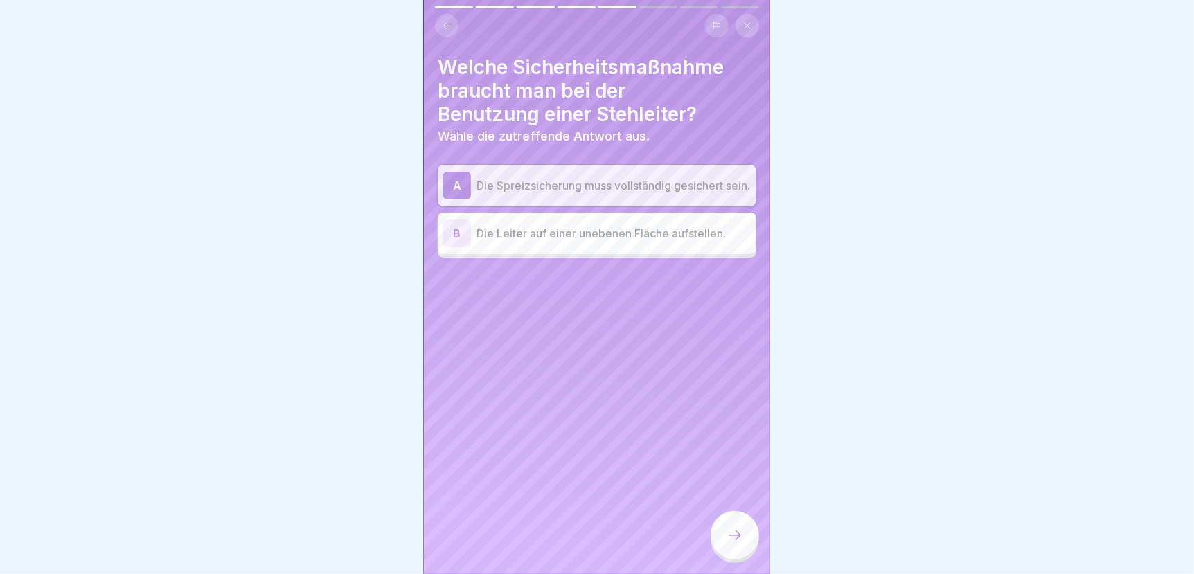
click at [731, 544] on icon at bounding box center [734, 535] width 17 height 17
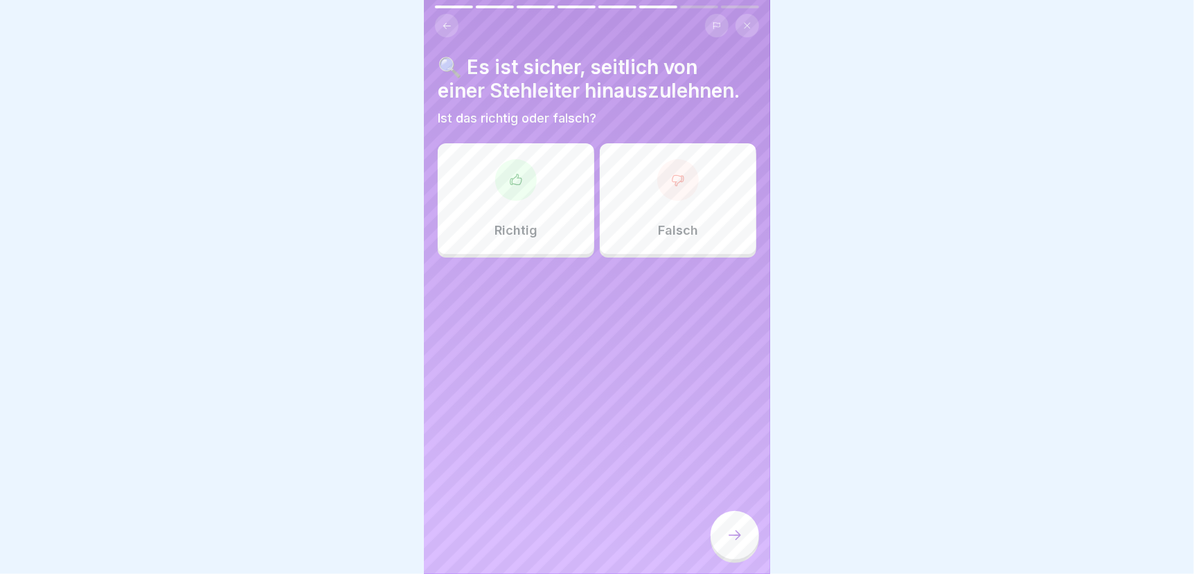
click at [686, 190] on div at bounding box center [678, 180] width 42 height 42
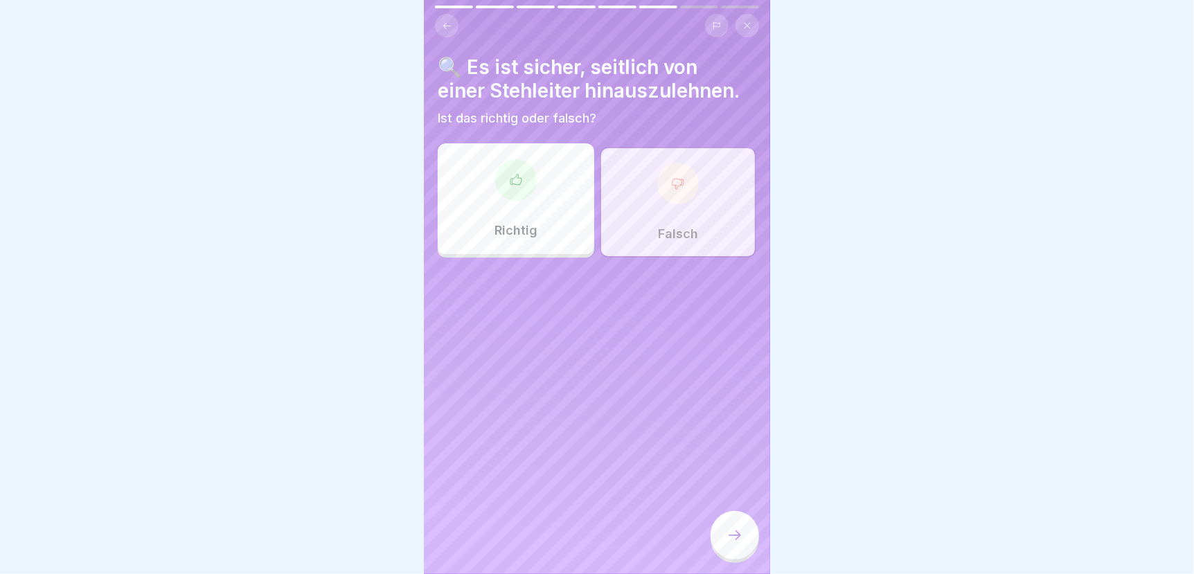
click at [727, 538] on div at bounding box center [735, 535] width 48 height 48
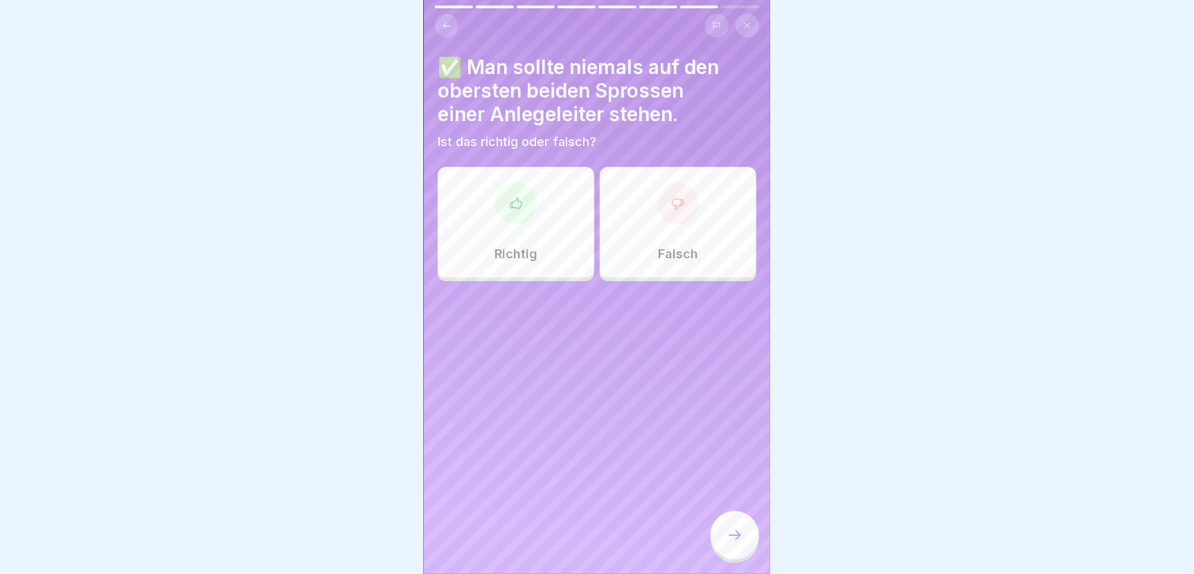
click at [514, 235] on div "Richtig" at bounding box center [516, 222] width 157 height 111
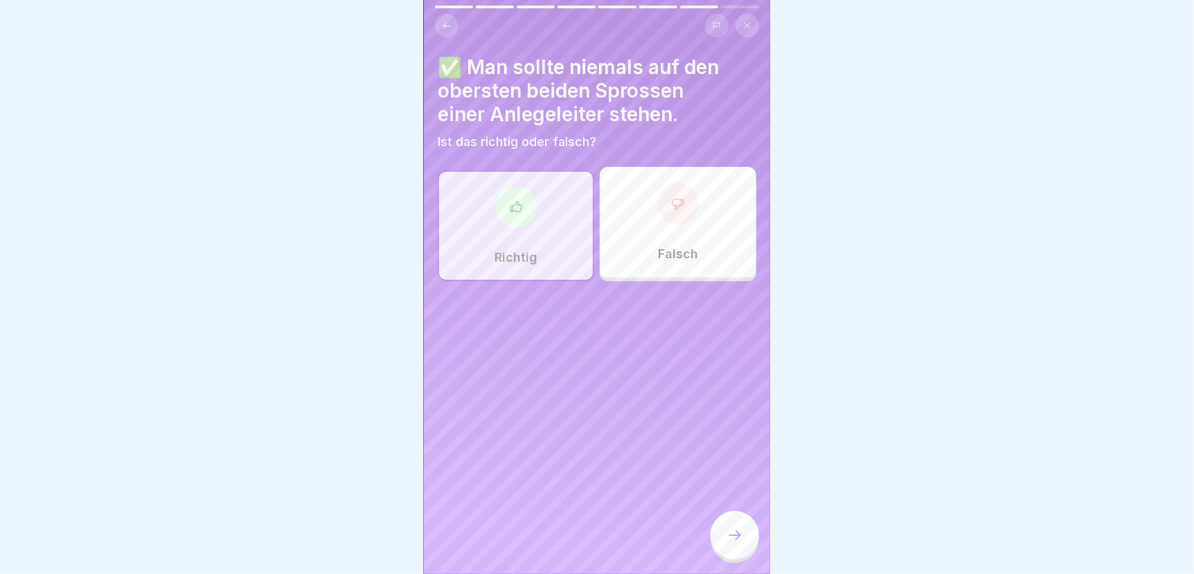
click at [726, 544] on icon at bounding box center [734, 535] width 17 height 17
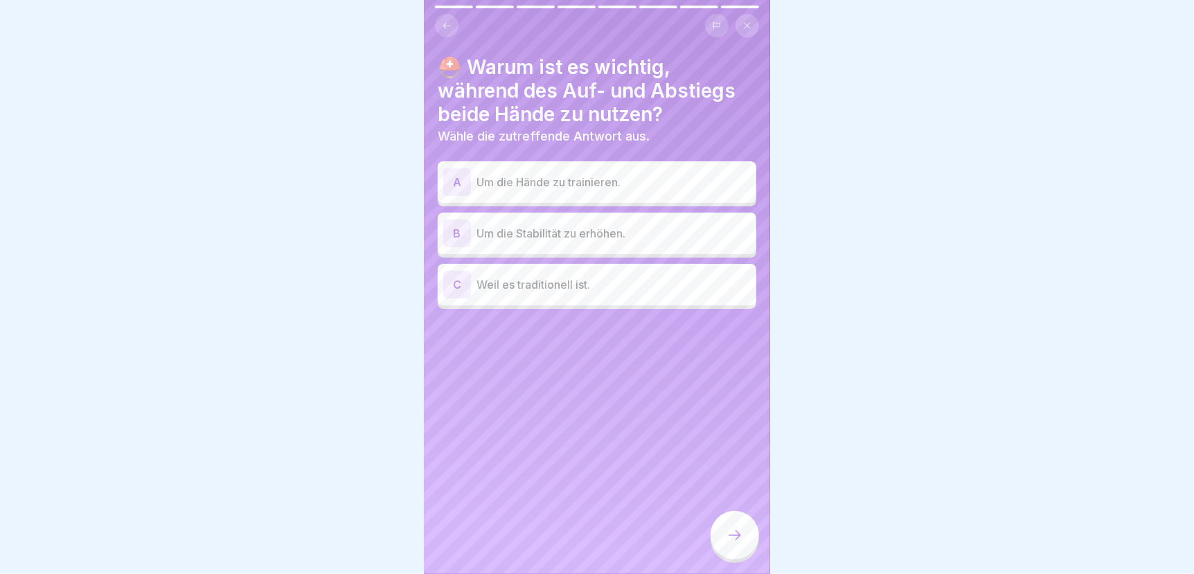
click at [591, 231] on p "Um die Stabilität zu erhöhen." at bounding box center [613, 233] width 274 height 17
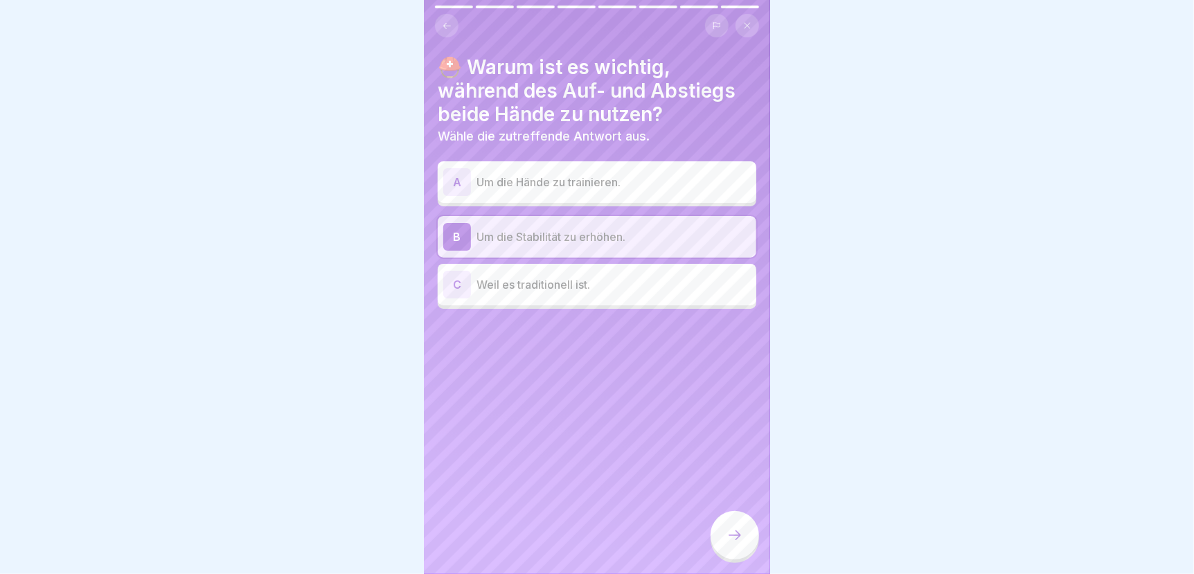
click at [729, 542] on icon at bounding box center [734, 535] width 17 height 17
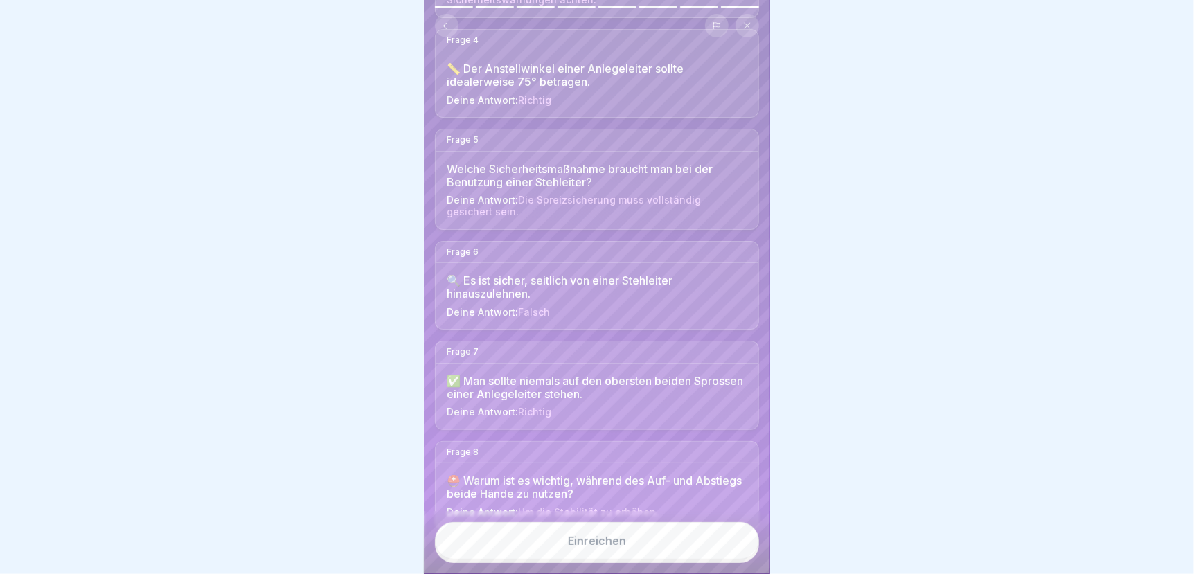
scroll to position [465, 0]
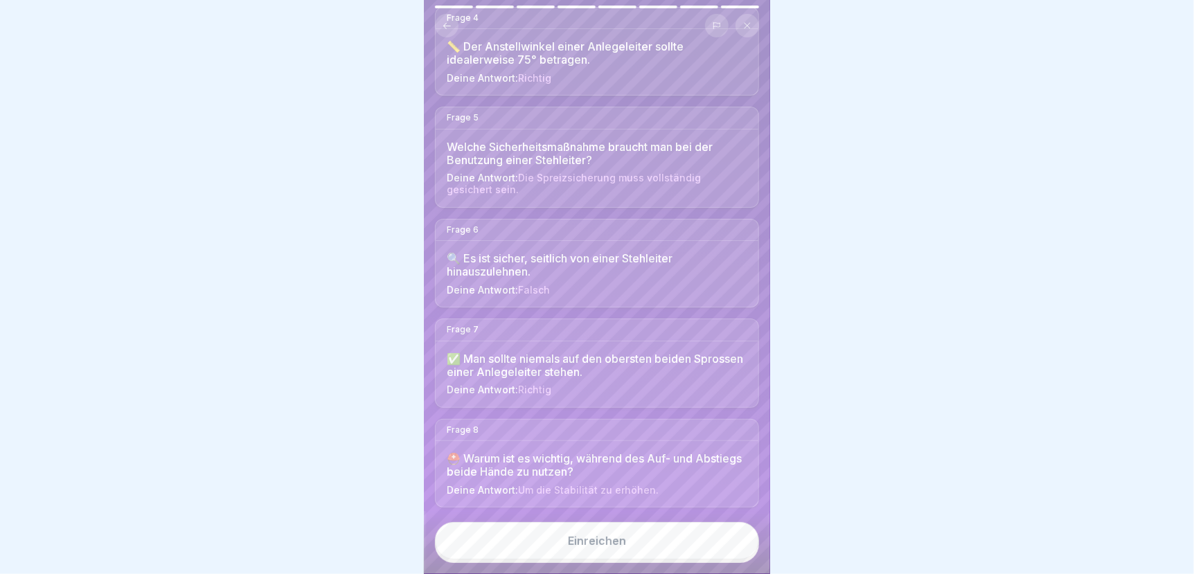
click at [621, 557] on button "Einreichen" at bounding box center [597, 540] width 324 height 37
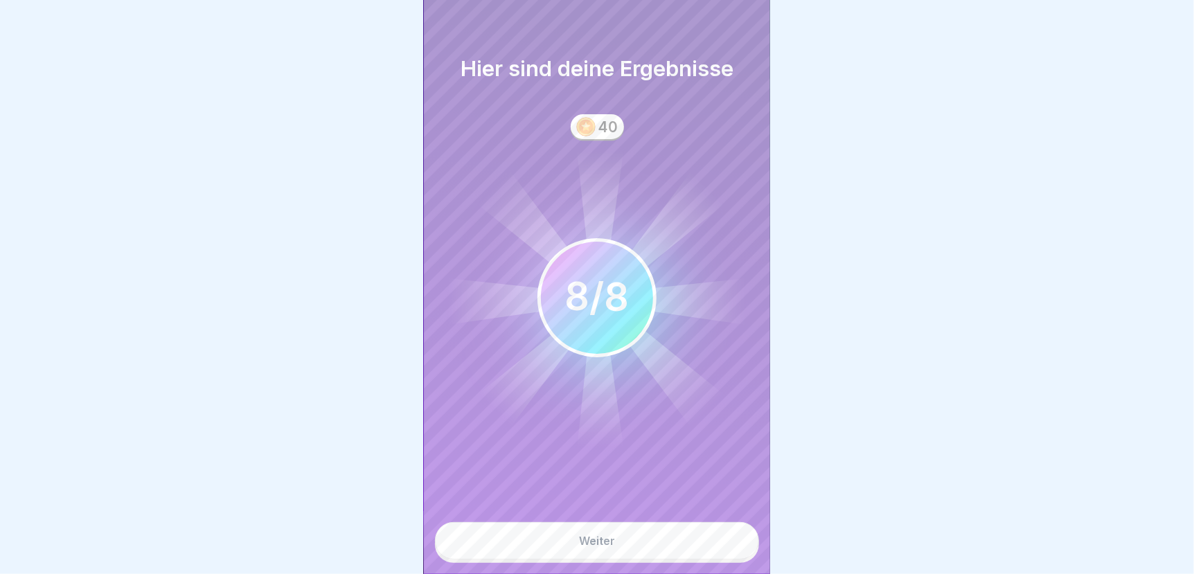
click at [621, 557] on button "Weiter" at bounding box center [597, 540] width 324 height 37
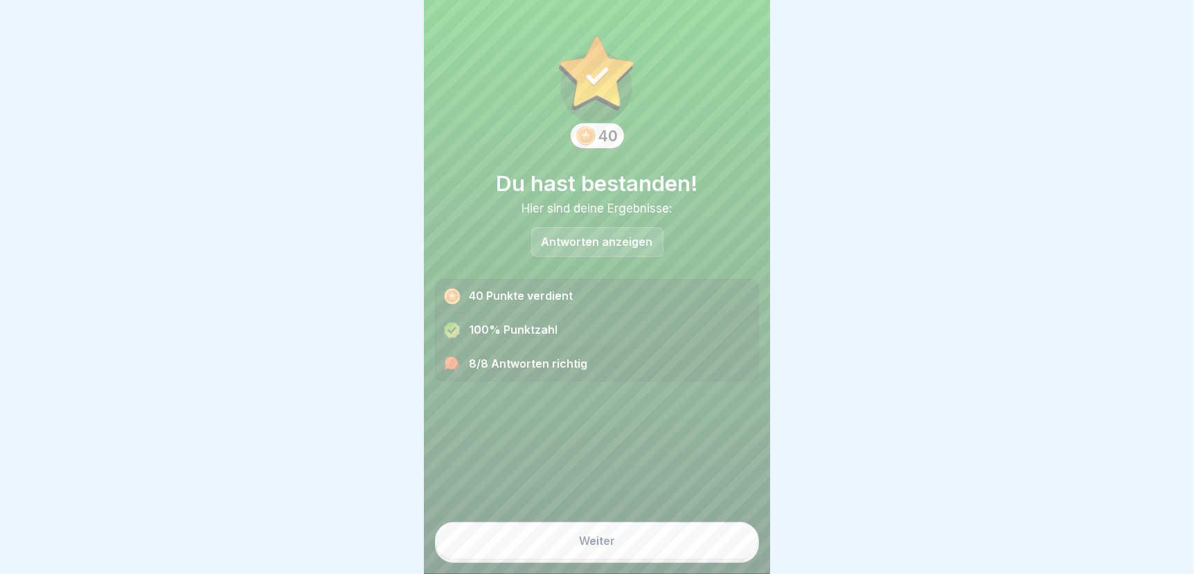
click at [642, 553] on button "Weiter" at bounding box center [597, 540] width 324 height 37
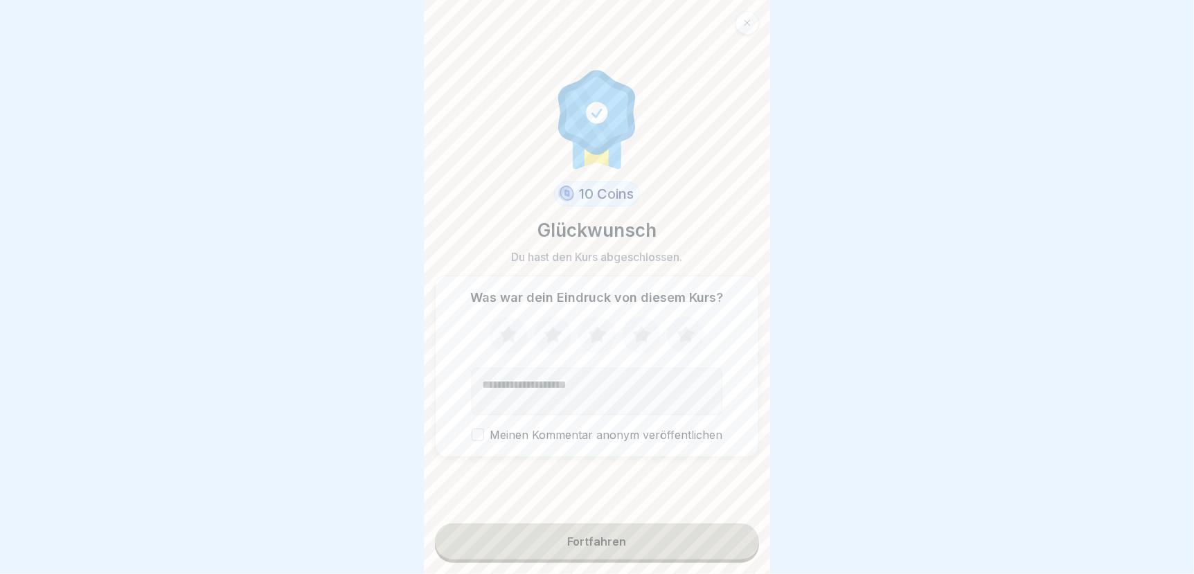
click at [632, 343] on icon at bounding box center [641, 333] width 18 height 17
click at [631, 551] on button "Fortfahren" at bounding box center [597, 542] width 324 height 36
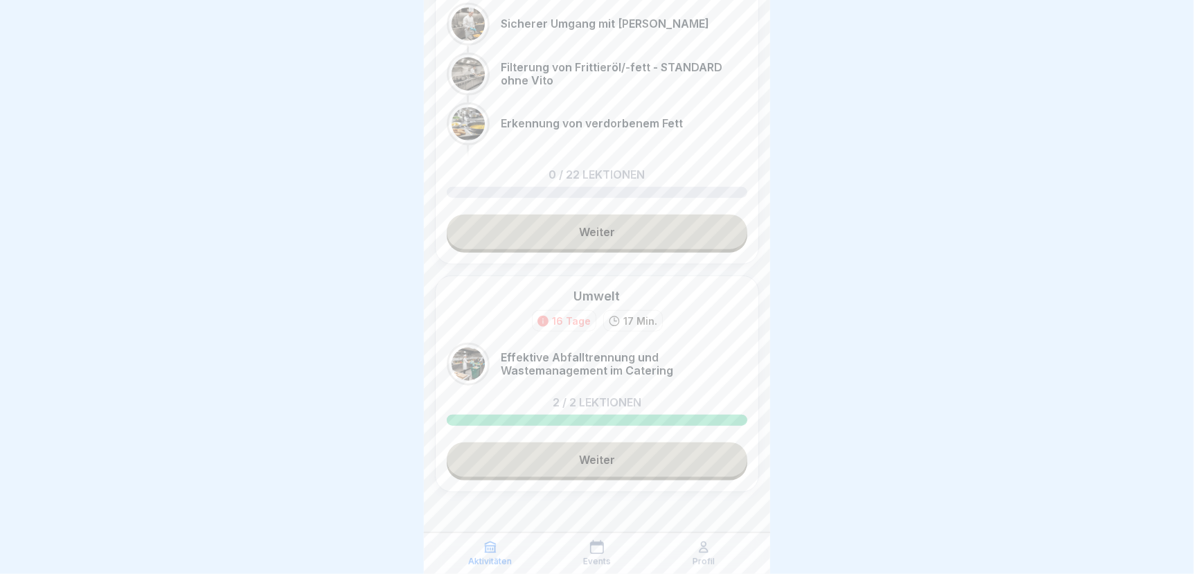
scroll to position [10, 0]
click at [623, 447] on link "Weiter" at bounding box center [597, 460] width 301 height 35
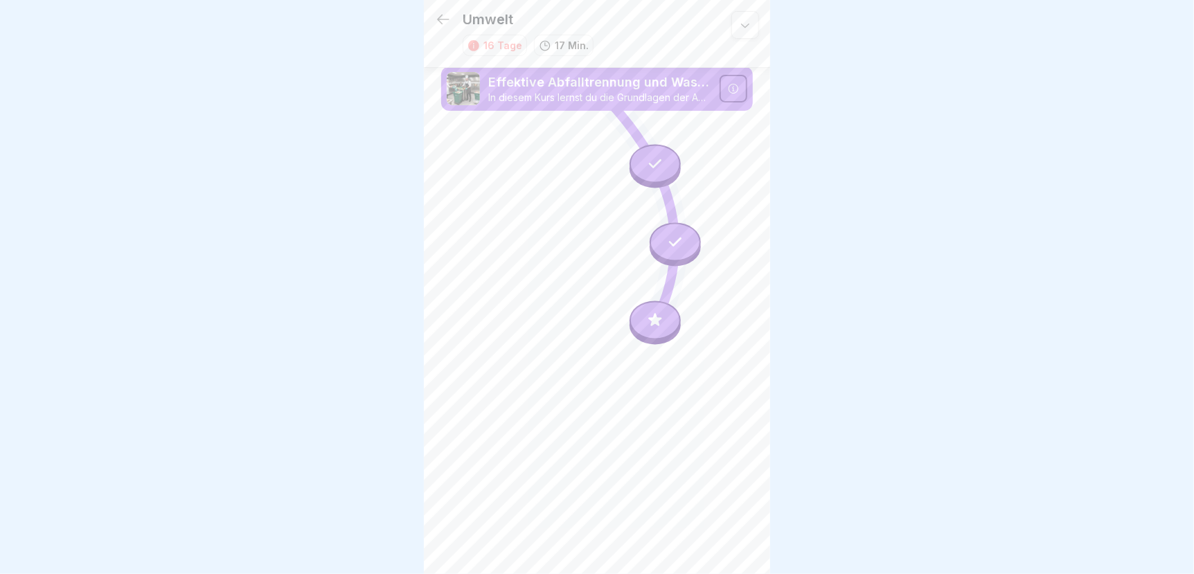
click at [661, 319] on icon at bounding box center [655, 320] width 18 height 18
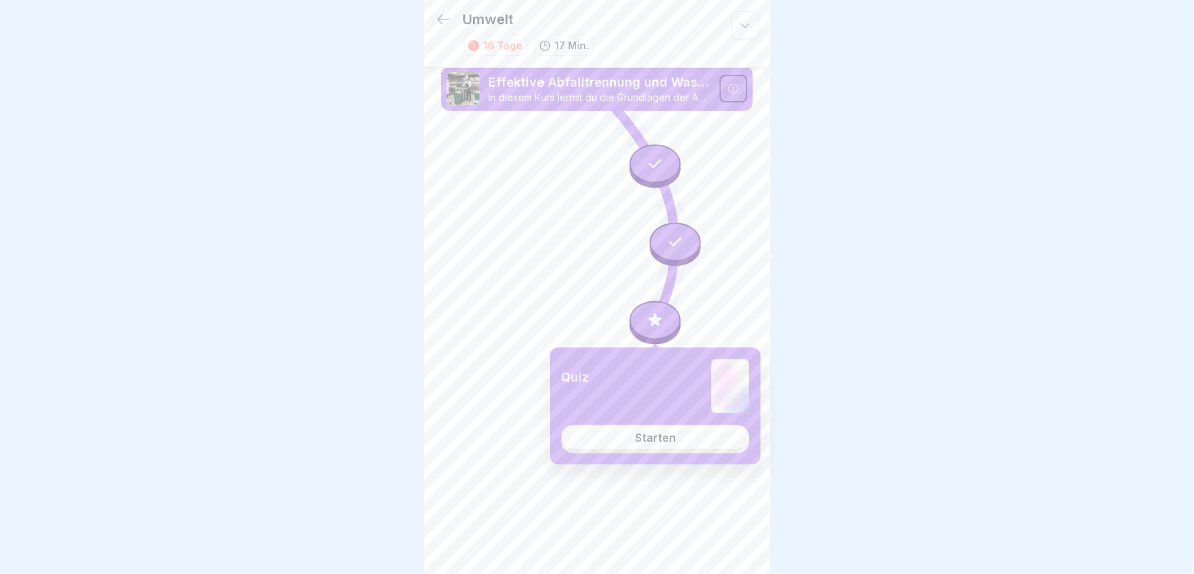
click at [661, 243] on div at bounding box center [675, 242] width 51 height 39
